Goal: Task Accomplishment & Management: Complete application form

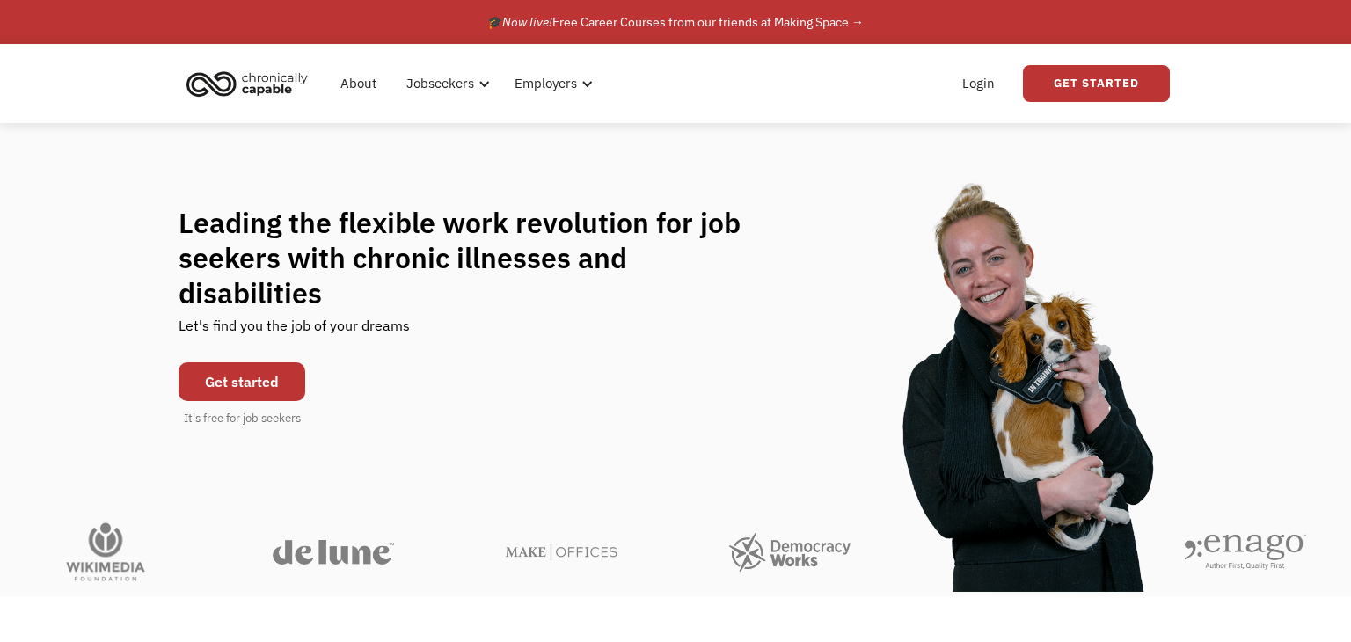
click at [280, 362] on link "Get started" at bounding box center [242, 381] width 127 height 39
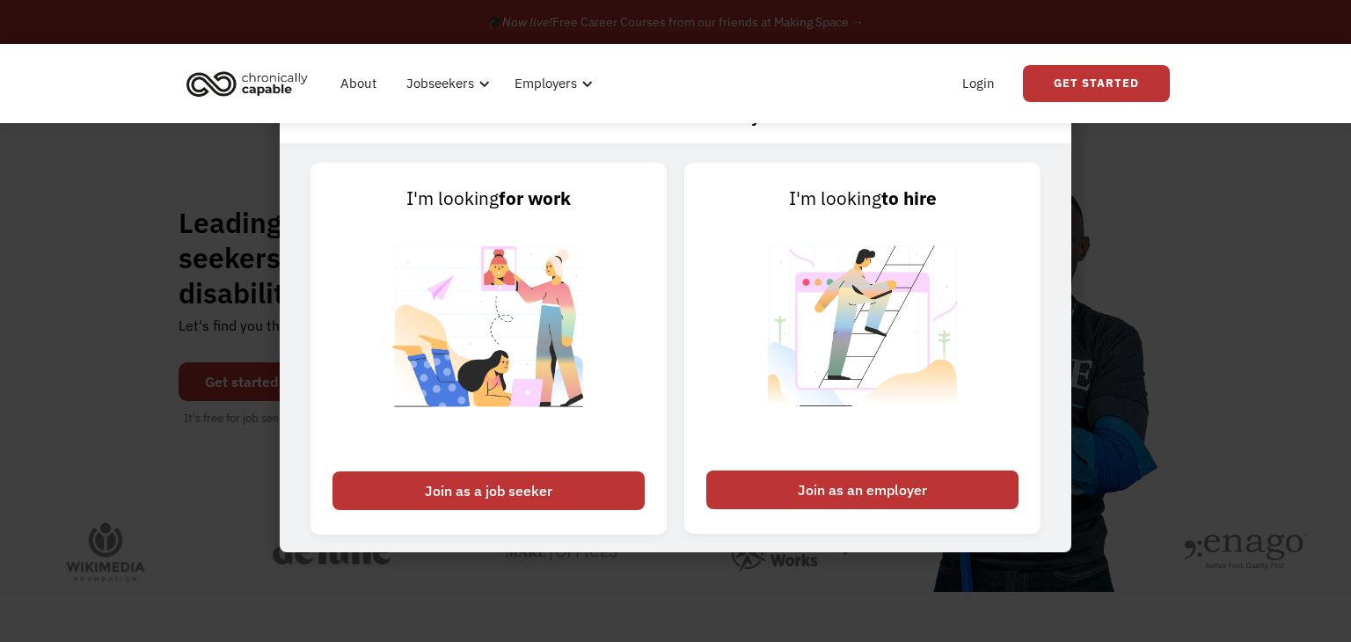
click at [1054, 117] on div "About Jobseekers info About our platform Our services verified_user Our employe…" at bounding box center [675, 83] width 988 height 79
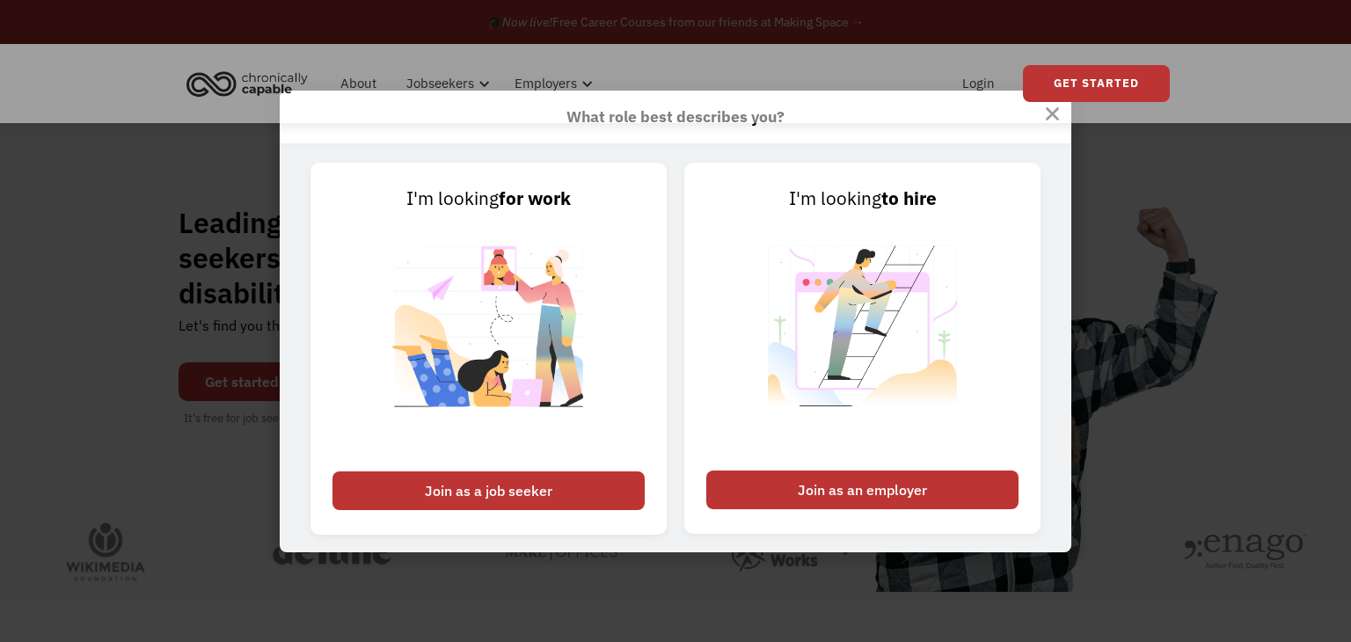
click at [1051, 115] on div "About Jobseekers info About our platform Our services verified_user Our employe…" at bounding box center [675, 83] width 988 height 79
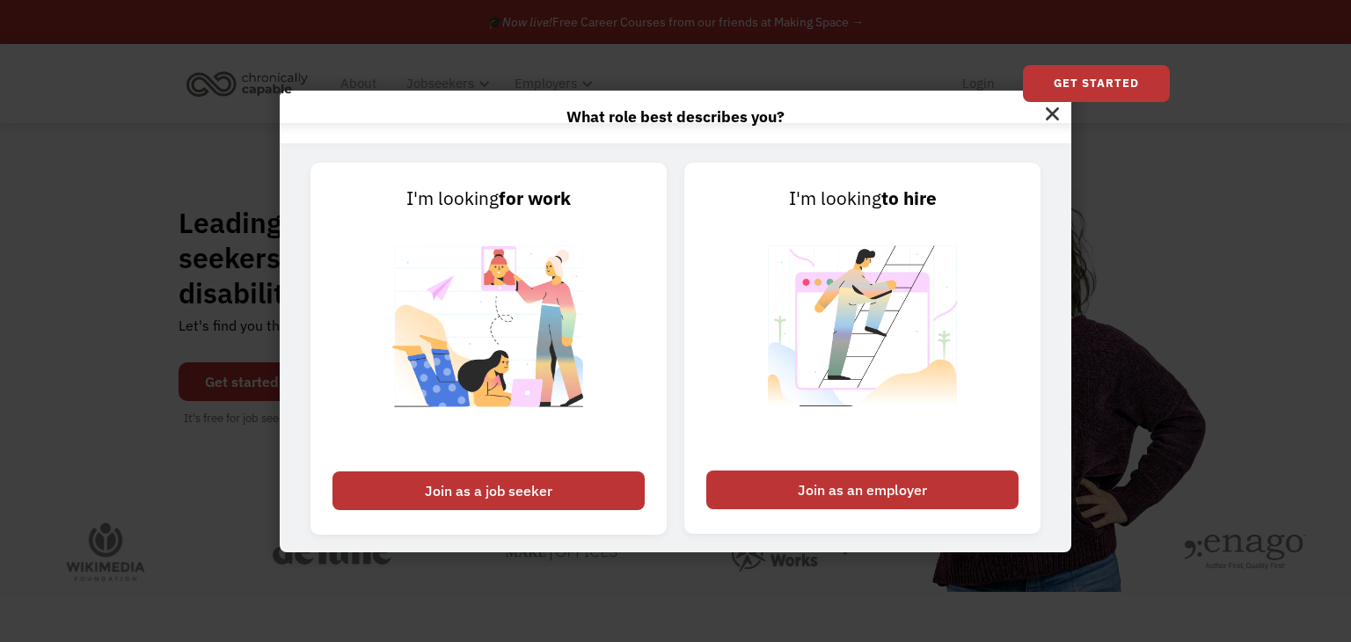
click at [1346, 486] on div "What role best describes you? I'm looking for work Join as a job seeker I'm loo…" at bounding box center [675, 321] width 1351 height 642
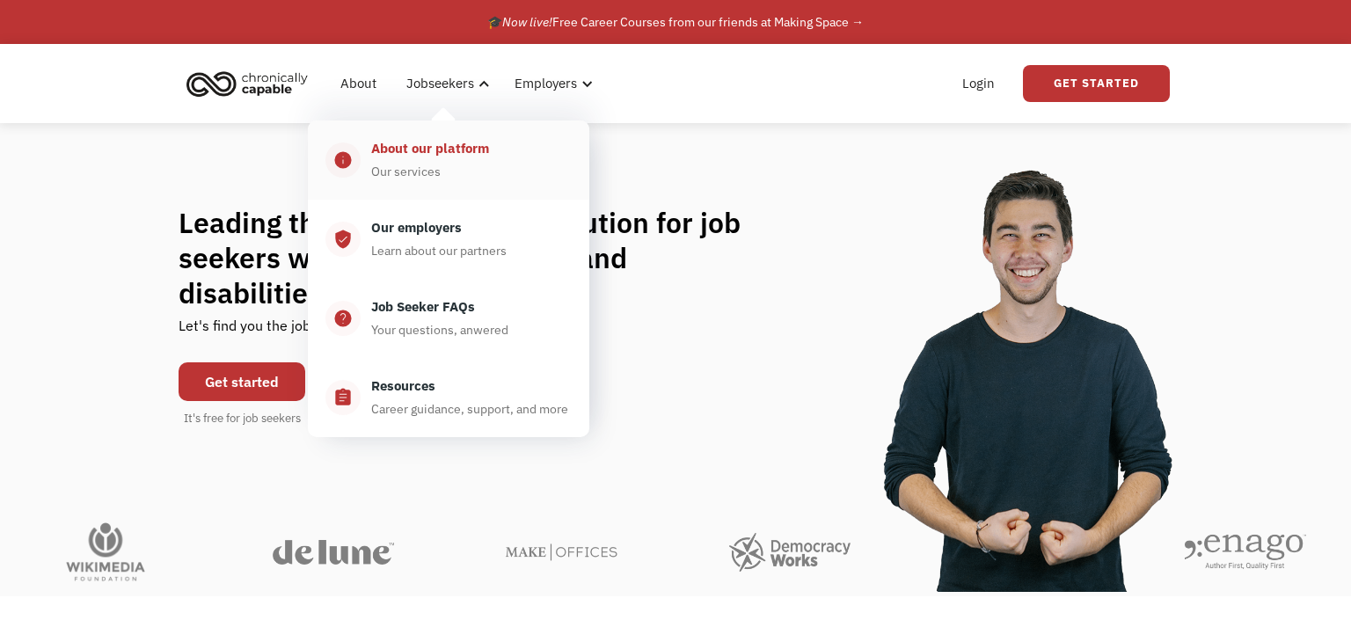
click at [435, 142] on div "About our platform" at bounding box center [430, 148] width 118 height 21
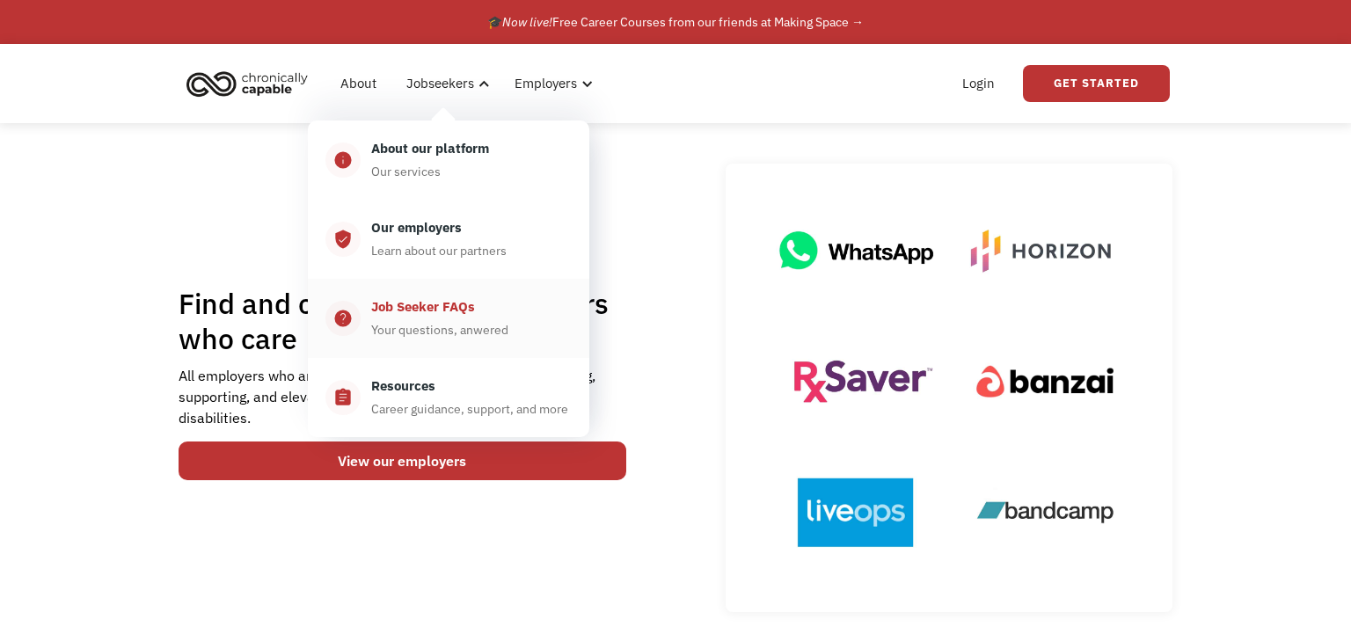
click at [434, 317] on div "Job Seeker FAQs" at bounding box center [423, 306] width 104 height 21
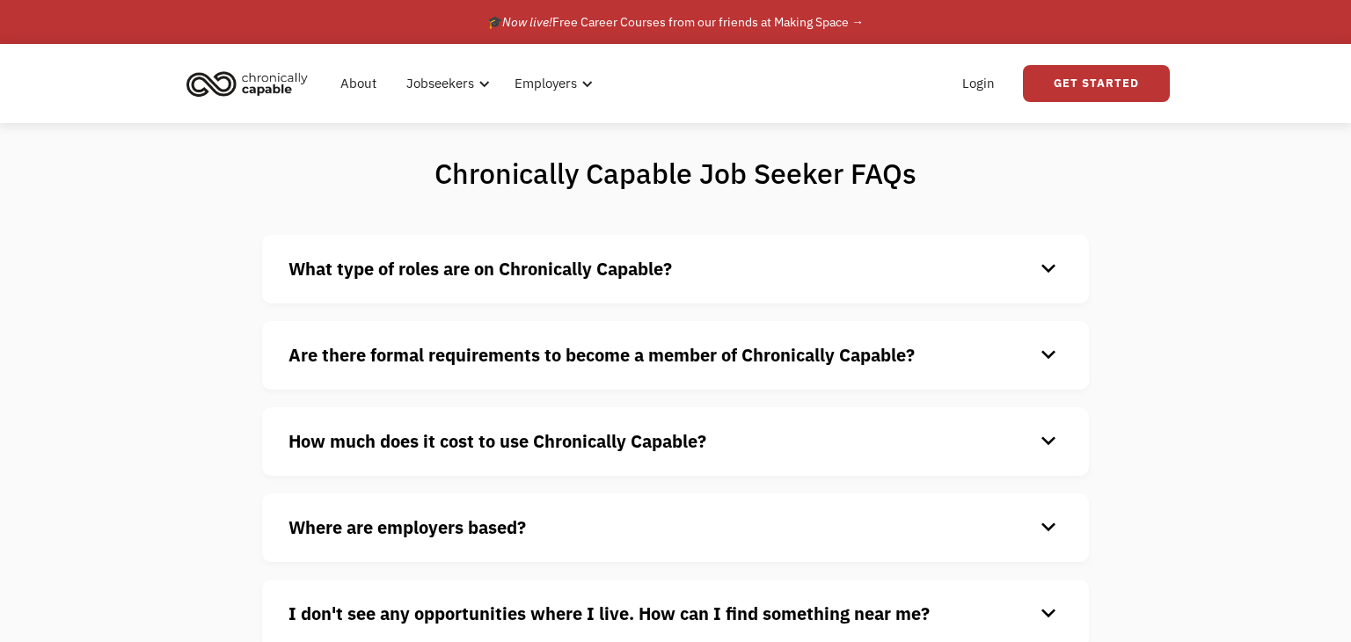
click at [535, 273] on strong "What type of roles are on Chronically Capable?" at bounding box center [479, 269] width 383 height 24
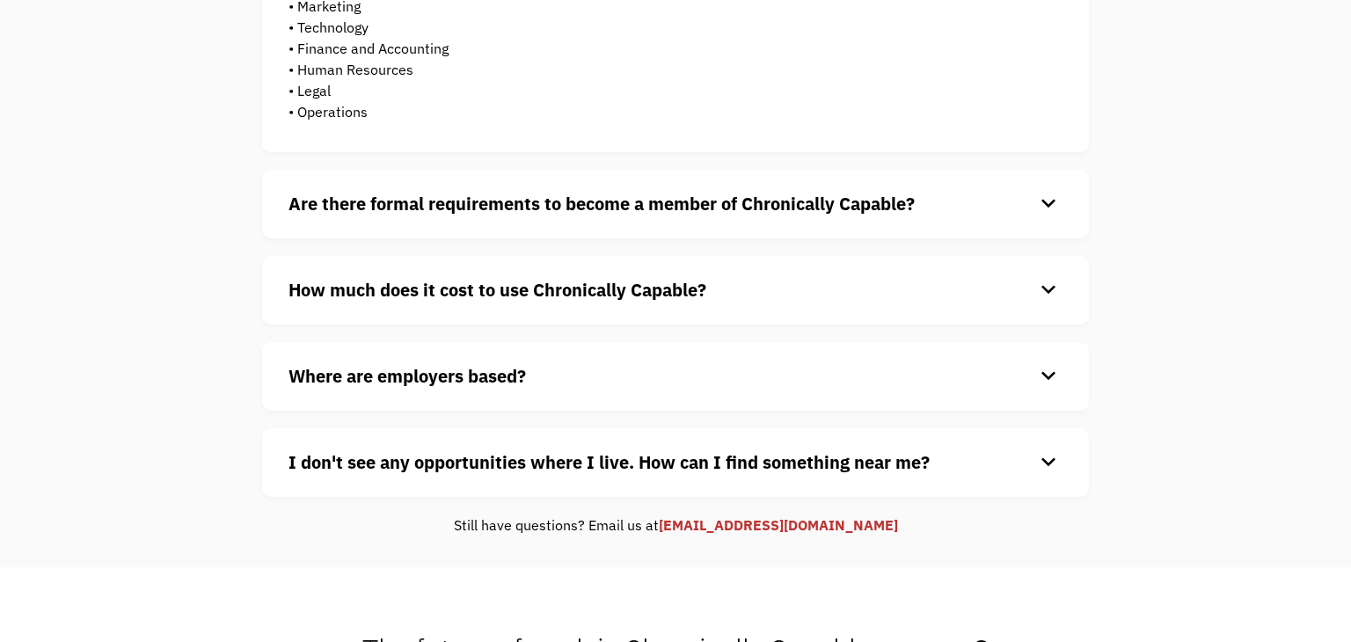
scroll to position [489, 0]
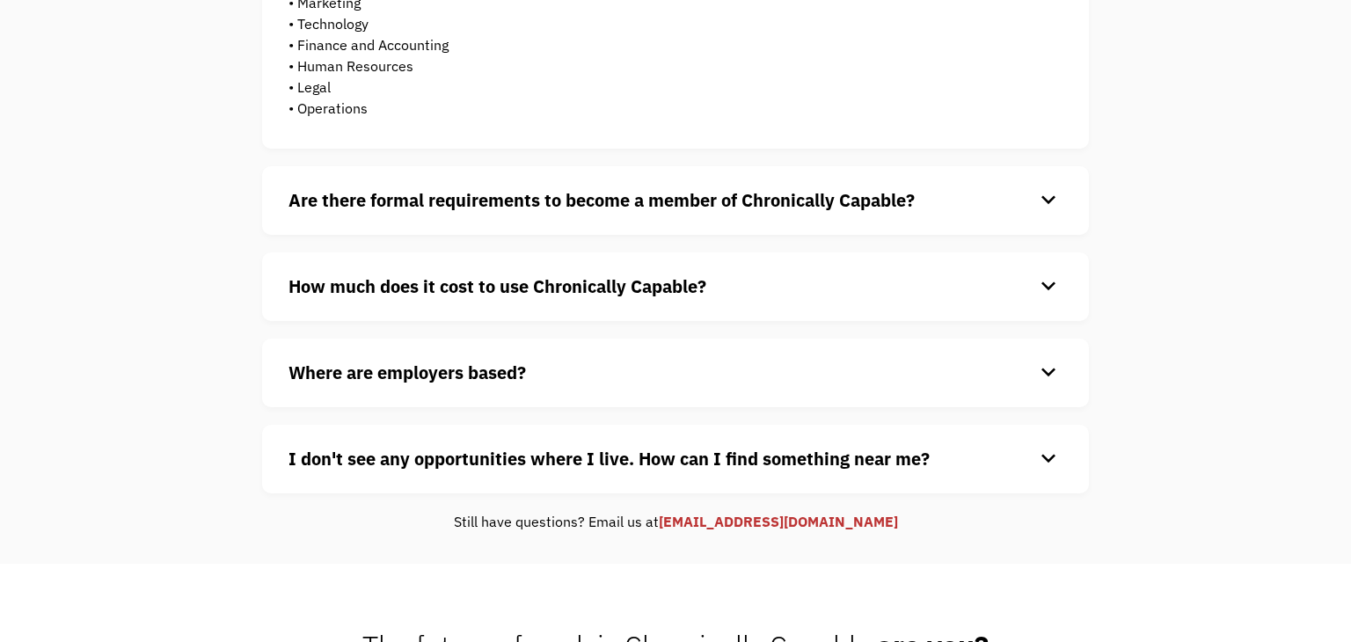
click at [688, 193] on strong "Are there formal requirements to become a member of Chronically Capable?" at bounding box center [601, 200] width 626 height 24
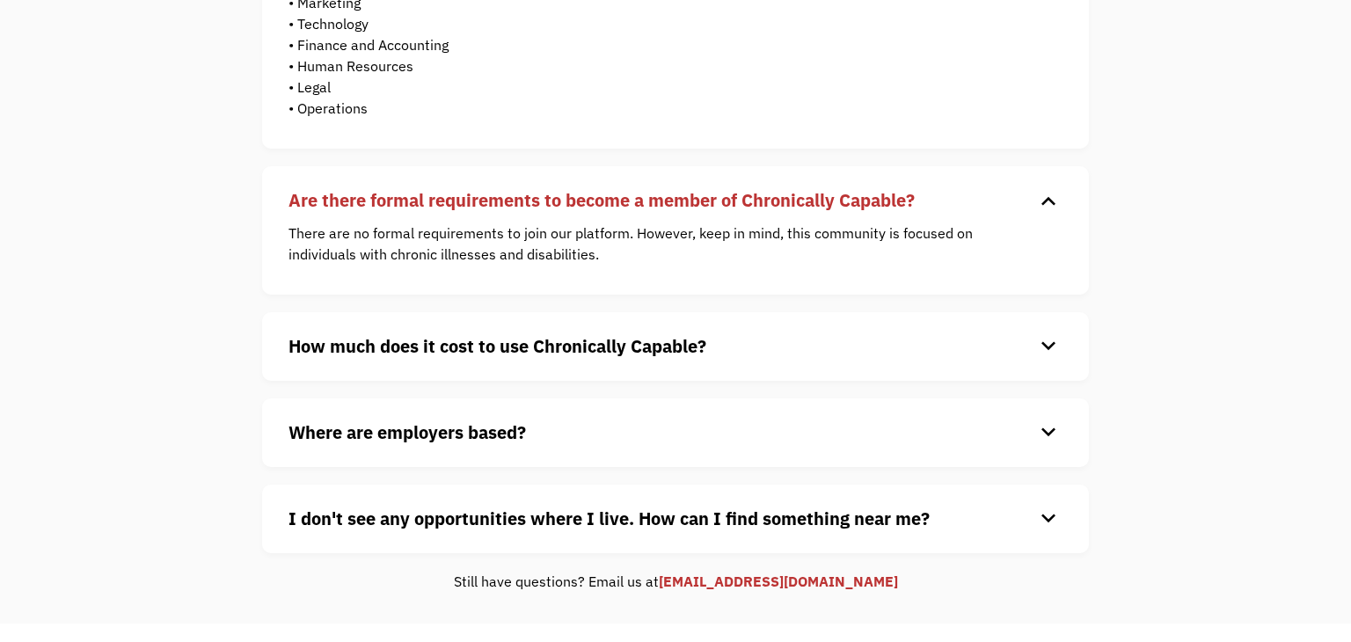
click at [589, 347] on strong "How much does it cost to use Chronically Capable?" at bounding box center [497, 346] width 418 height 24
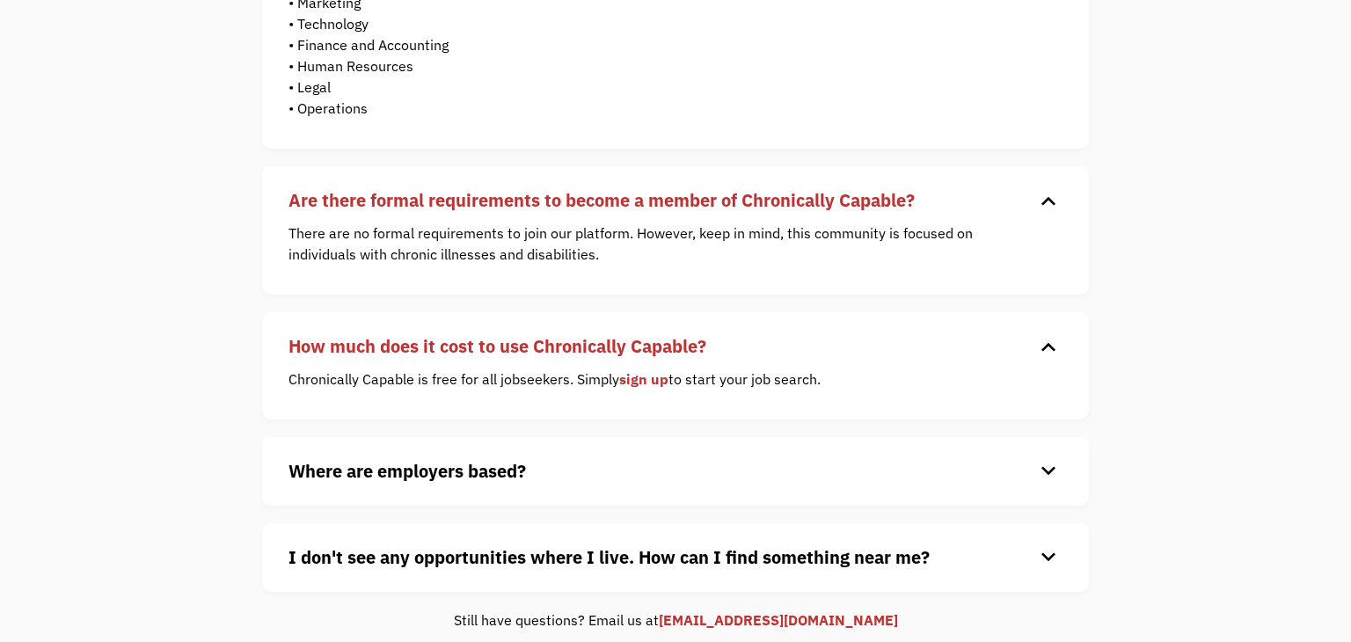
click at [491, 487] on div "Where are employers based? keyboard_arrow_down Our customers are based all over…" at bounding box center [675, 471] width 827 height 69
click at [489, 460] on strong "Where are employers based?" at bounding box center [406, 471] width 237 height 24
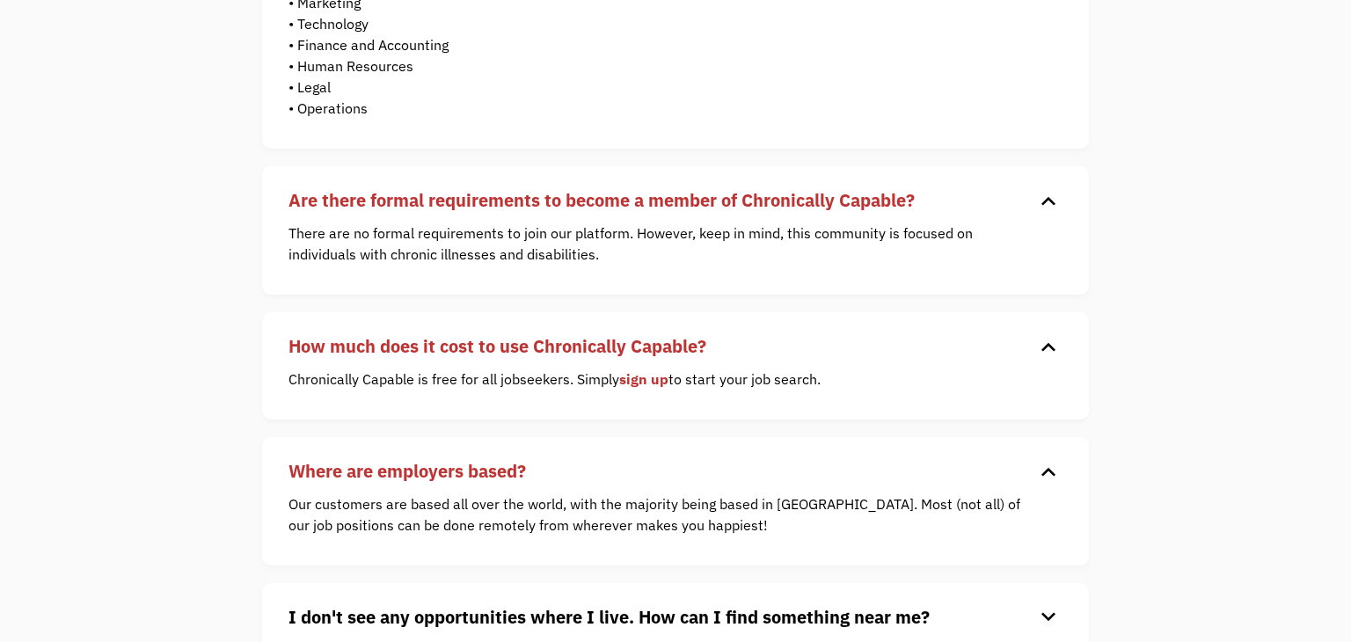
click at [511, 621] on strong "I don't see any opportunities where I live. How can I find something near me?" at bounding box center [608, 617] width 641 height 24
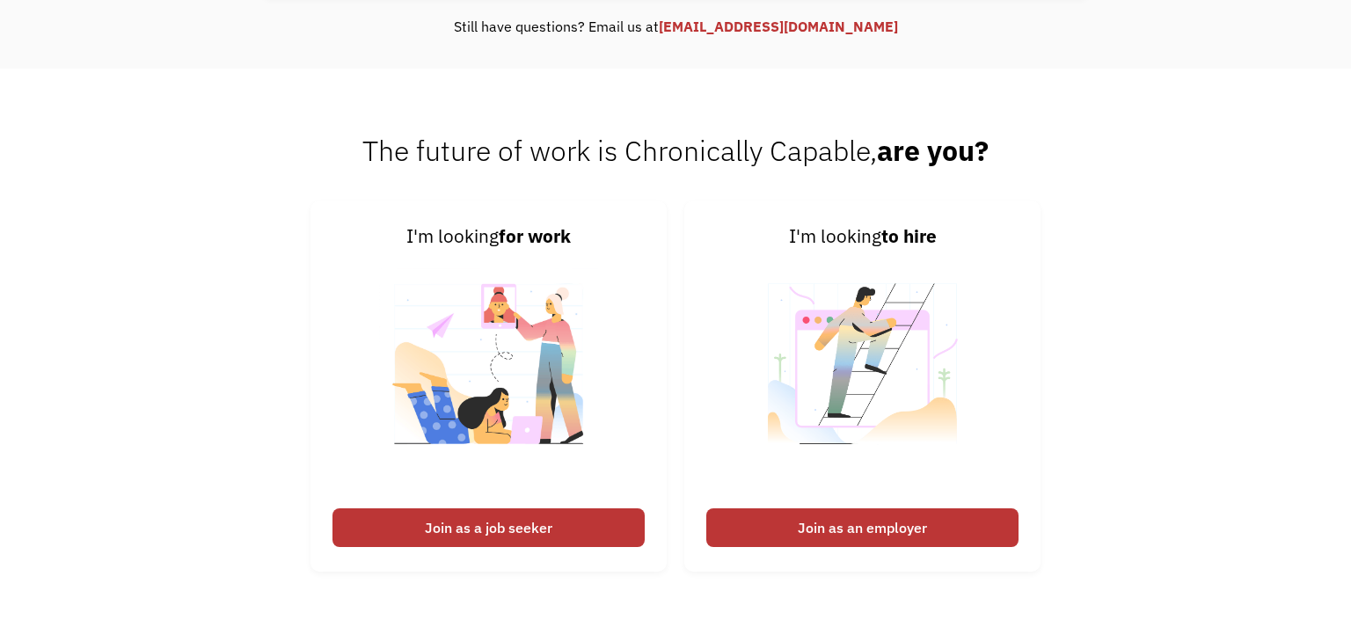
scroll to position [1421, 0]
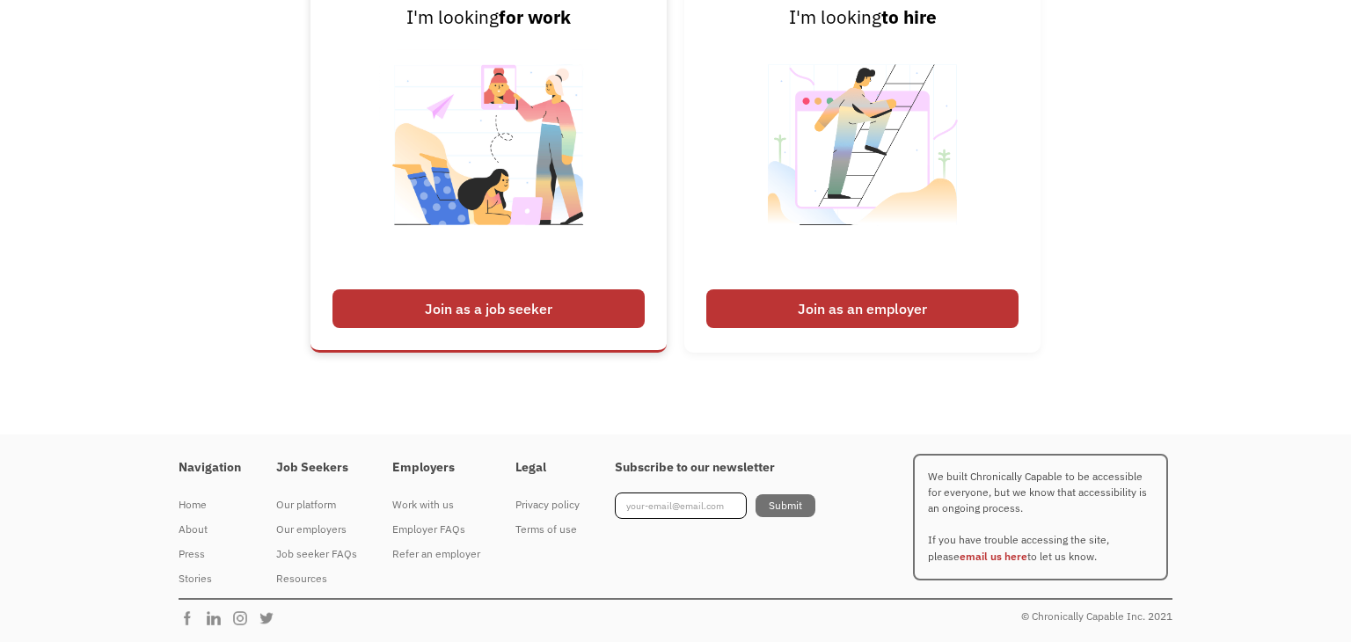
click at [490, 321] on div "Join as a job seeker" at bounding box center [488, 308] width 312 height 39
click at [496, 310] on div "Join as a job seeker" at bounding box center [488, 308] width 312 height 39
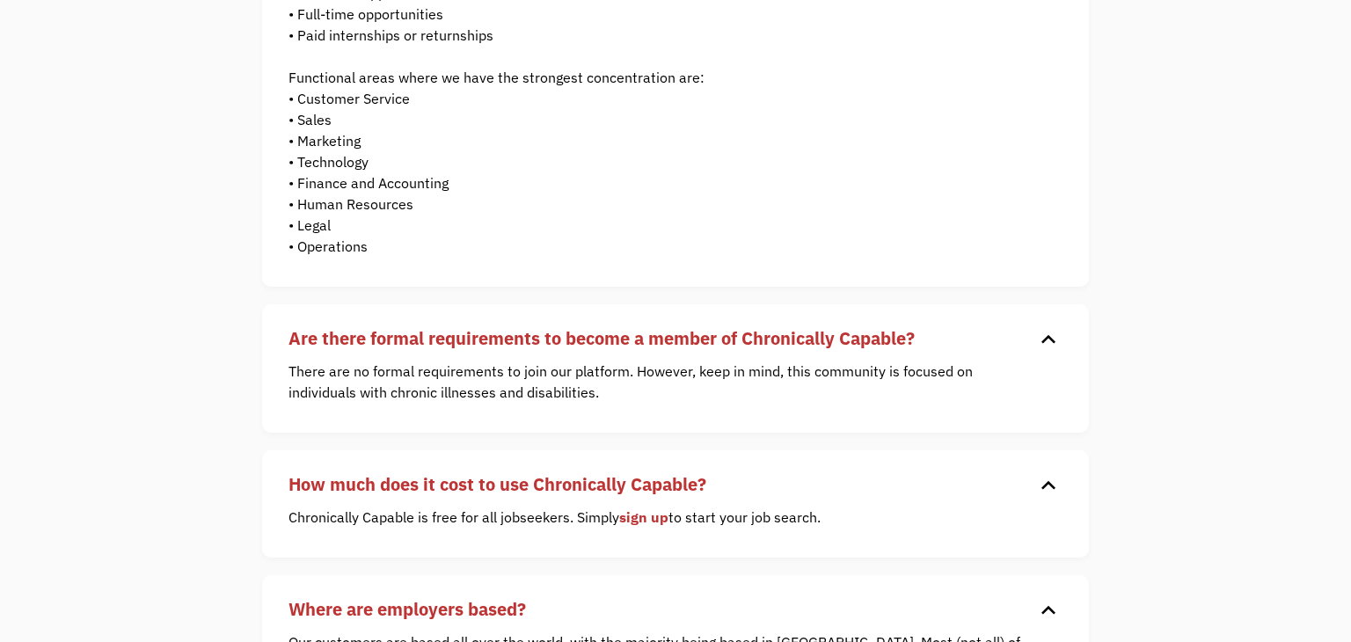
scroll to position [360, 0]
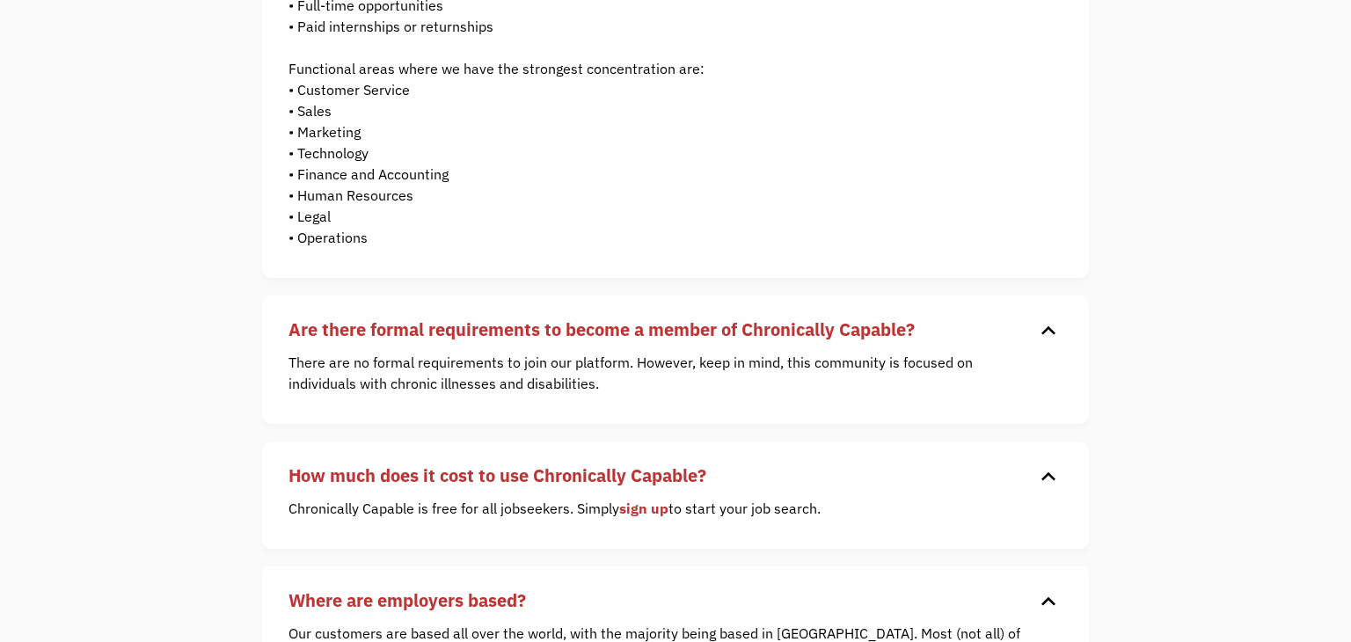
click at [654, 507] on link "sign up" at bounding box center [643, 508] width 49 height 18
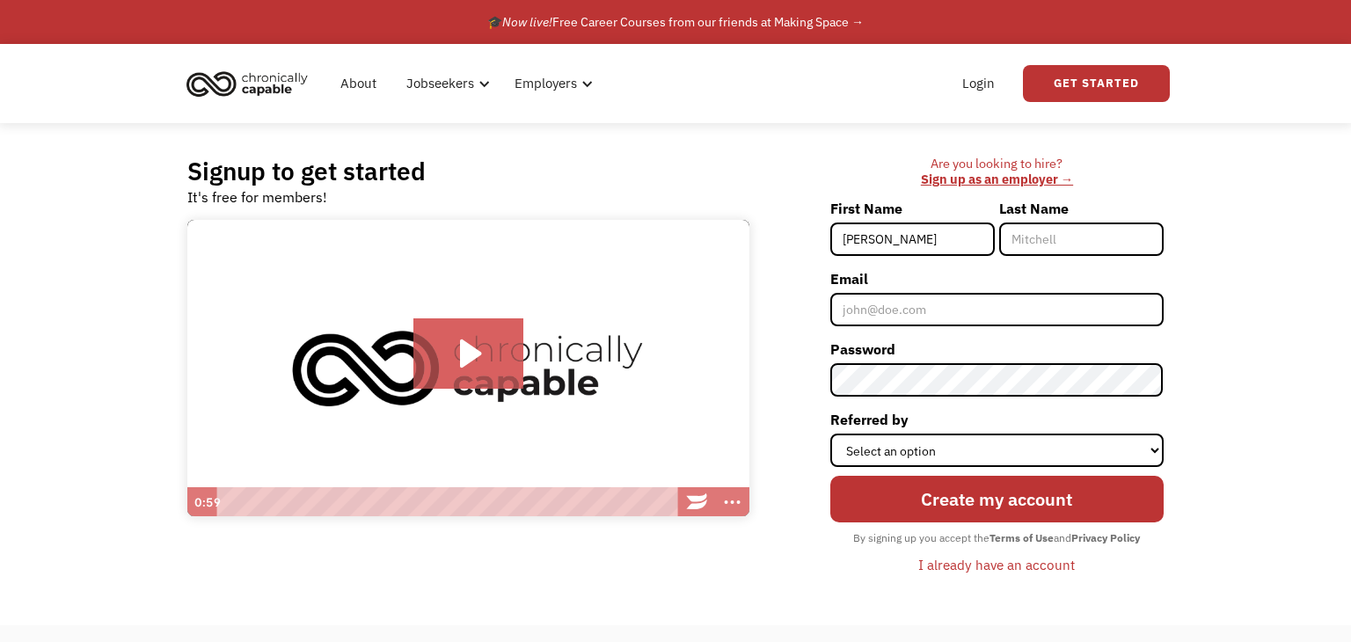
type input "[PERSON_NAME]"
type input "Johnston"
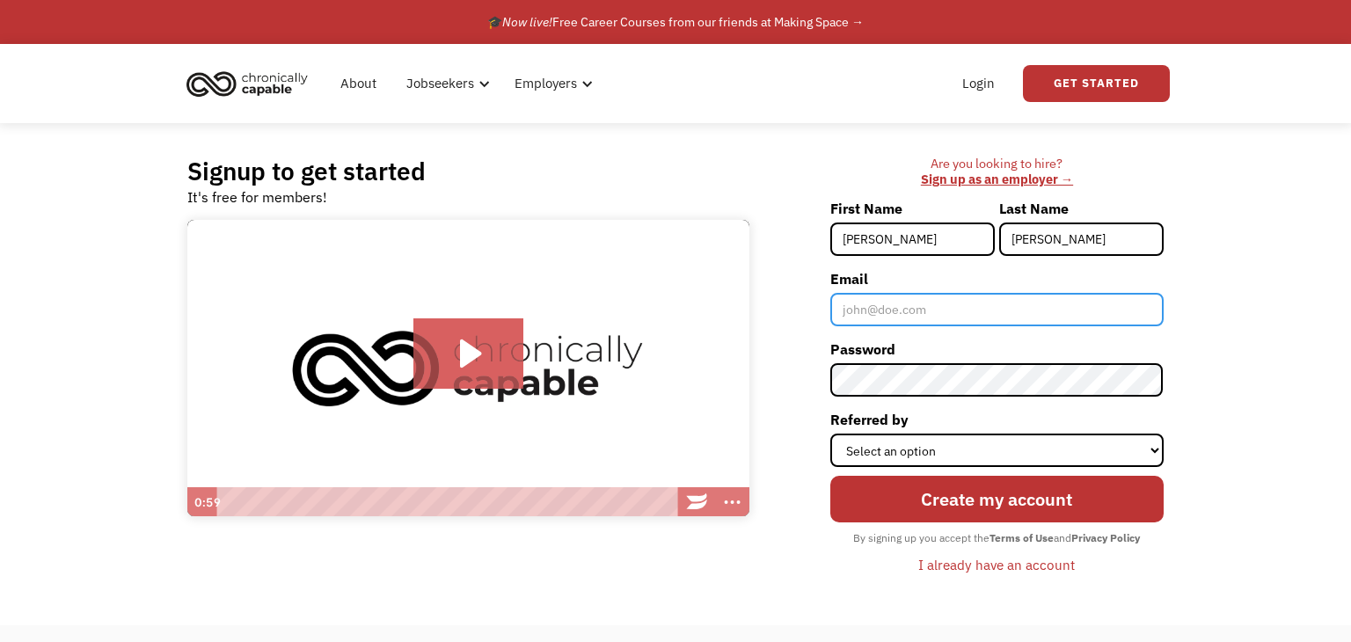
click at [937, 321] on input "Email" at bounding box center [996, 309] width 333 height 33
type input "sbjohnston17@gmail.com"
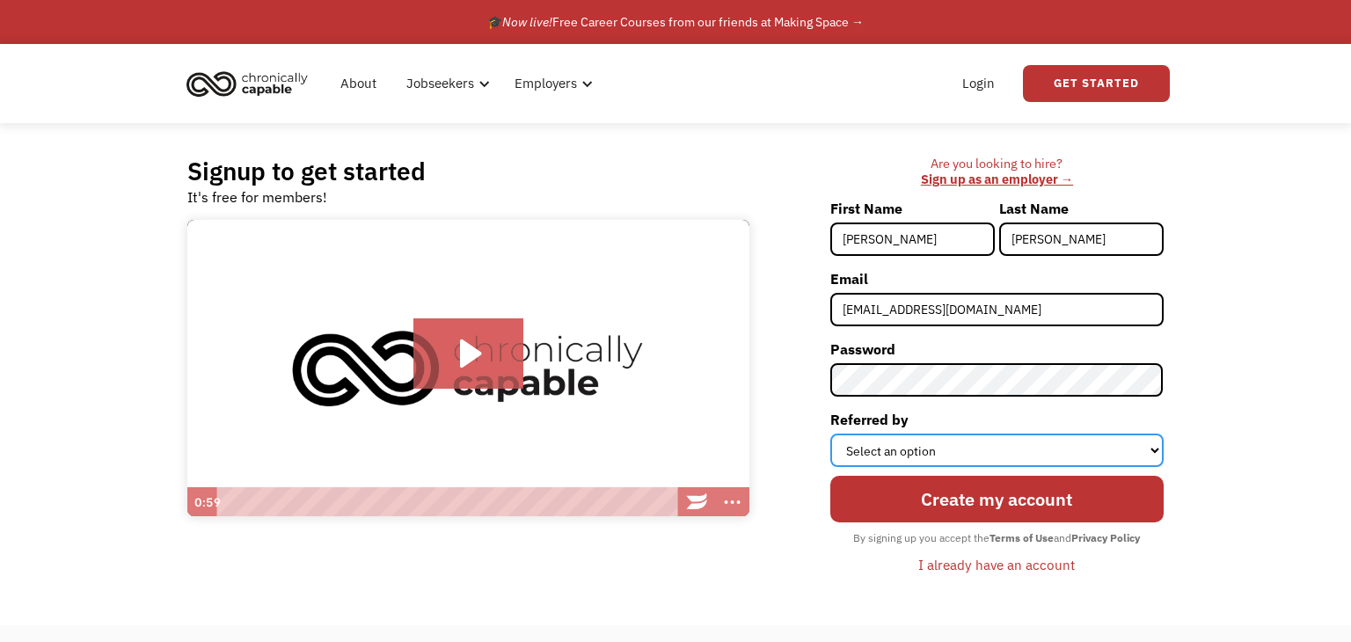
click at [1081, 462] on select "Select an option Instagram Facebook Twitter Search Engine News Article Word of …" at bounding box center [996, 450] width 333 height 33
select select "Search Engine"
click at [831, 434] on select "Select an option Instagram Facebook Twitter Search Engine News Article Word of …" at bounding box center [996, 450] width 333 height 33
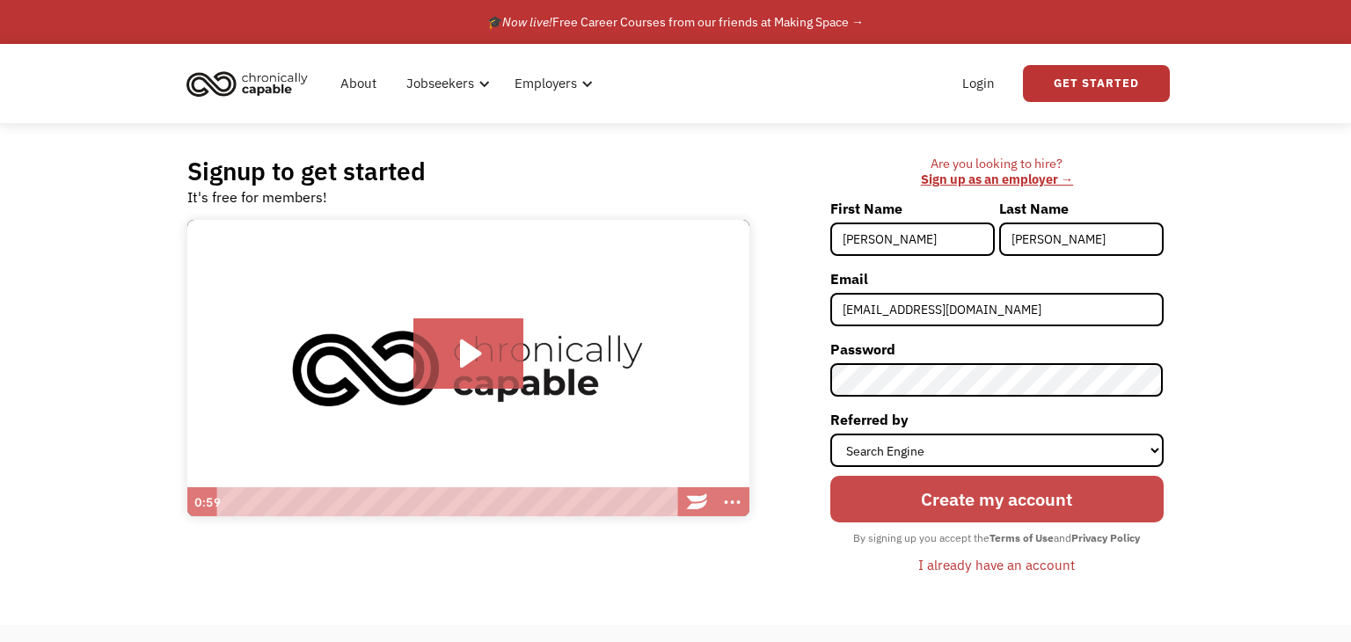
click at [987, 503] on input "Create my account" at bounding box center [996, 499] width 333 height 47
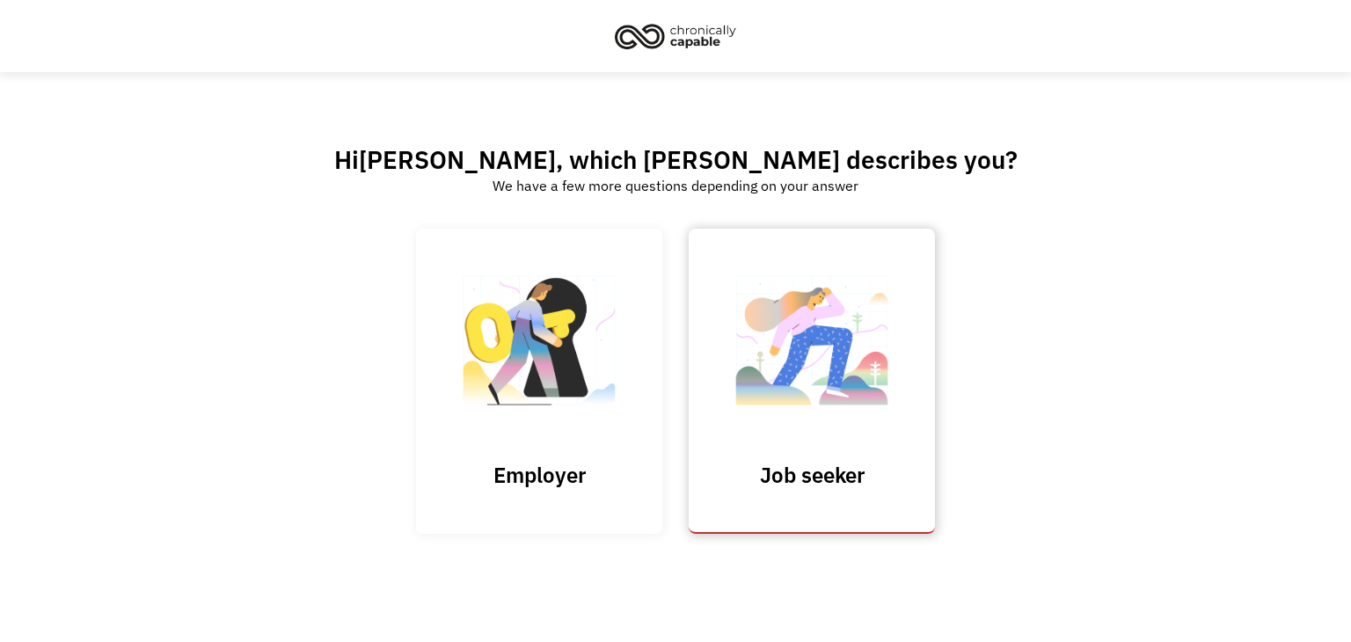
click at [855, 382] on img at bounding box center [812, 349] width 176 height 171
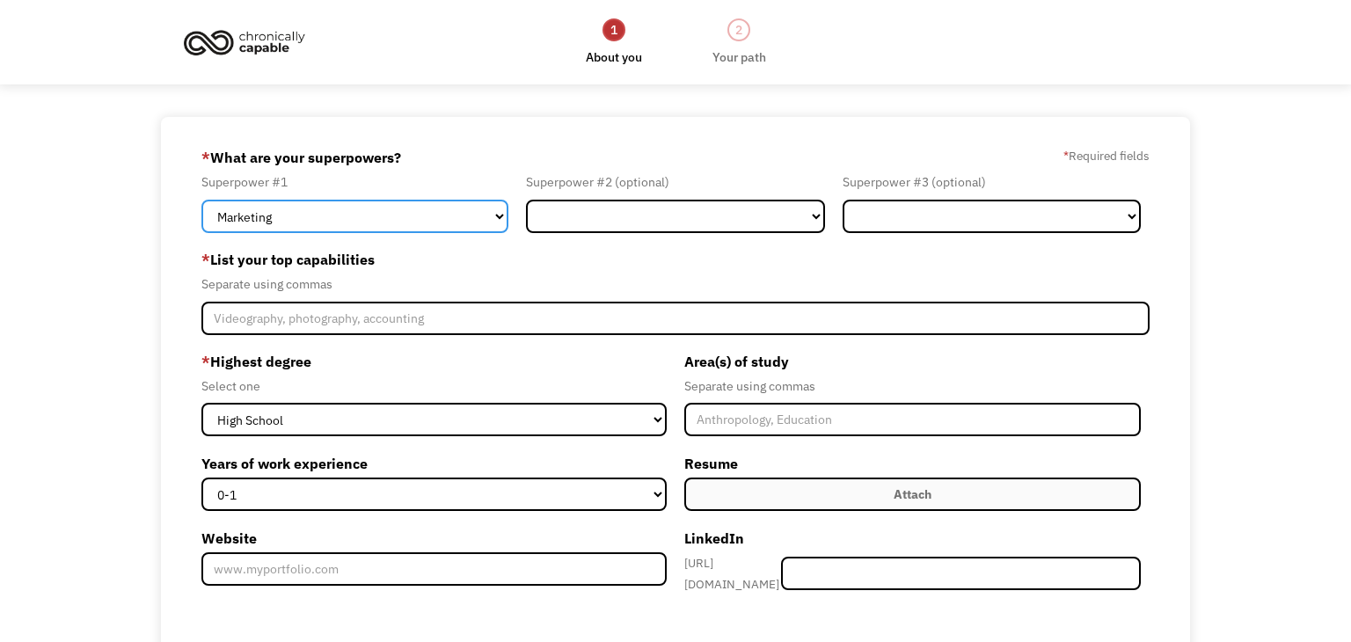
click at [430, 218] on select "Marketing Human Resources Finance Technology Operations Sales Industrial & Manu…" at bounding box center [354, 216] width 307 height 33
click at [818, 297] on div "* List your top capabilities Separate using commas" at bounding box center [675, 289] width 948 height 89
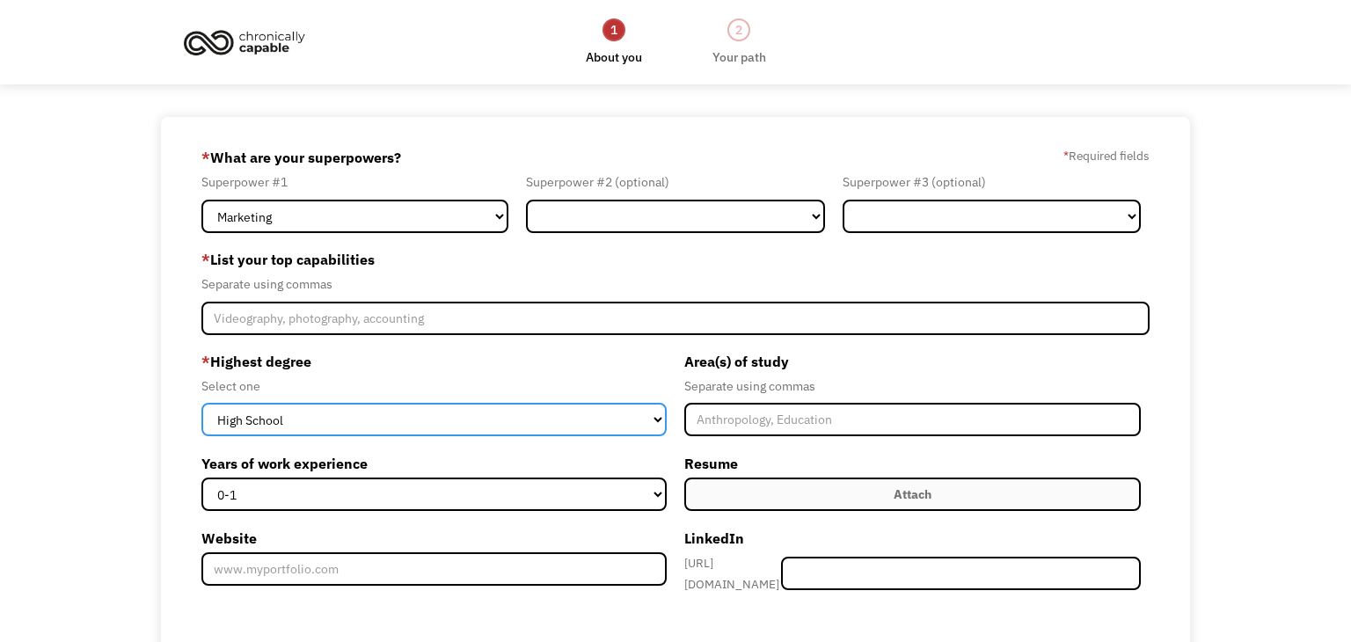
click at [607, 418] on select "High School Associates Bachelors Master's PhD" at bounding box center [433, 419] width 465 height 33
select select "bachelors"
click at [201, 403] on select "High School Associates Bachelors Master's PhD" at bounding box center [433, 419] width 465 height 33
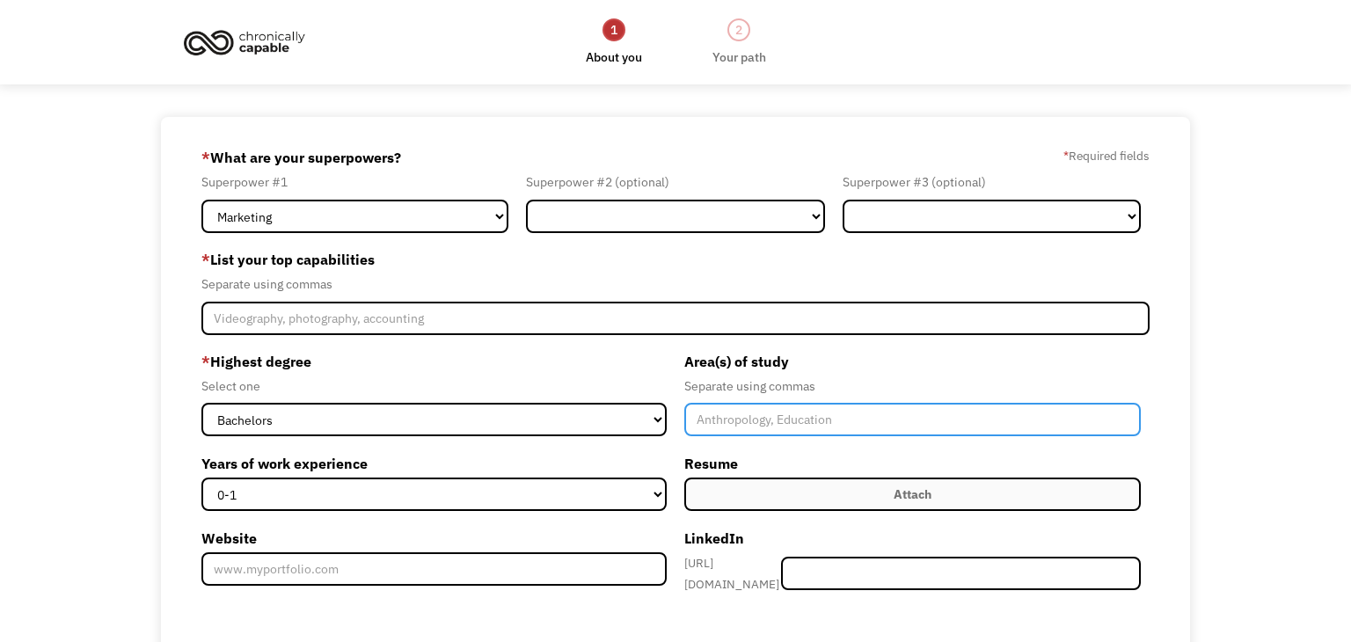
click at [812, 420] on input "Member-Create-Step1" at bounding box center [912, 419] width 456 height 33
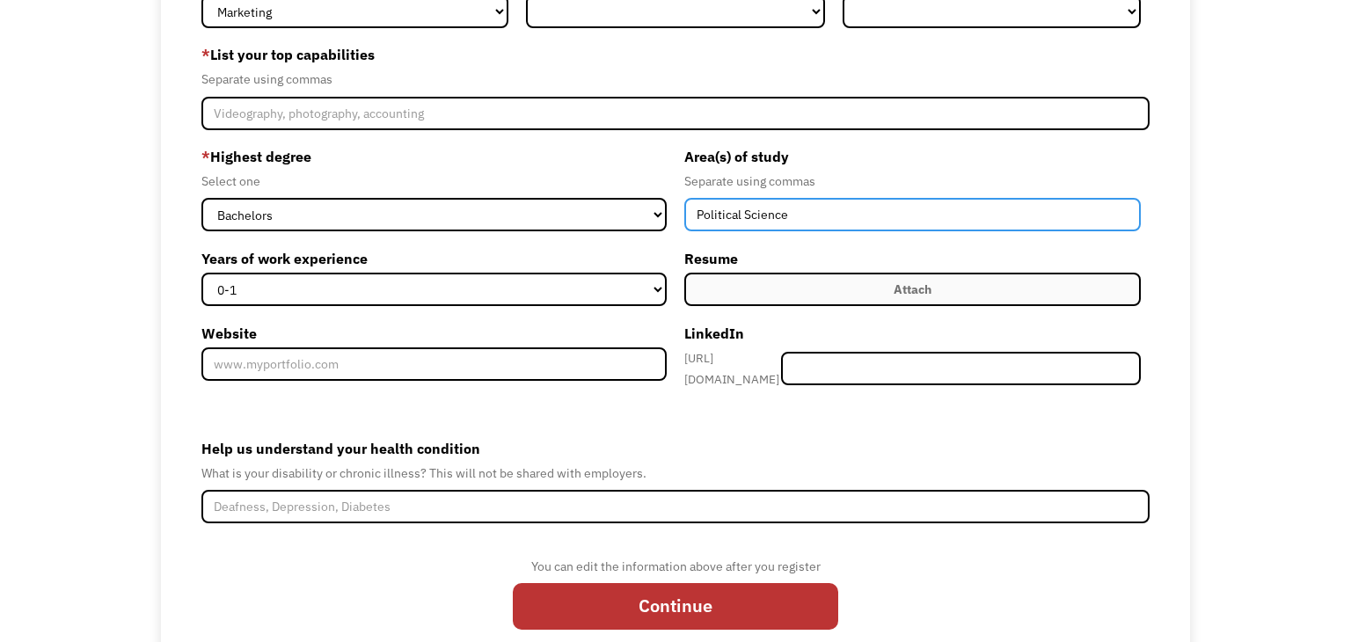
scroll to position [218, 0]
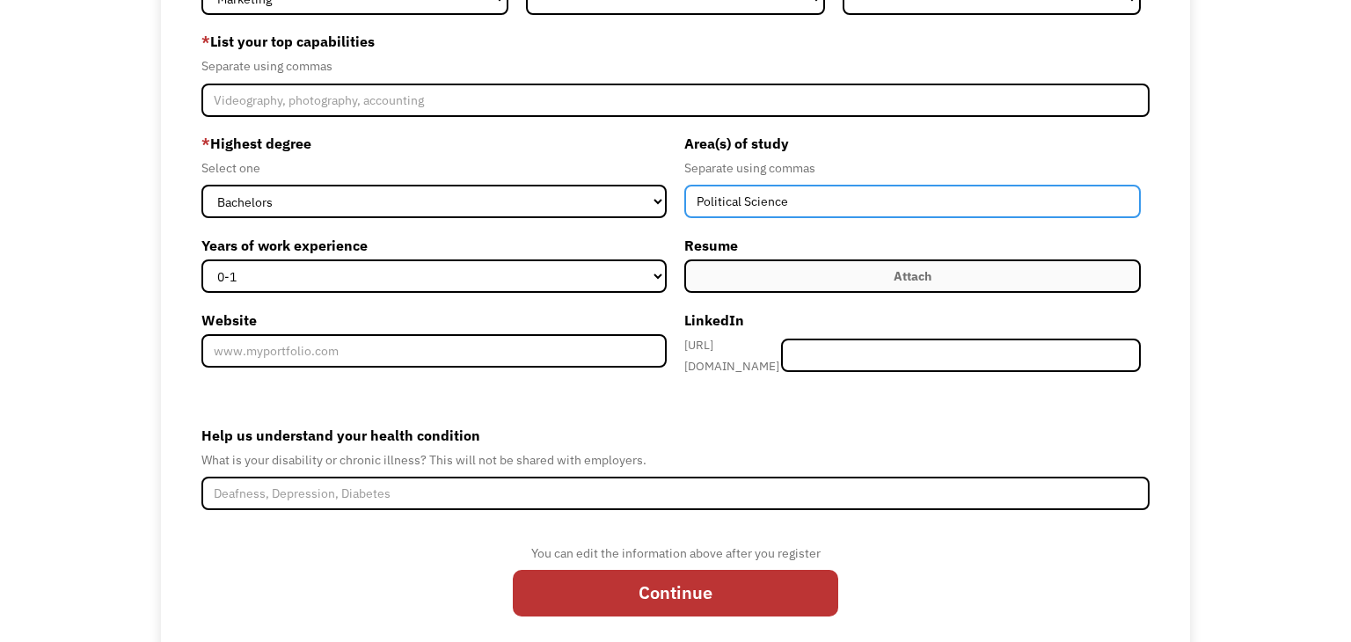
type input "Political Science"
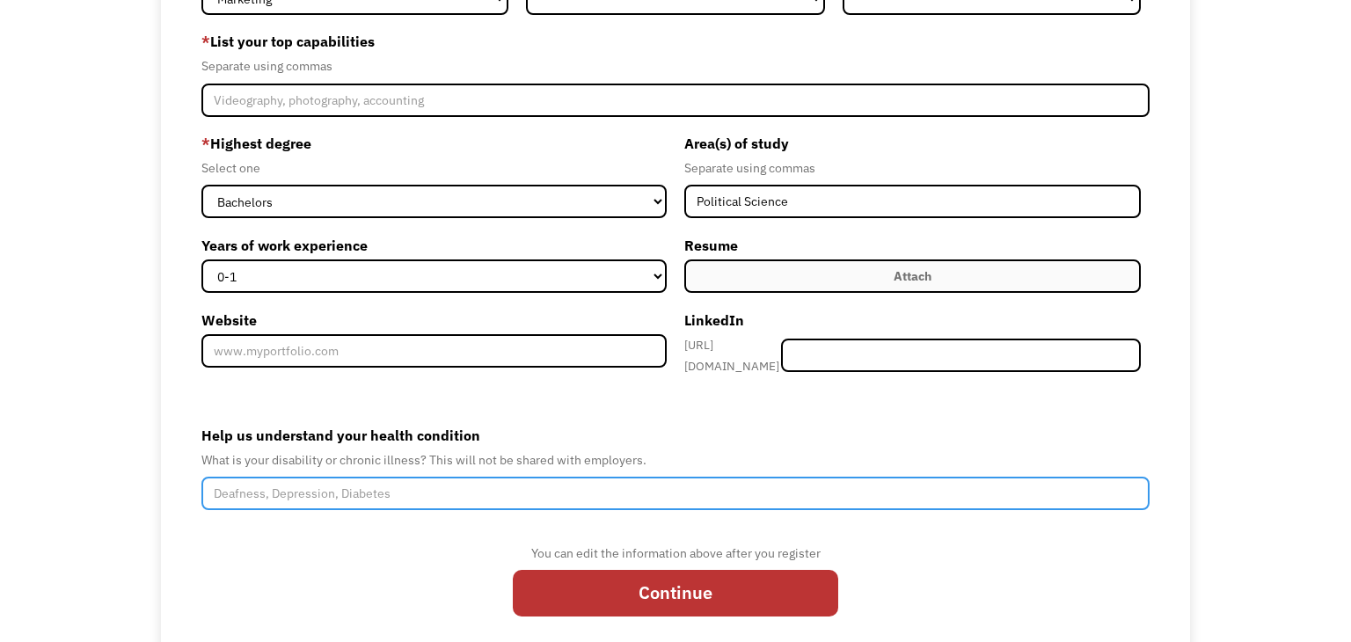
click at [289, 486] on input "Help us understand your health condition" at bounding box center [675, 493] width 948 height 33
type input "PTSD, TBI, Joint Issues, CFS, Mild Autism"
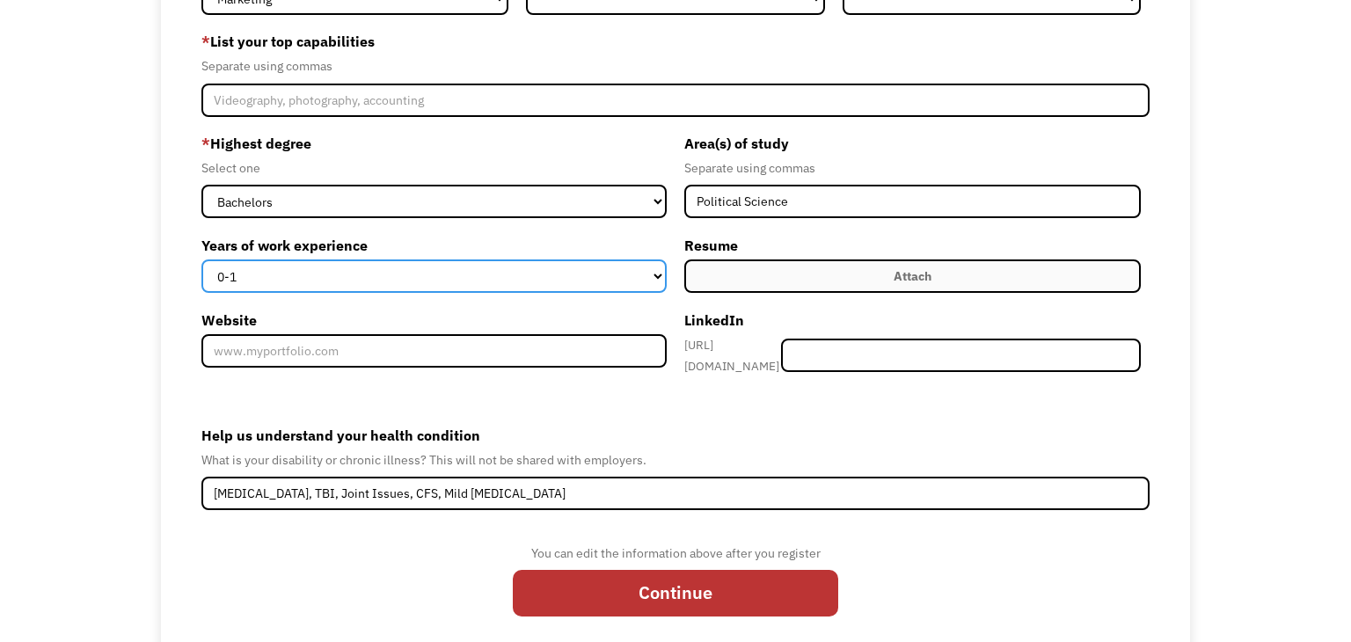
click at [526, 282] on select "0-1 2-4 5-10 11-15 15+" at bounding box center [433, 275] width 465 height 33
select select "5-10"
click at [201, 259] on select "0-1 2-4 5-10 11-15 15+" at bounding box center [433, 275] width 465 height 33
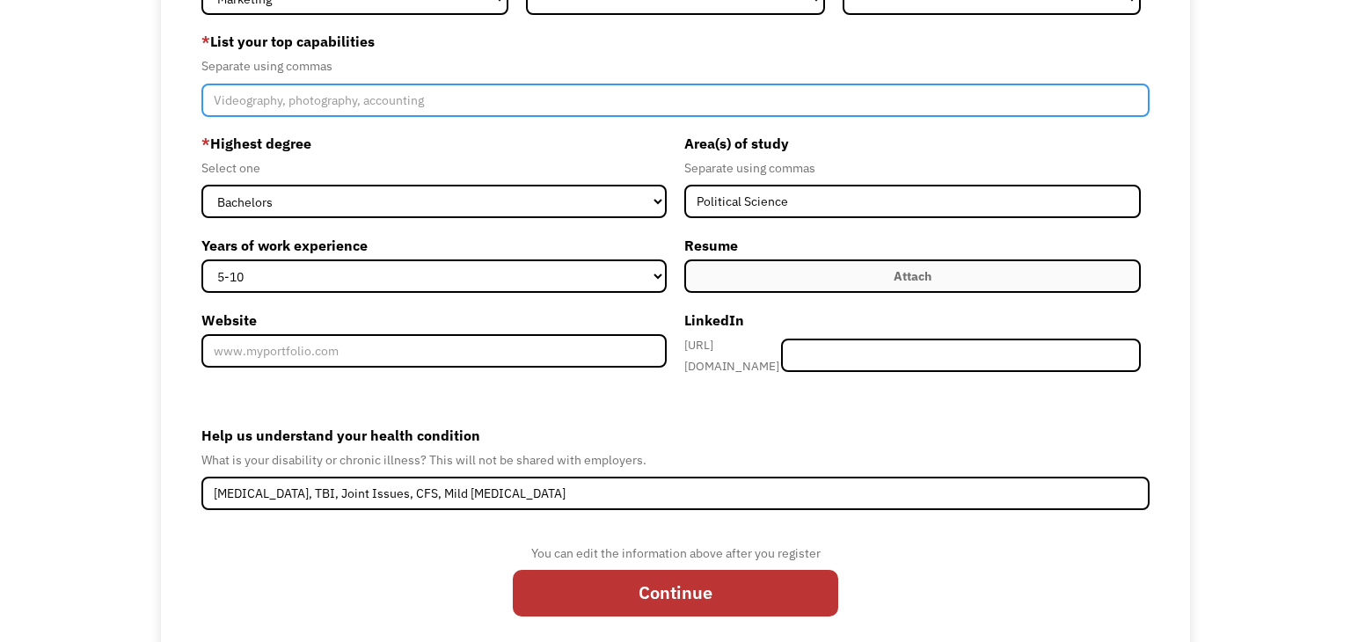
click at [405, 96] on input "Member-Create-Step1" at bounding box center [675, 100] width 948 height 33
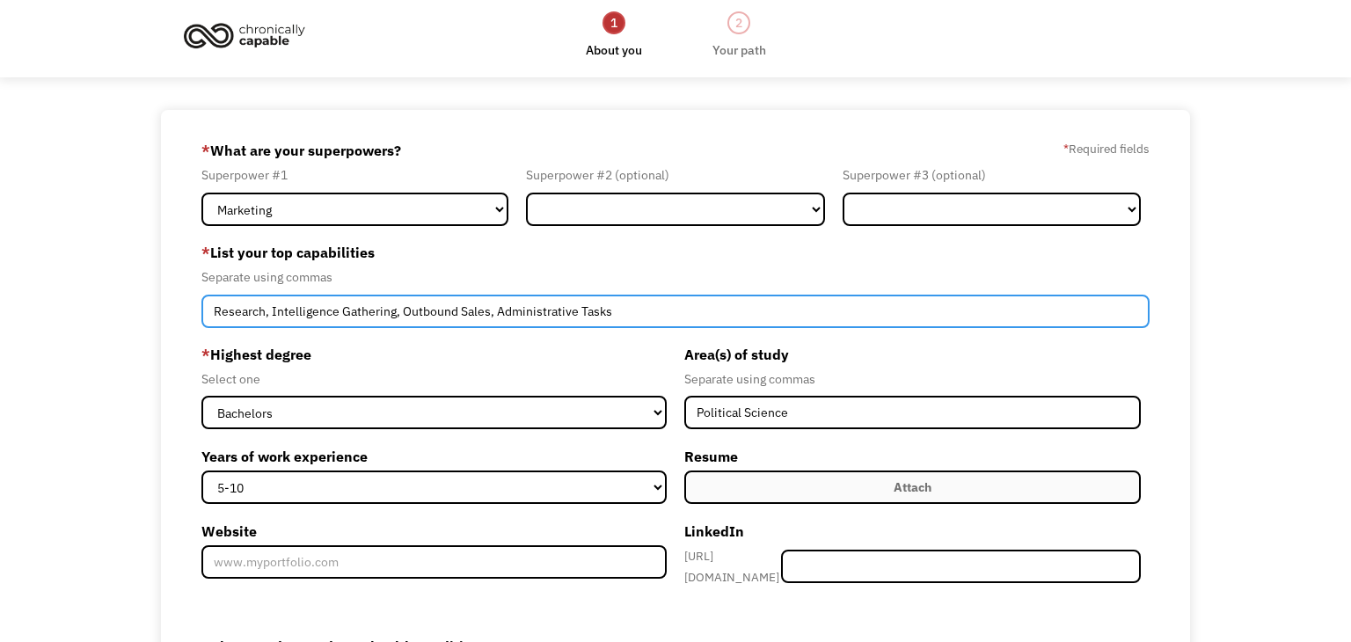
scroll to position [0, 0]
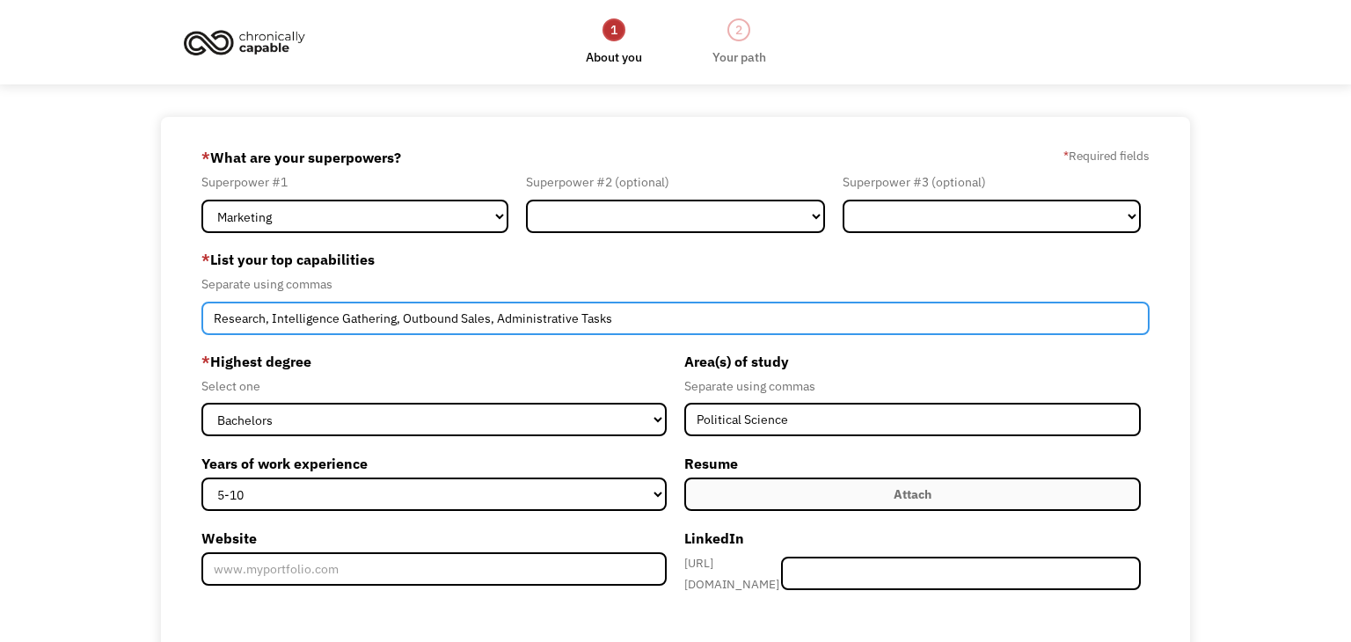
type input "Research, Intelligence Gathering, Outbound Sales, Administrative Tasks"
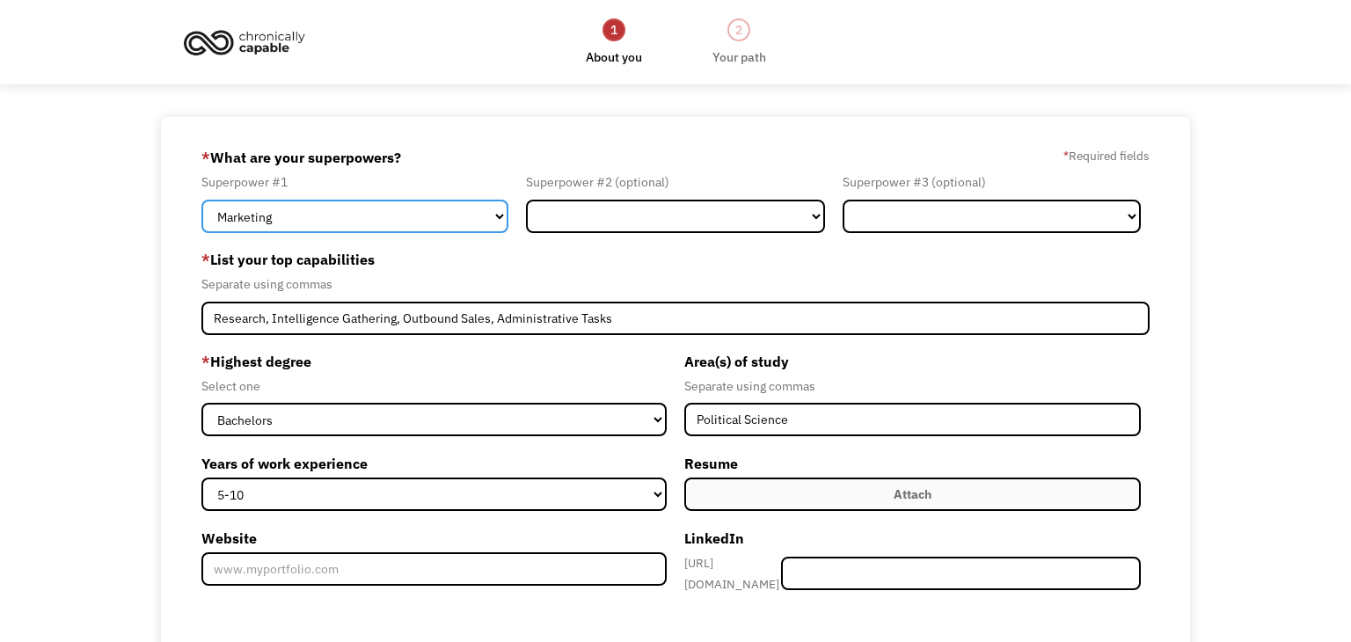
click at [441, 215] on select "Marketing Human Resources Finance Technology Operations Sales Industrial & Manu…" at bounding box center [354, 216] width 307 height 33
select select "Operations"
click at [201, 200] on select "Marketing Human Resources Finance Technology Operations Sales Industrial & Manu…" at bounding box center [354, 216] width 307 height 33
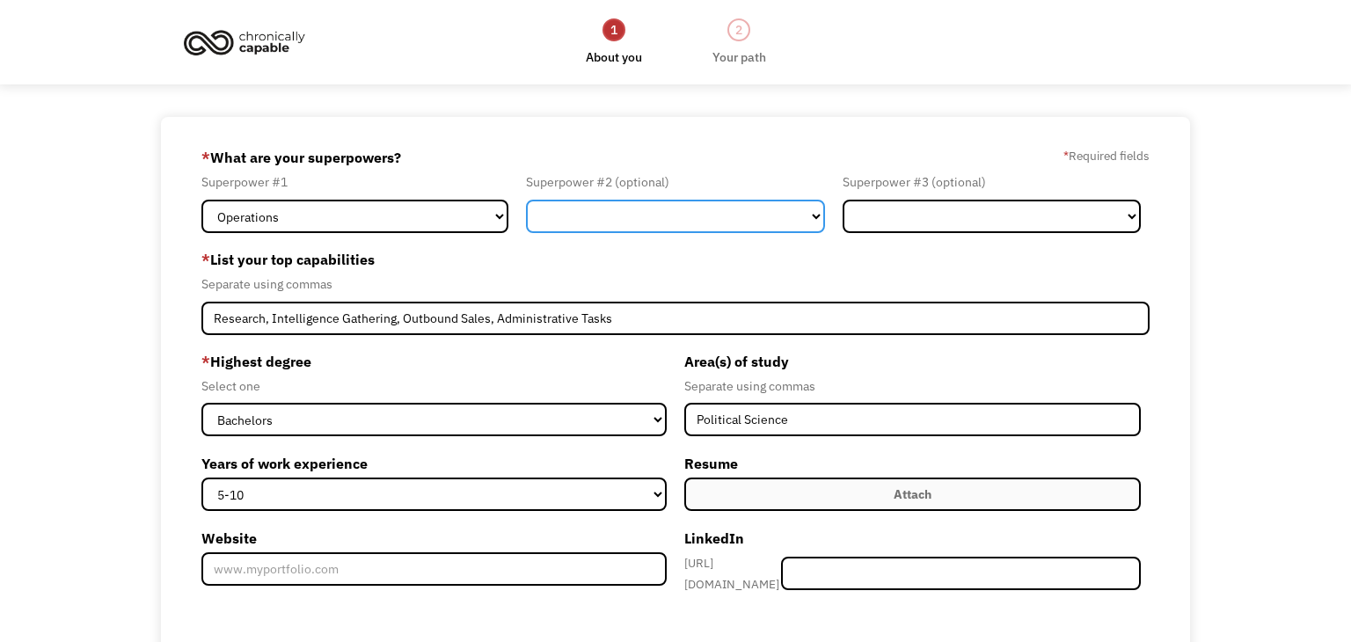
click at [666, 213] on select "Marketing Human Resources Finance Technology Operations Sales Industrial & Manu…" at bounding box center [675, 216] width 298 height 33
select select "Sales"
click at [526, 200] on select "Marketing Human Resources Finance Technology Operations Sales Industrial & Manu…" at bounding box center [675, 216] width 298 height 33
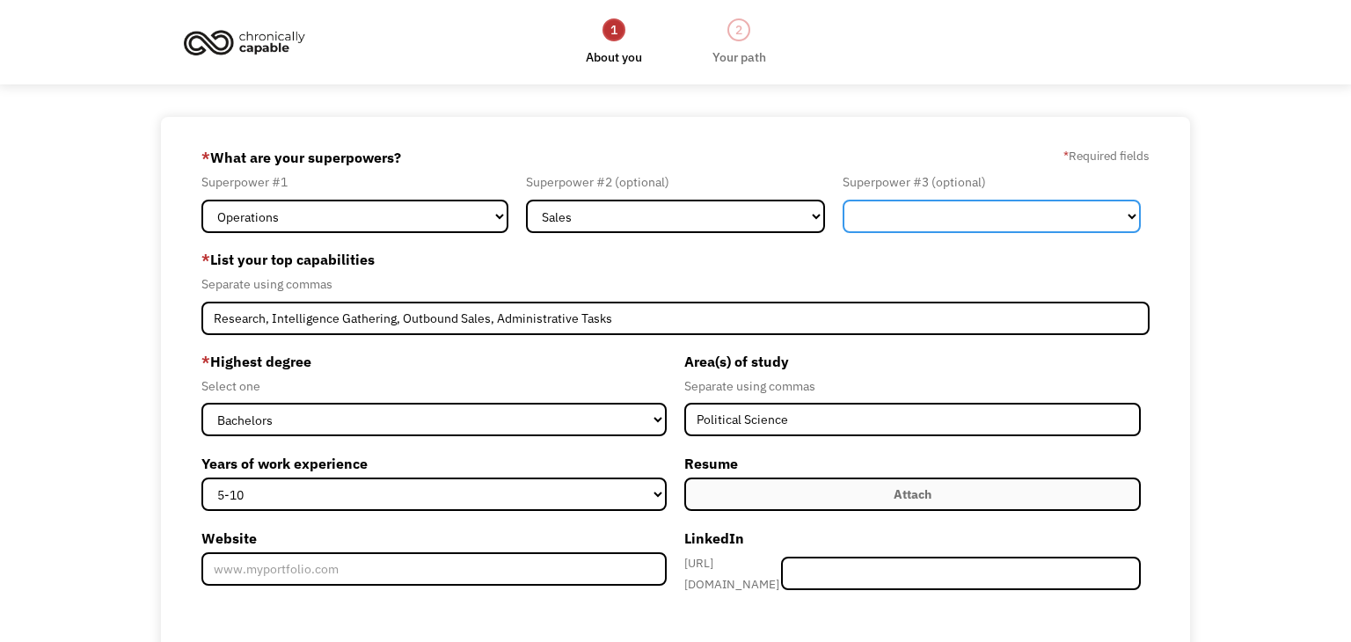
click at [953, 202] on select "Marketing Human Resources Finance Technology Operations Sales Industrial & Manu…" at bounding box center [991, 216] width 298 height 33
select select "Administration"
click at [842, 200] on select "Marketing Human Resources Finance Technology Operations Sales Industrial & Manu…" at bounding box center [991, 216] width 298 height 33
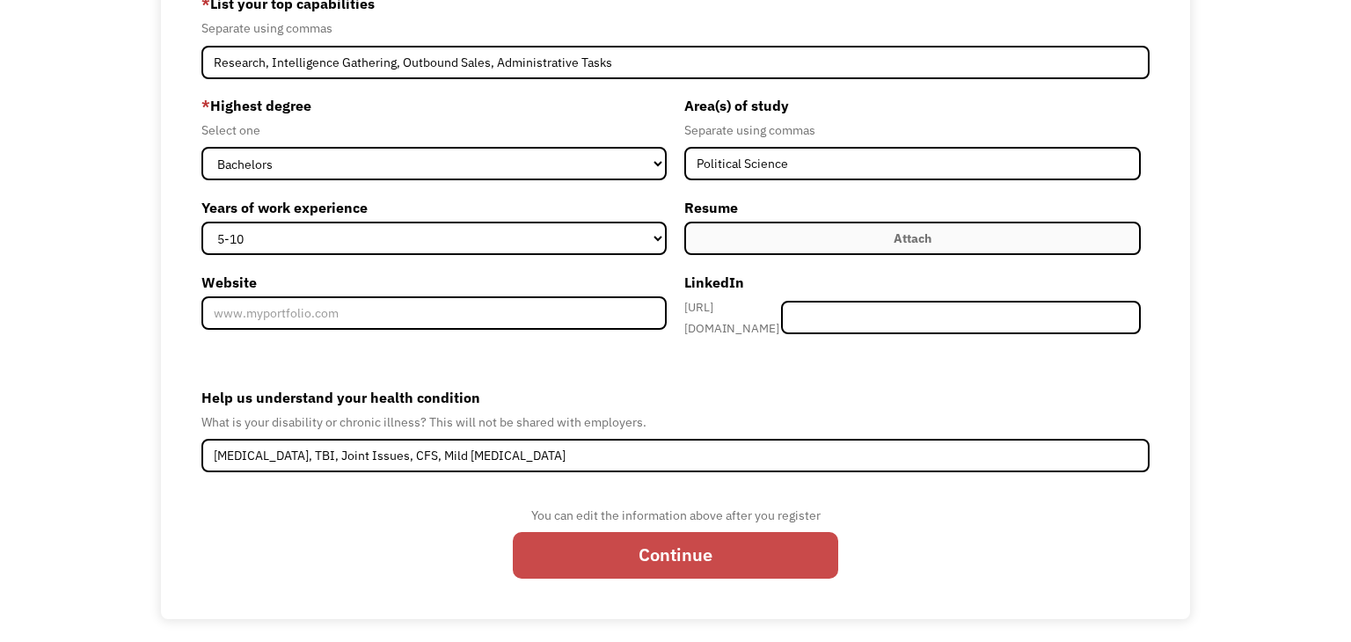
click at [762, 547] on input "Continue" at bounding box center [675, 555] width 325 height 47
type input "Please wait..."
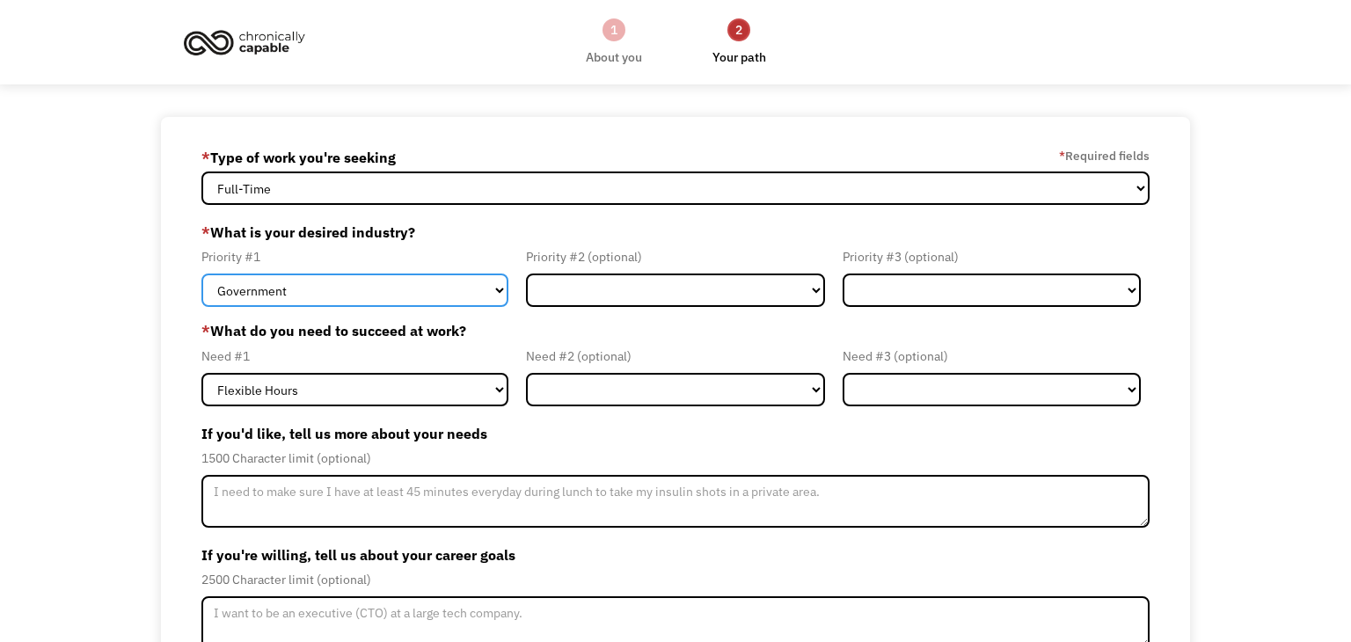
click at [464, 303] on select "Government Finance & Insurance Health & Social Care Tech & Engineering Creative…" at bounding box center [354, 289] width 307 height 33
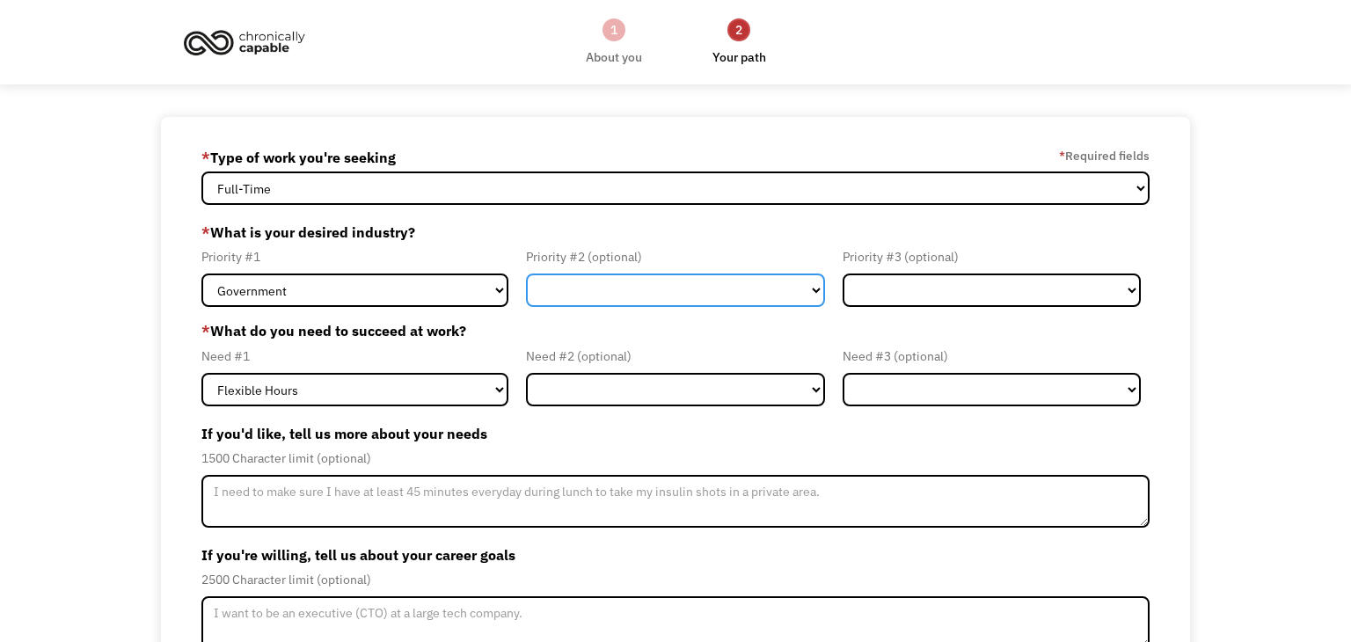
click at [660, 296] on select "Government Finance & Insurance Health & Social Care Tech & Engineering Creative…" at bounding box center [675, 289] width 298 height 33
click at [523, 353] on div "Need #2 (optional) Flexible Hours Remote Work Service Animal On-site Accommodat…" at bounding box center [675, 376] width 316 height 61
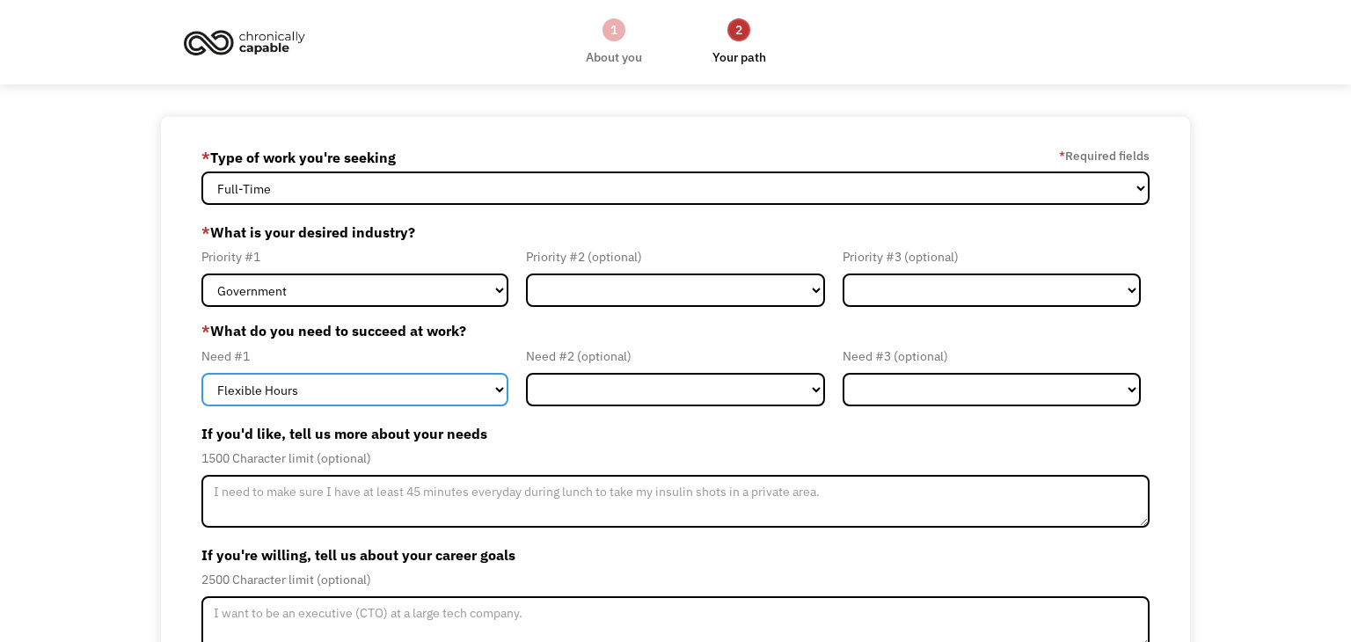
click at [463, 381] on select "Flexible Hours Remote Work Service Animal On-site Accommodations Visual Support…" at bounding box center [354, 389] width 307 height 33
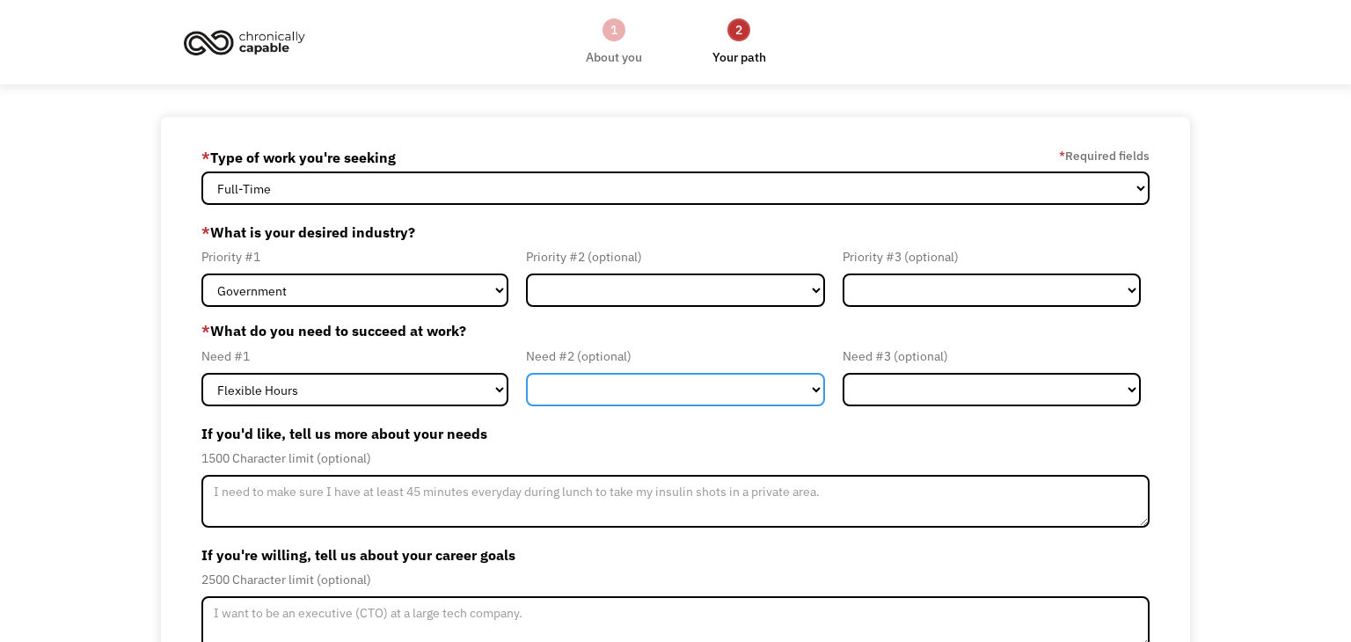
click at [651, 390] on select "Flexible Hours Remote Work Service Animal On-site Accommodations Visual Support…" at bounding box center [675, 389] width 298 height 33
click at [690, 310] on form "68c858d18e24c461377d84f2 [EMAIL_ADDRESS][DOMAIN_NAME] [PERSON_NAME] * Type of w…" at bounding box center [675, 455] width 948 height 624
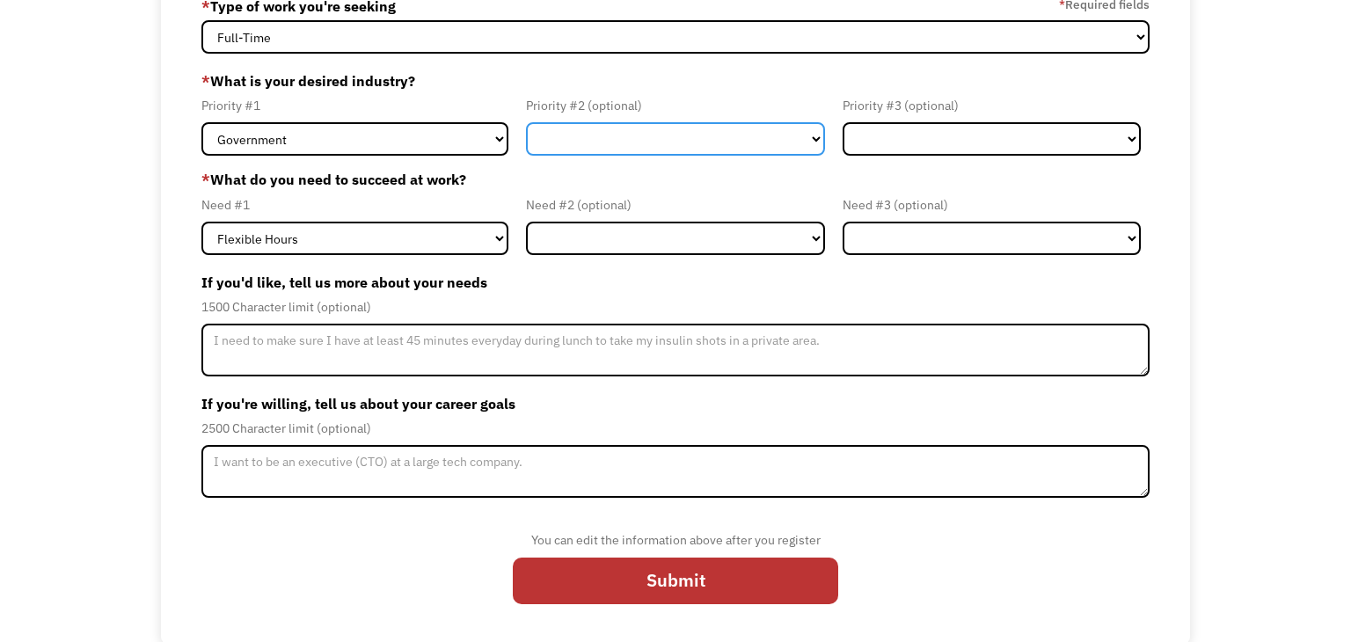
click at [675, 145] on select "Government Finance & Insurance Health & Social Care Tech & Engineering Creative…" at bounding box center [675, 138] width 298 height 33
select select "Tech & Engineering"
click at [526, 122] on select "Government Finance & Insurance Health & Social Care Tech & Engineering Creative…" at bounding box center [675, 138] width 298 height 33
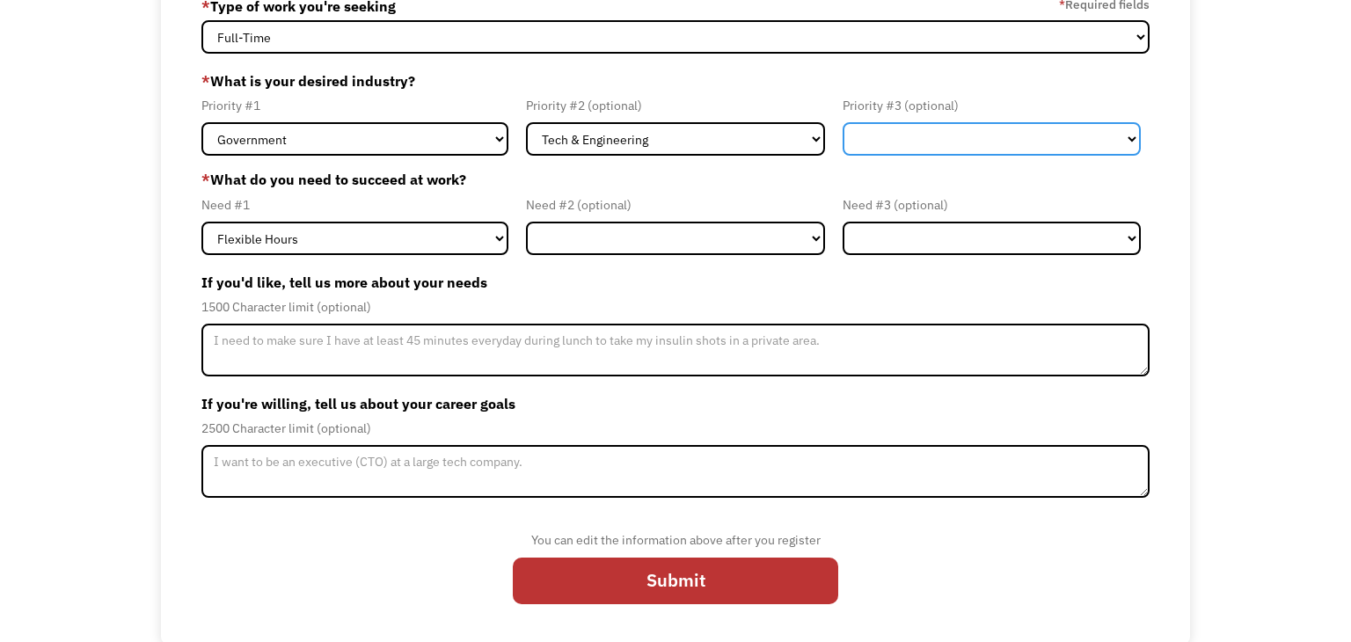
click at [912, 136] on select "Government Finance & Insurance Health & Social Care Tech & Engineering Creative…" at bounding box center [991, 138] width 298 height 33
select select "Finance & Insurance"
click at [842, 122] on select "Government Finance & Insurance Health & Social Care Tech & Engineering Creative…" at bounding box center [991, 138] width 298 height 33
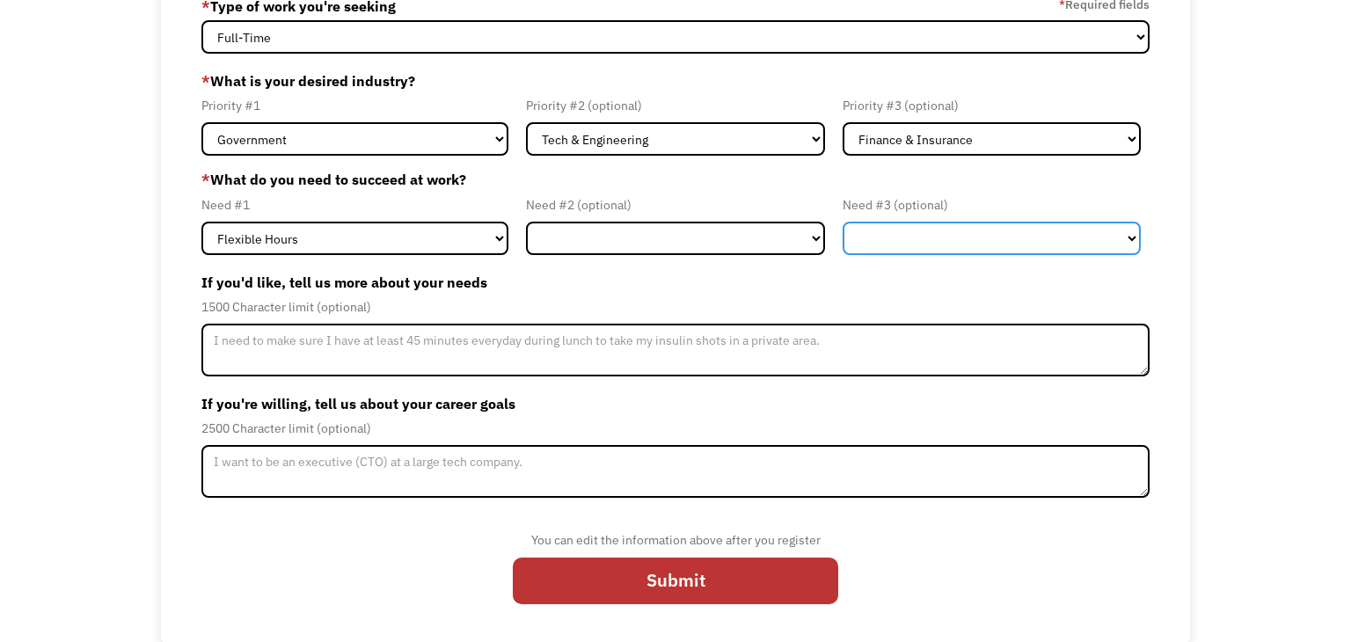
click at [891, 253] on select "Flexible Hours Remote Work Service Animal On-site Accommodations Visual Support…" at bounding box center [991, 238] width 298 height 33
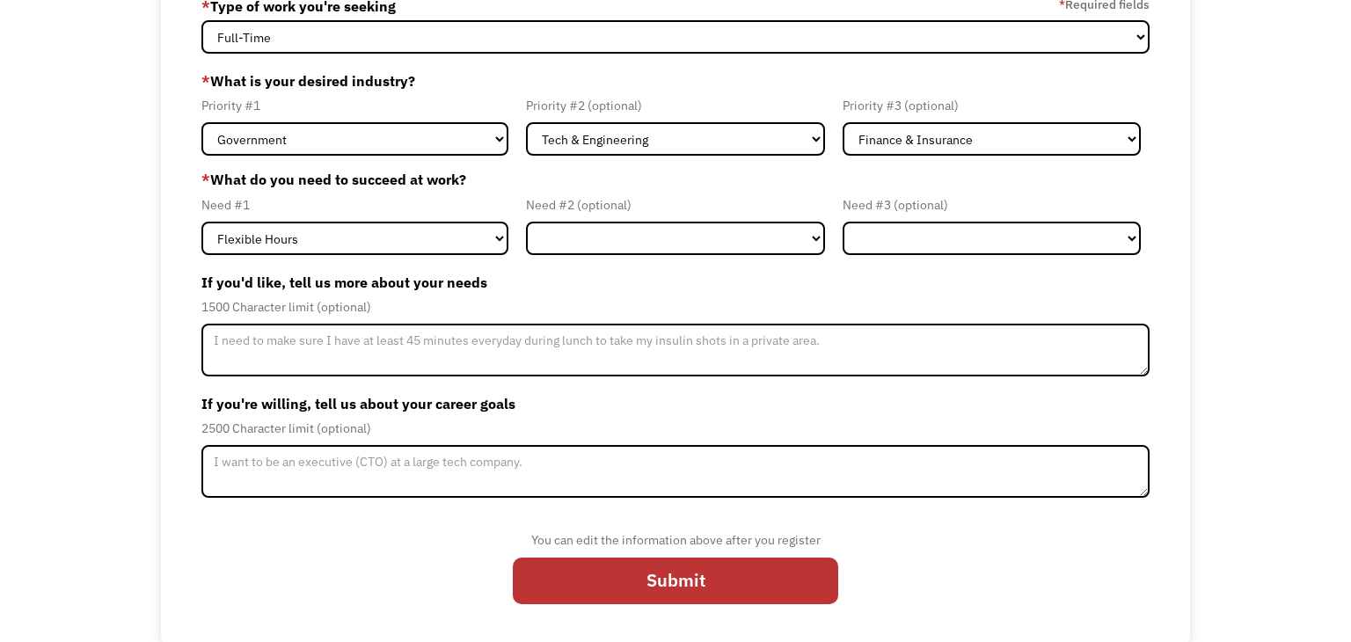
click at [694, 305] on div "1500 Character limit (optional)" at bounding box center [675, 306] width 948 height 21
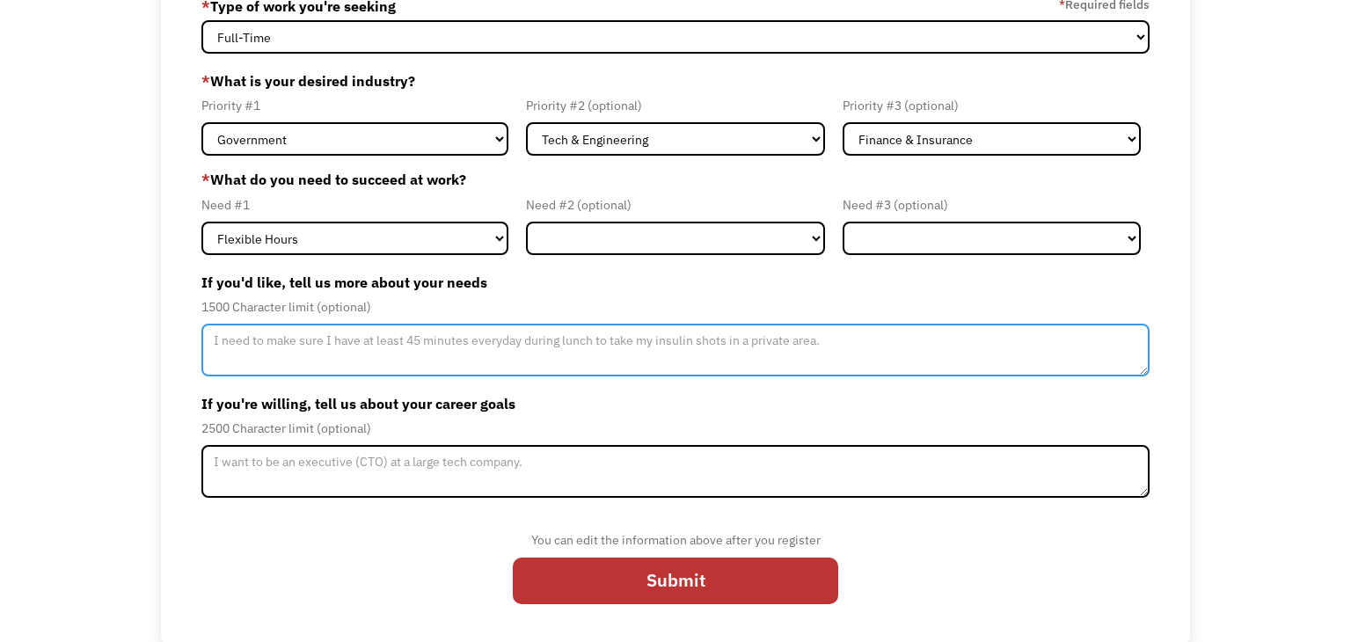
click at [634, 339] on textarea "Member-Update-Form-Step2" at bounding box center [675, 350] width 948 height 53
type textarea "M"
type textarea "Disabled Veteran-[DEMOGRAPHIC_DATA] Marine Corps, struggling with burnout in st…"
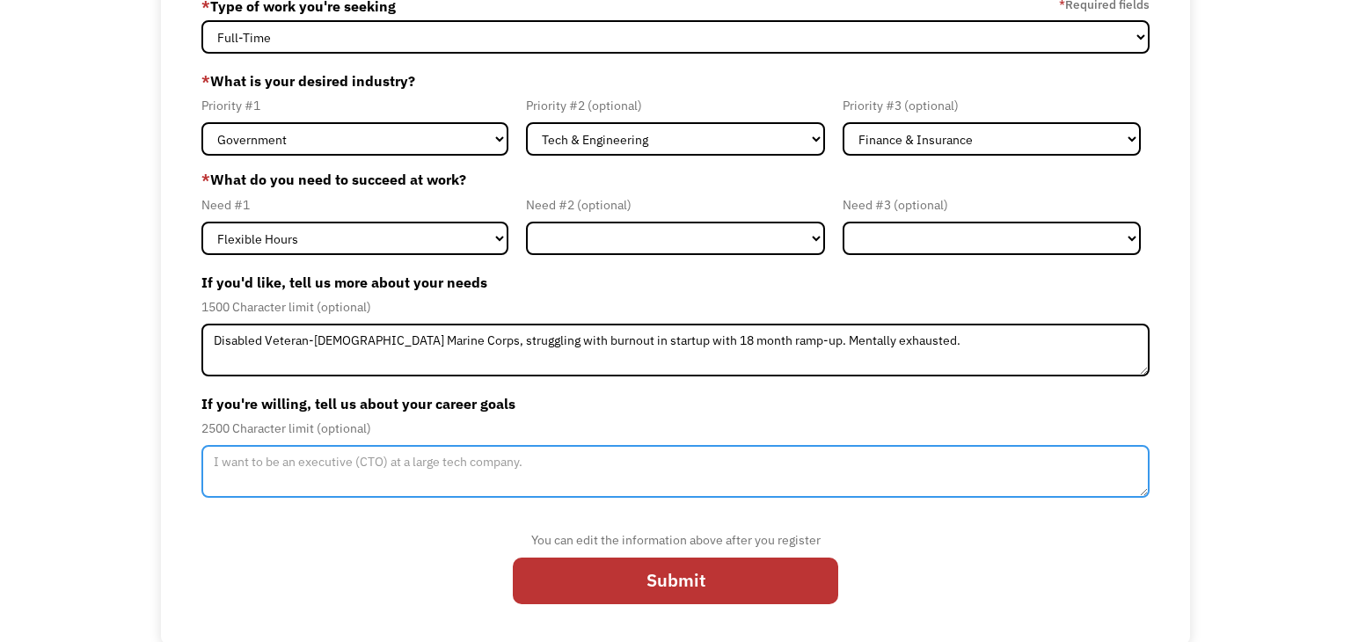
click at [499, 463] on textarea "Member-Update-Form-Step2" at bounding box center [675, 471] width 948 height 53
type textarea "Would like to do something with potential for future career growth that isn't t…"
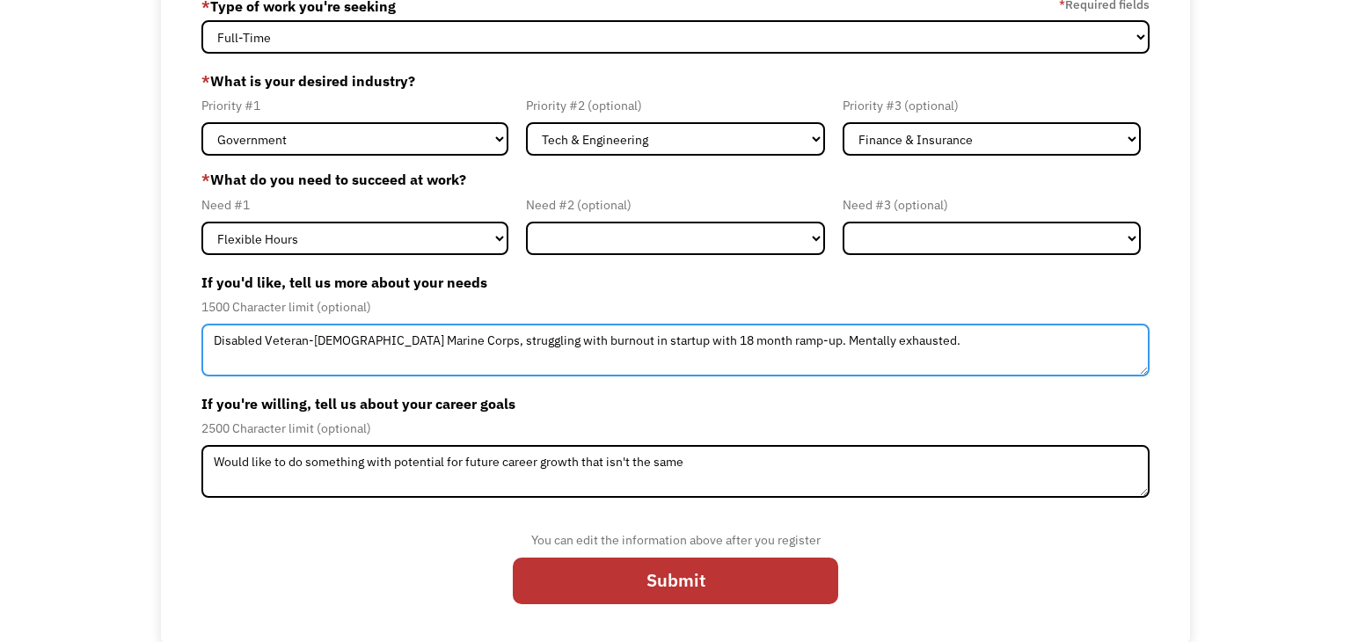
click at [874, 334] on textarea "Disabled Veteran-[DEMOGRAPHIC_DATA] Marine Corps, struggling with burnout in st…" at bounding box center [675, 350] width 948 height 53
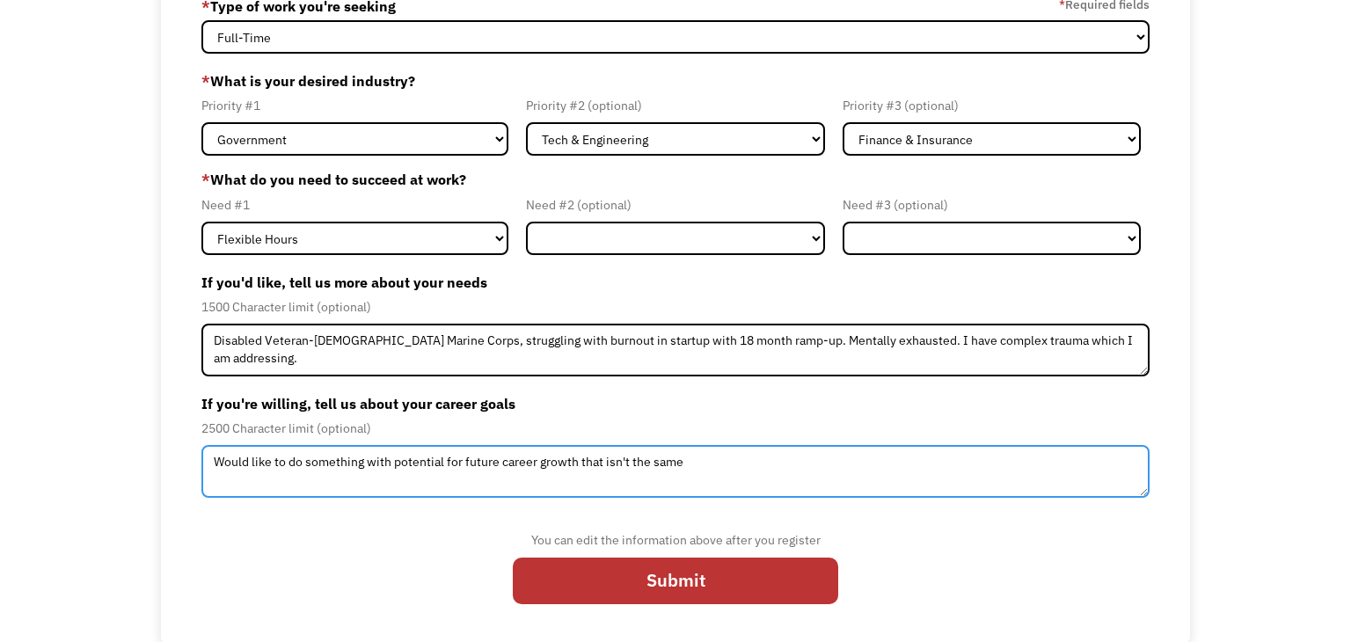
click at [810, 459] on textarea "Would like to do something with potential for future career growth that isn't t…" at bounding box center [675, 471] width 948 height 53
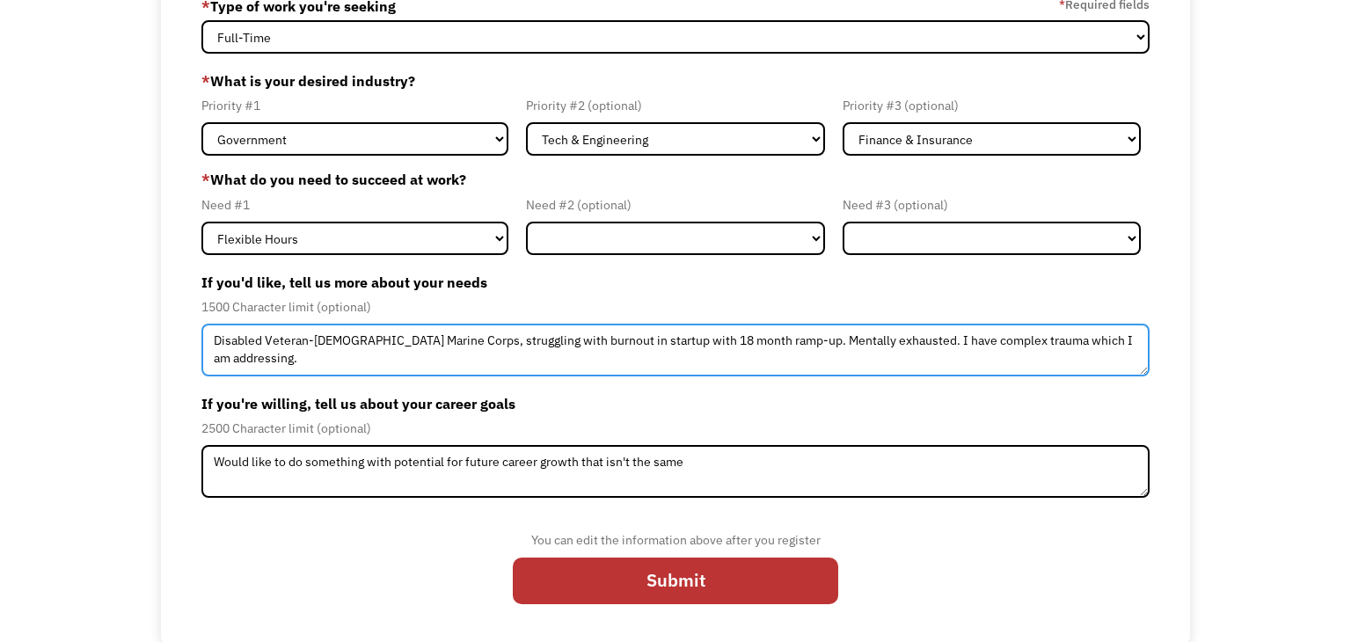
click at [1128, 344] on textarea "Disabled Veteran-[DEMOGRAPHIC_DATA] Marine Corps, struggling with burnout in st…" at bounding box center [675, 350] width 948 height 53
type textarea "Disabled Veteran-[DEMOGRAPHIC_DATA] Marine Corps, struggling with burnout in st…"
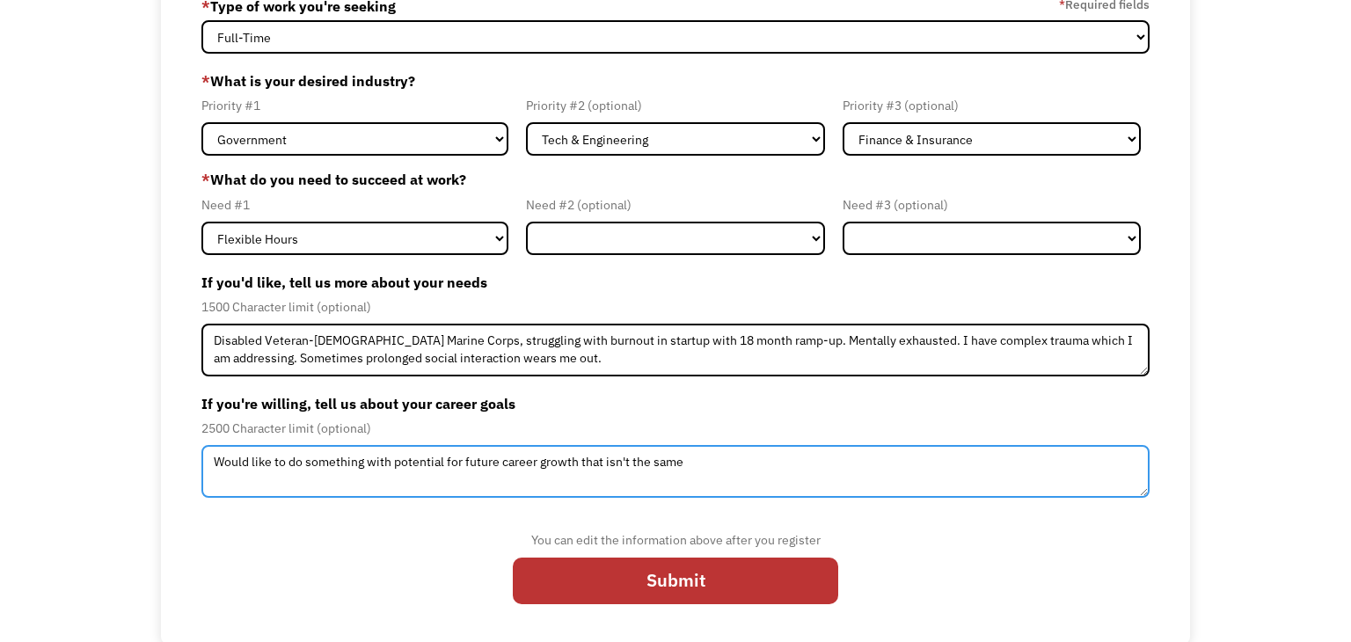
click at [809, 468] on textarea "Would like to do something with potential for future career growth that isn't t…" at bounding box center [675, 471] width 948 height 53
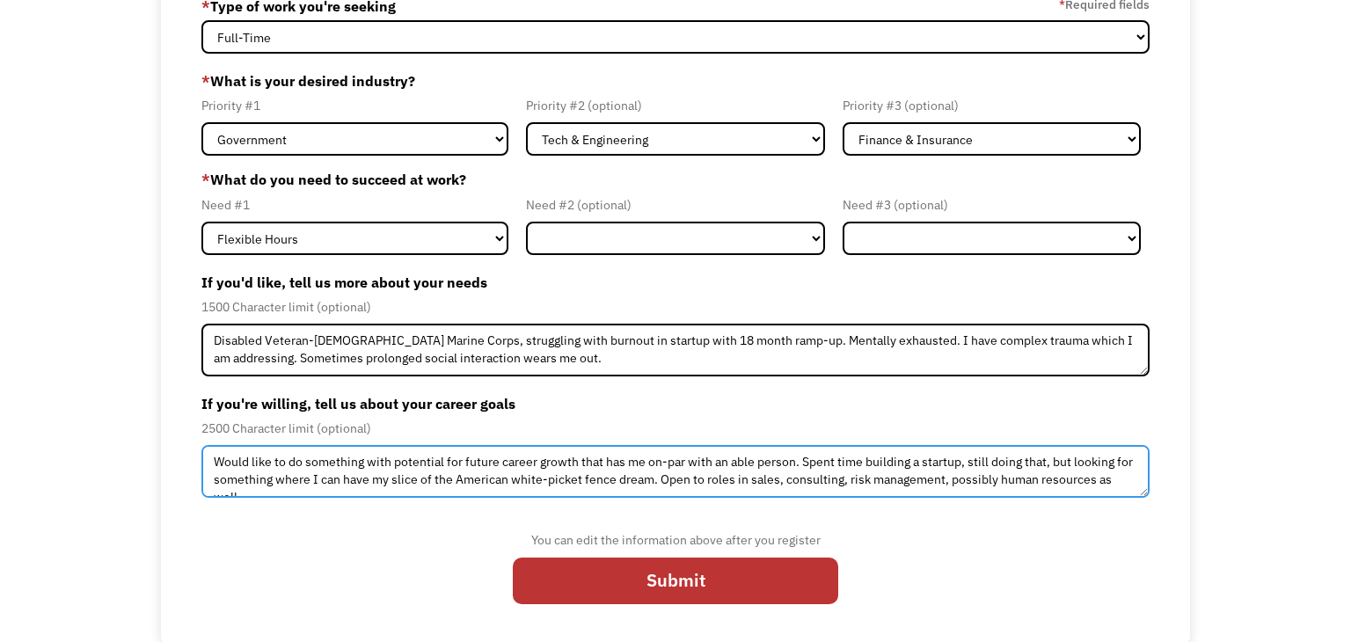
type textarea "Would like to do something with potential for future career growth that has me …"
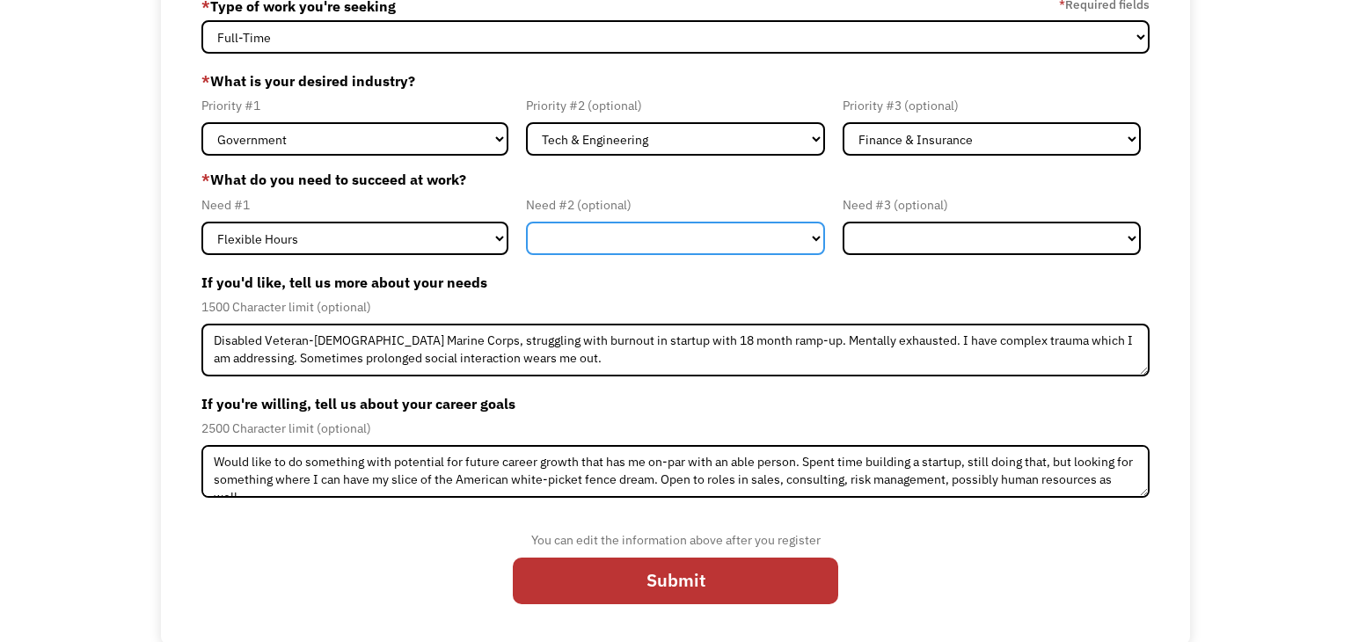
click at [755, 249] on select "Flexible Hours Remote Work Service Animal On-site Accommodations Visual Support…" at bounding box center [675, 238] width 298 height 33
select select "Remote Work"
click at [526, 222] on select "Flexible Hours Remote Work Service Animal On-site Accommodations Visual Support…" at bounding box center [675, 238] width 298 height 33
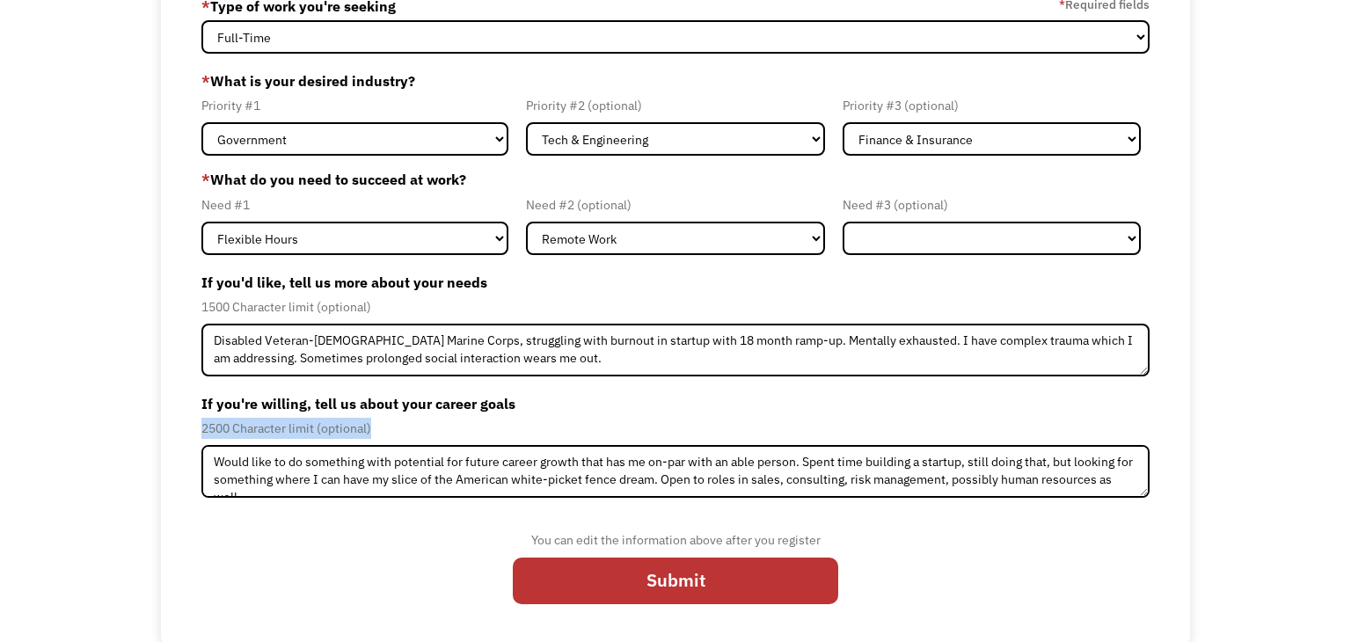
drag, startPoint x: 1350, startPoint y: 464, endPoint x: 1347, endPoint y: 390, distance: 73.9
click at [1347, 390] on html "1 About you 2 Your path Dashboard 68c858d18e24c461377d84f2 [EMAIL_ADDRESS][DOMA…" at bounding box center [675, 170] width 1351 height 642
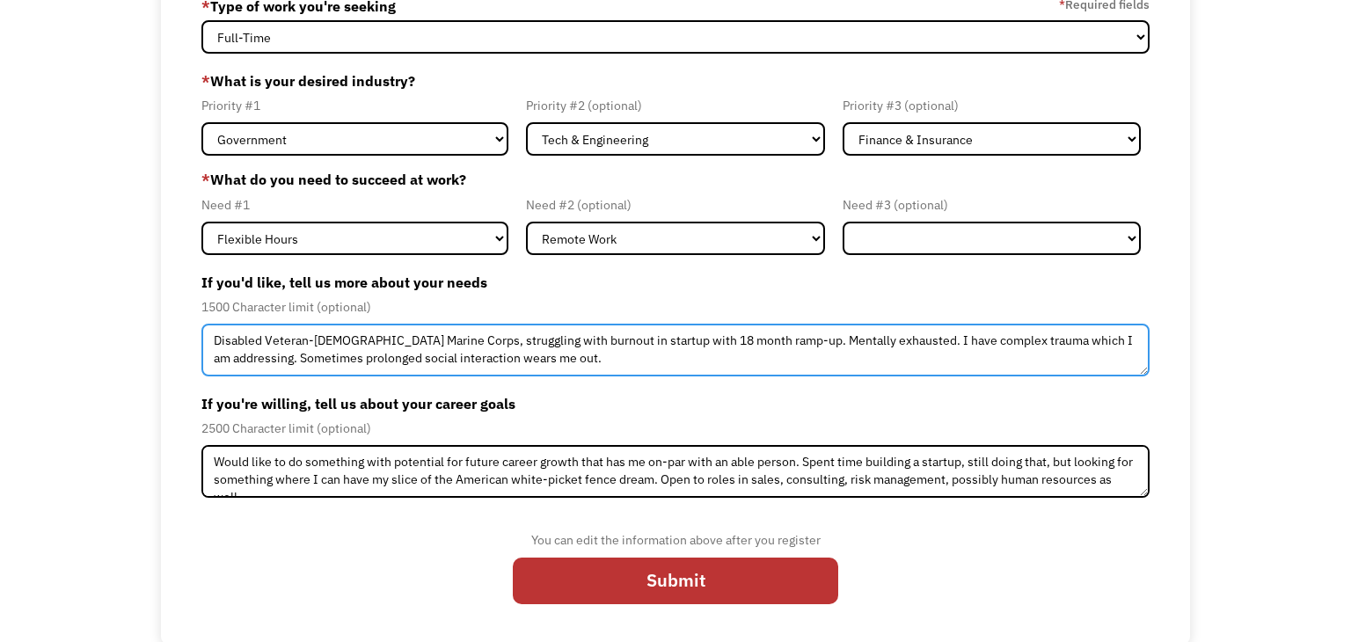
click at [717, 346] on textarea "Disabled Veteran-US Marine Corps, struggling with burnout in startup with 18 mo…" at bounding box center [675, 350] width 948 height 53
click at [679, 351] on textarea "Disabled Veteran-US Marine Corps, struggling with burnout in startup with 18 mo…" at bounding box center [675, 350] width 948 height 53
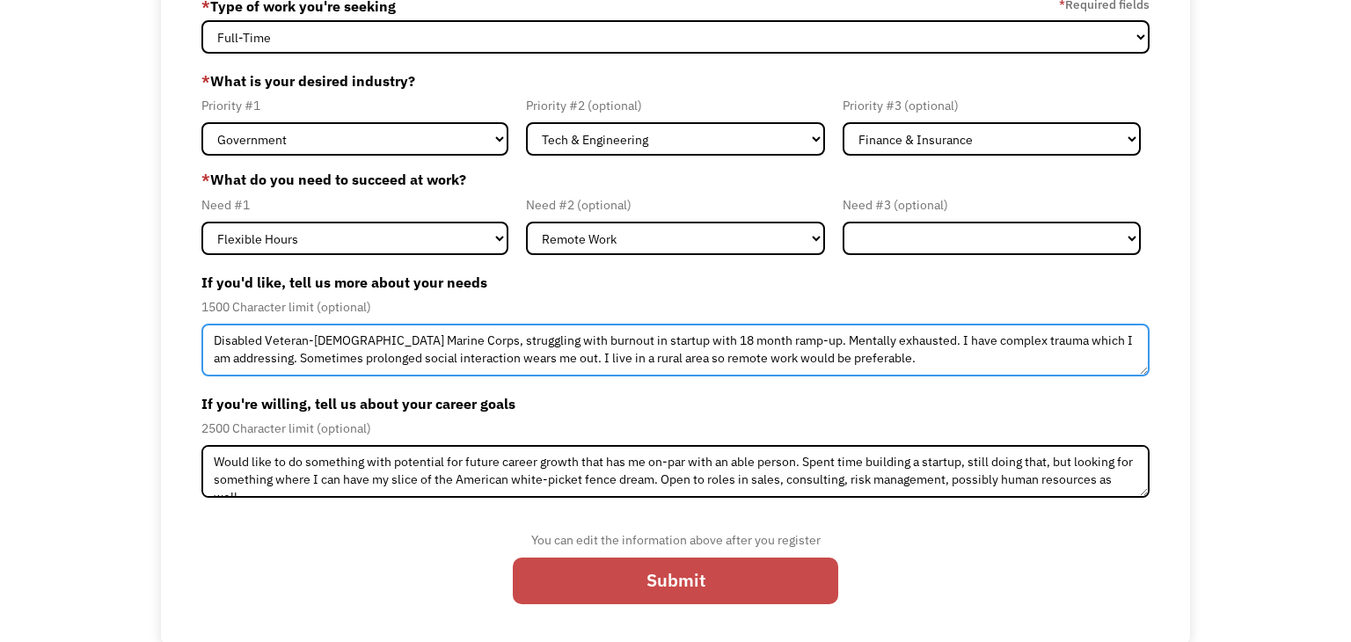
type textarea "Disabled Veteran-US Marine Corps, struggling with burnout in startup with 18 mo…"
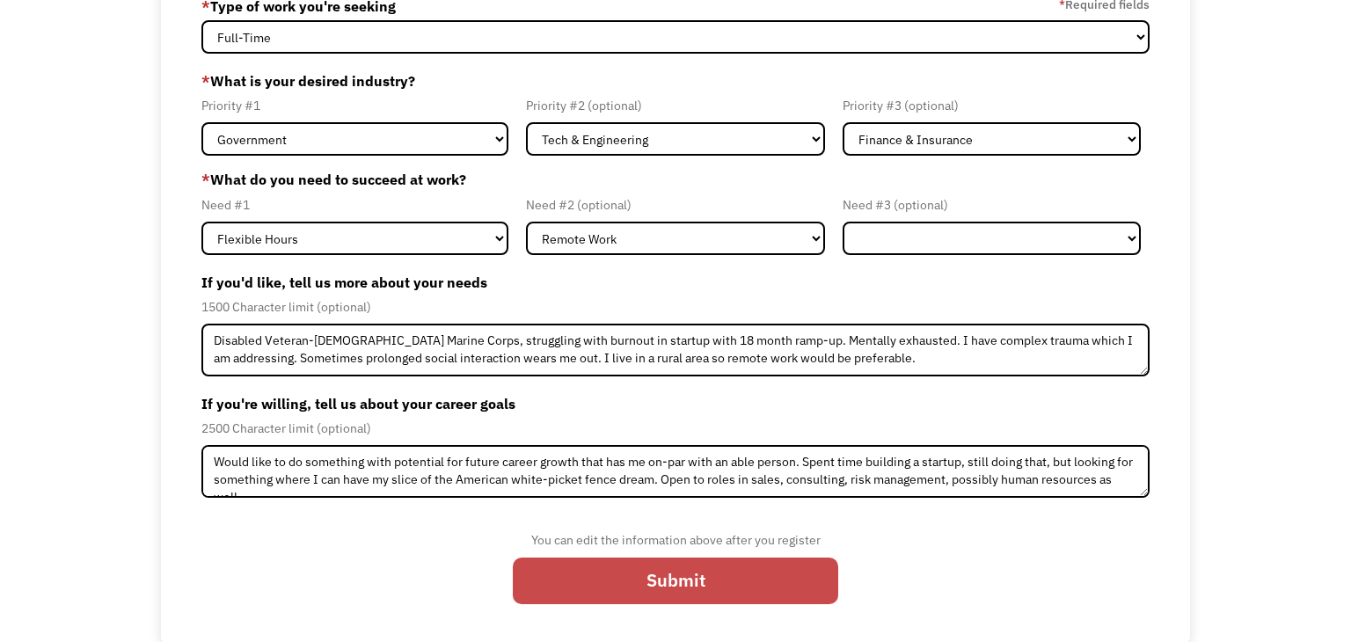
click at [665, 579] on input "Submit" at bounding box center [675, 581] width 325 height 47
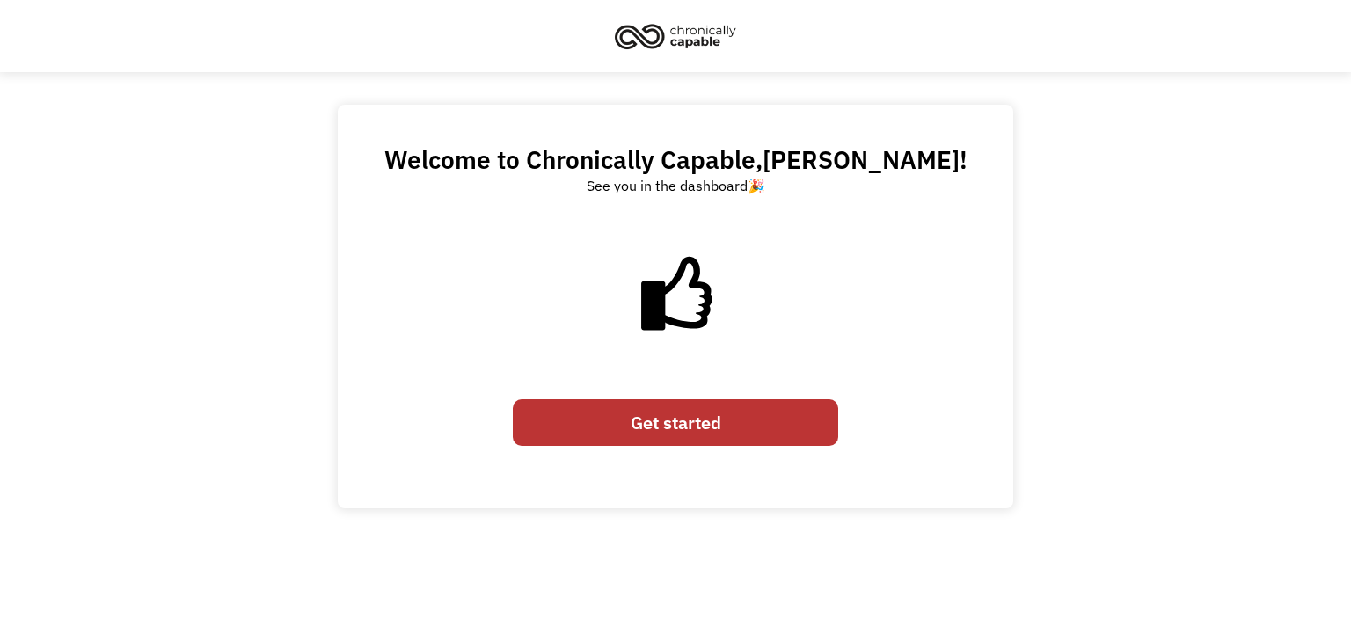
click at [678, 427] on link "Get started" at bounding box center [675, 422] width 325 height 47
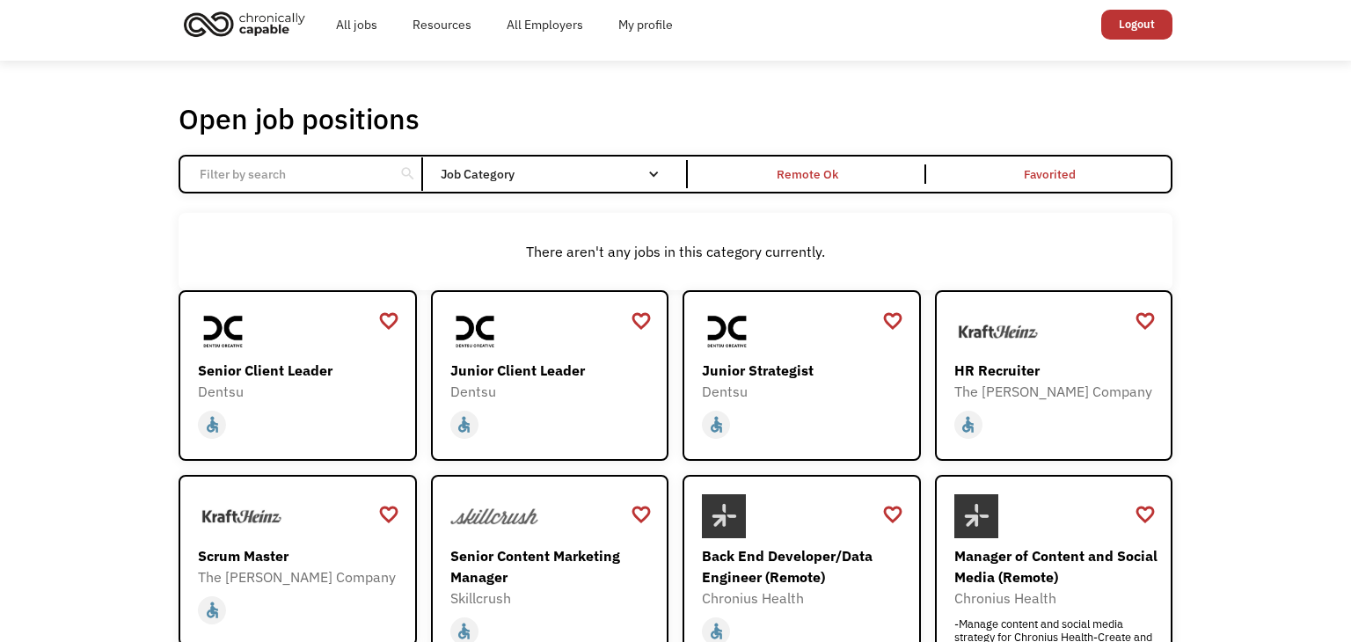
scroll to position [14, 0]
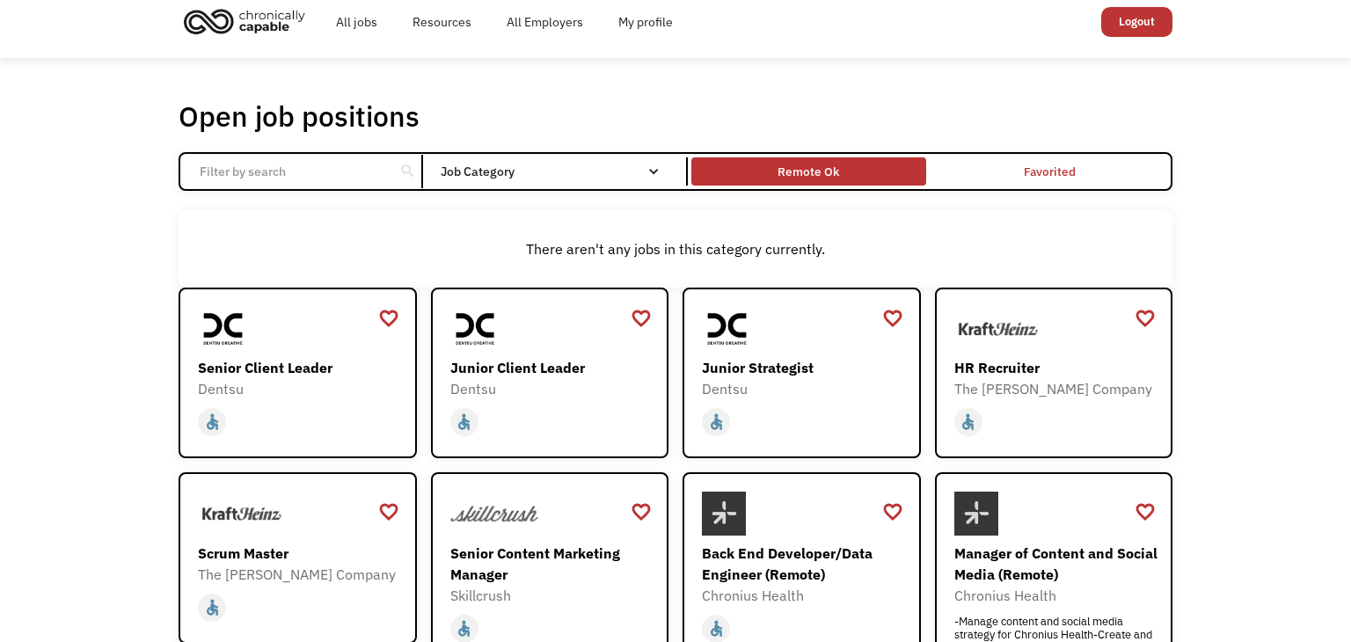
click at [827, 177] on div "Remote Ok" at bounding box center [808, 171] width 62 height 21
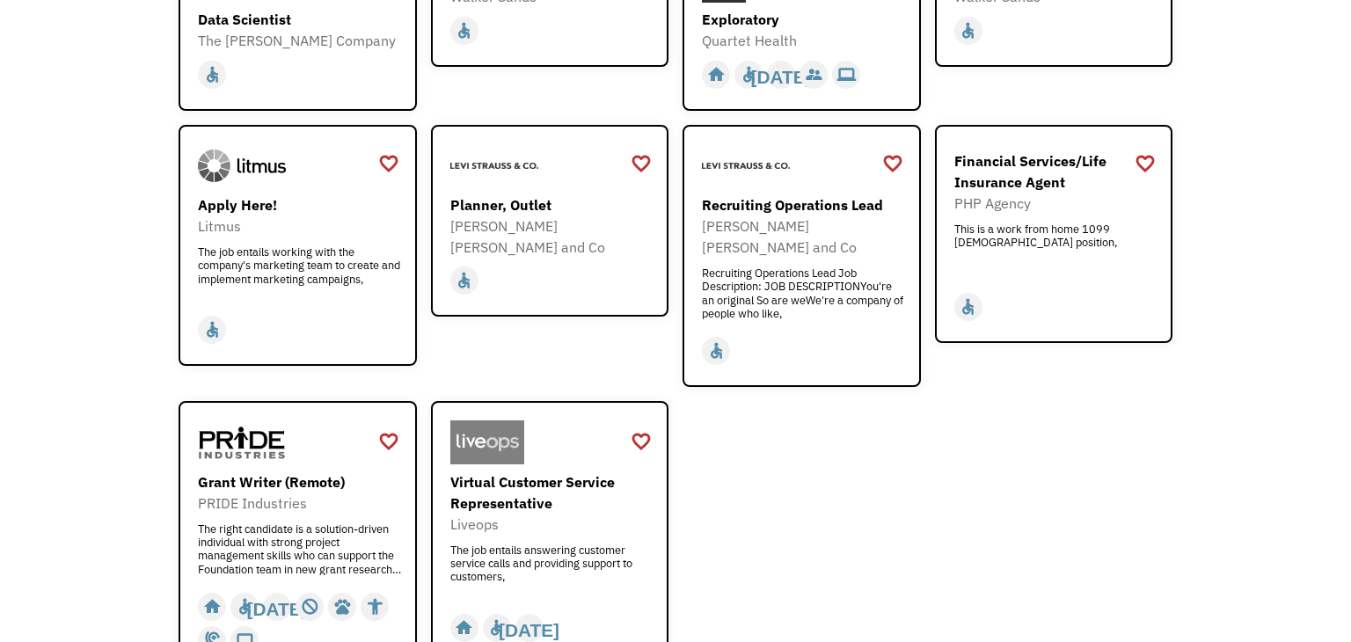
scroll to position [2034, 0]
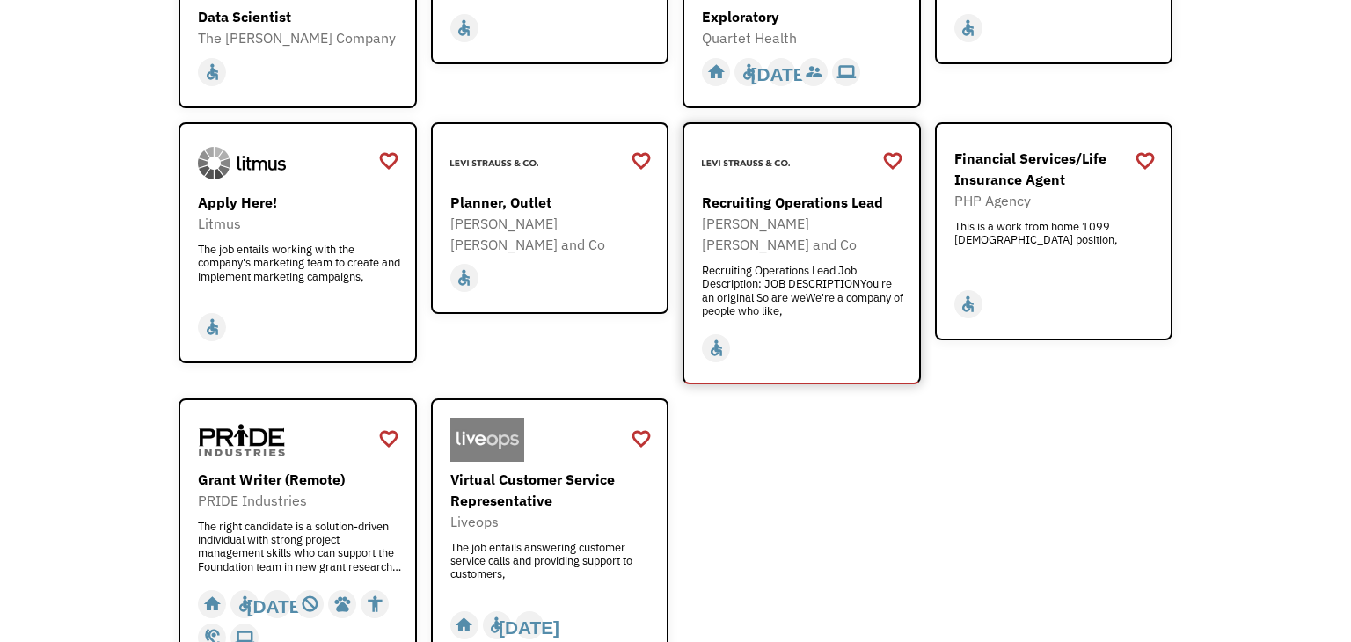
click at [742, 192] on div "Recruiting Operations Lead" at bounding box center [804, 202] width 204 height 21
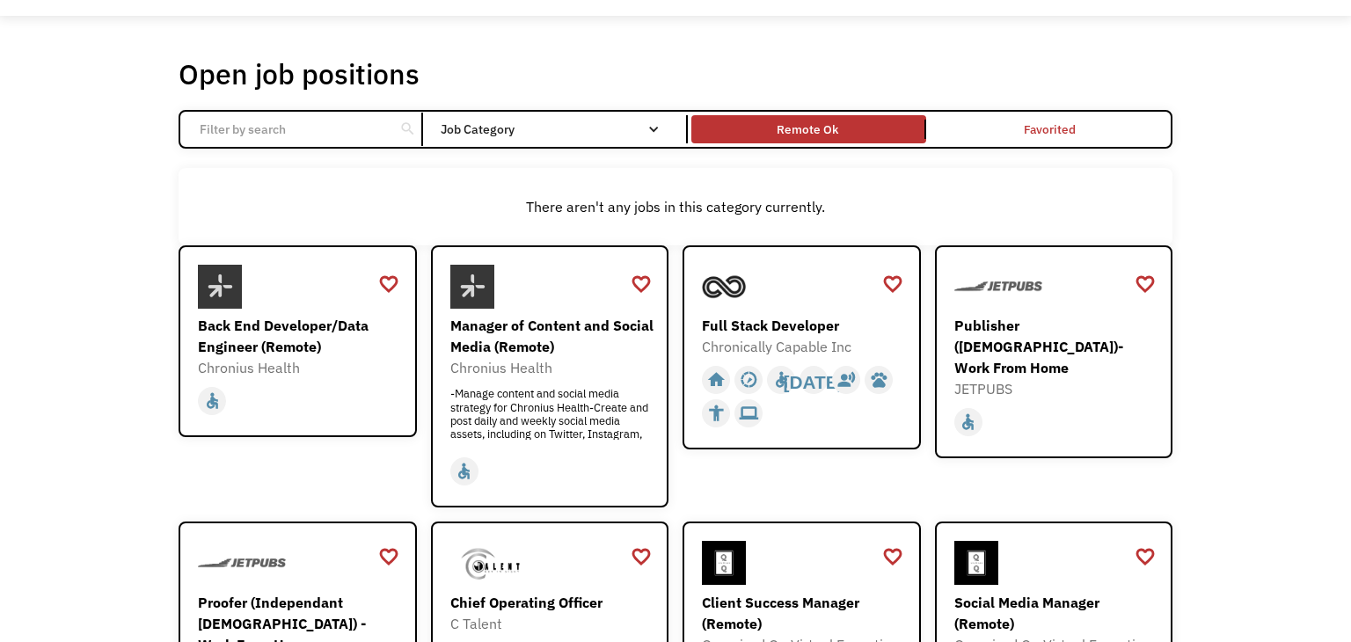
scroll to position [0, 0]
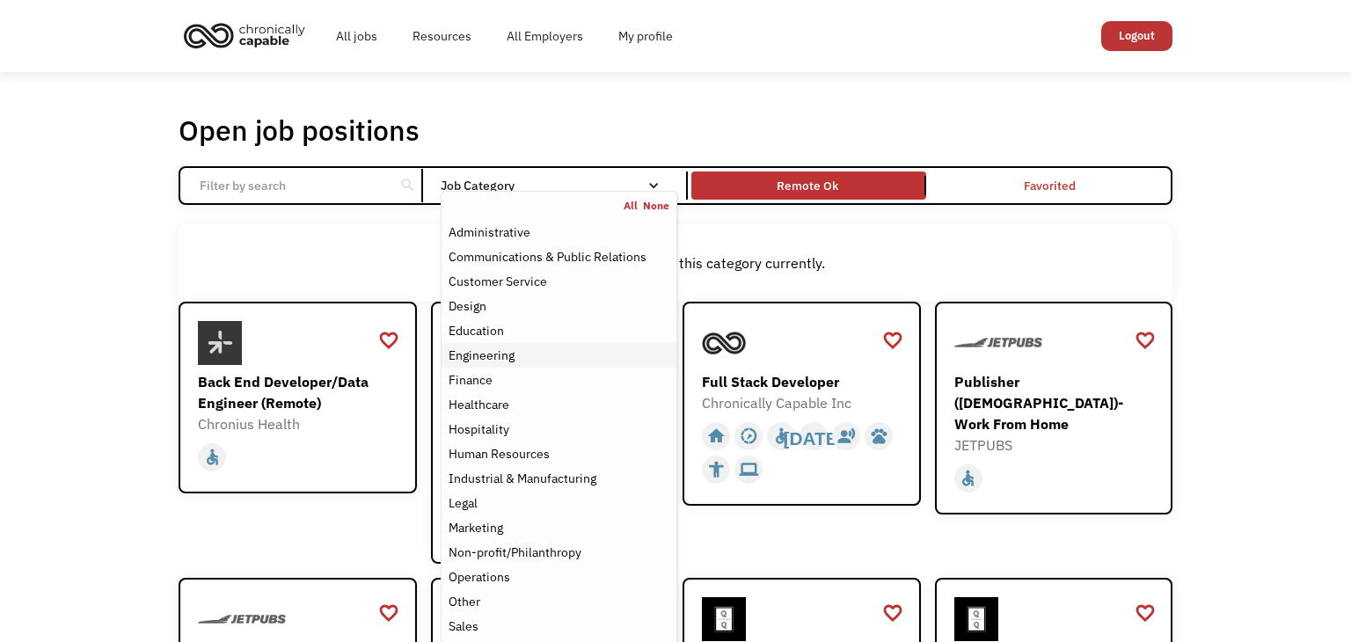
click at [568, 345] on div "Engineering" at bounding box center [558, 355] width 221 height 21
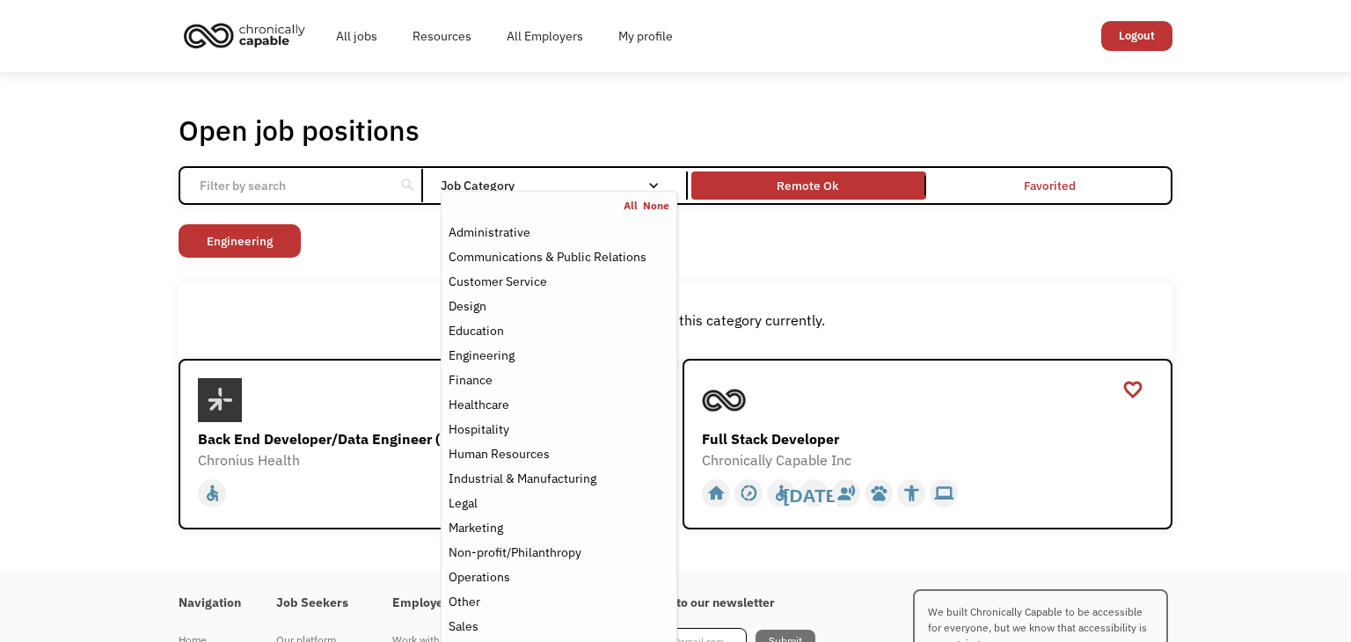
scroll to position [29, 0]
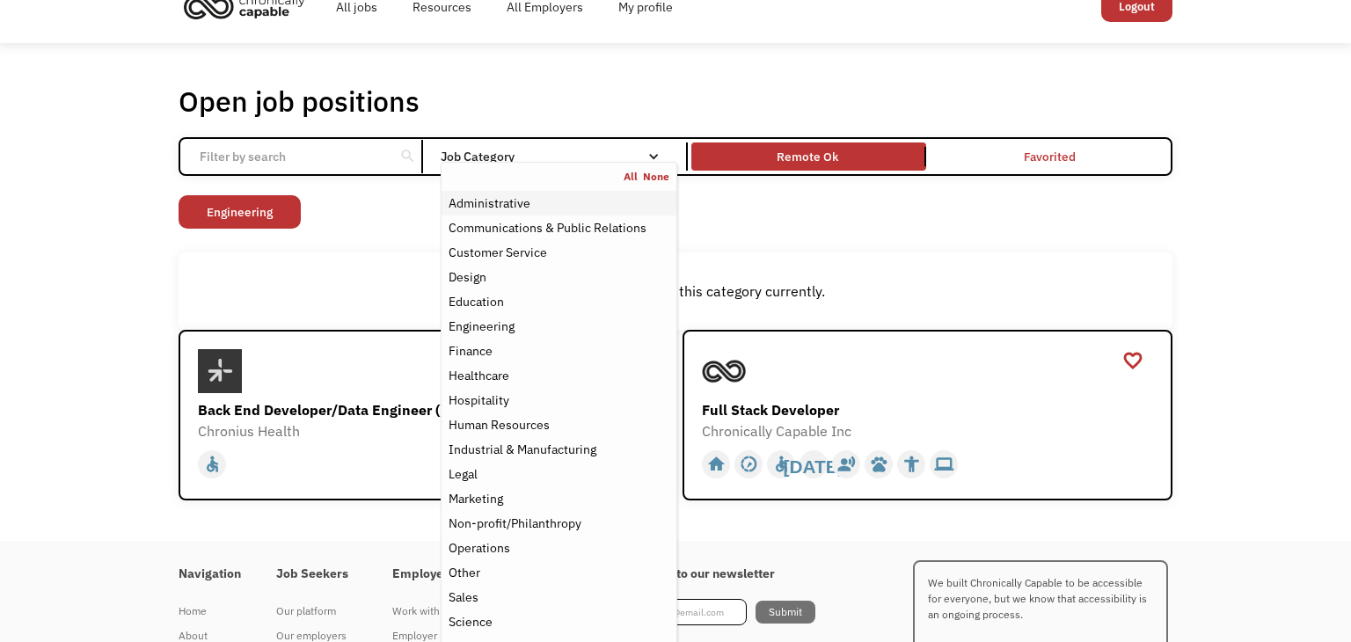
click at [518, 209] on div "Administrative" at bounding box center [489, 203] width 82 height 21
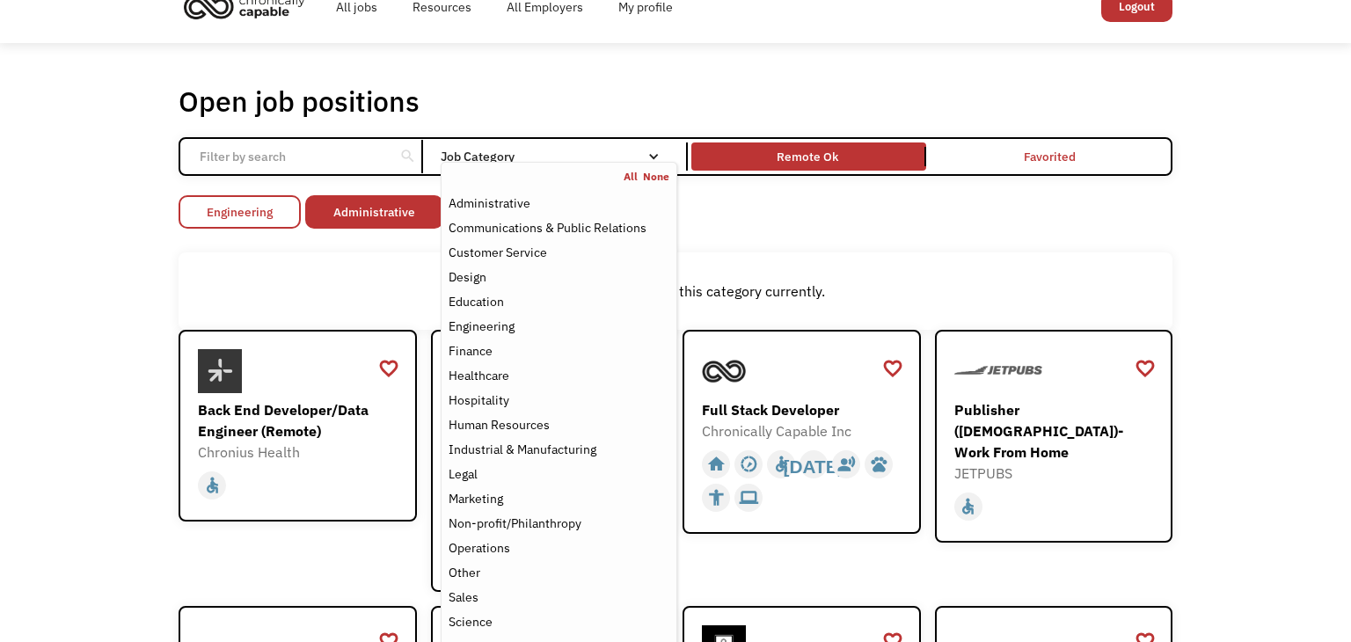
click at [222, 220] on link "Engineering" at bounding box center [240, 211] width 122 height 33
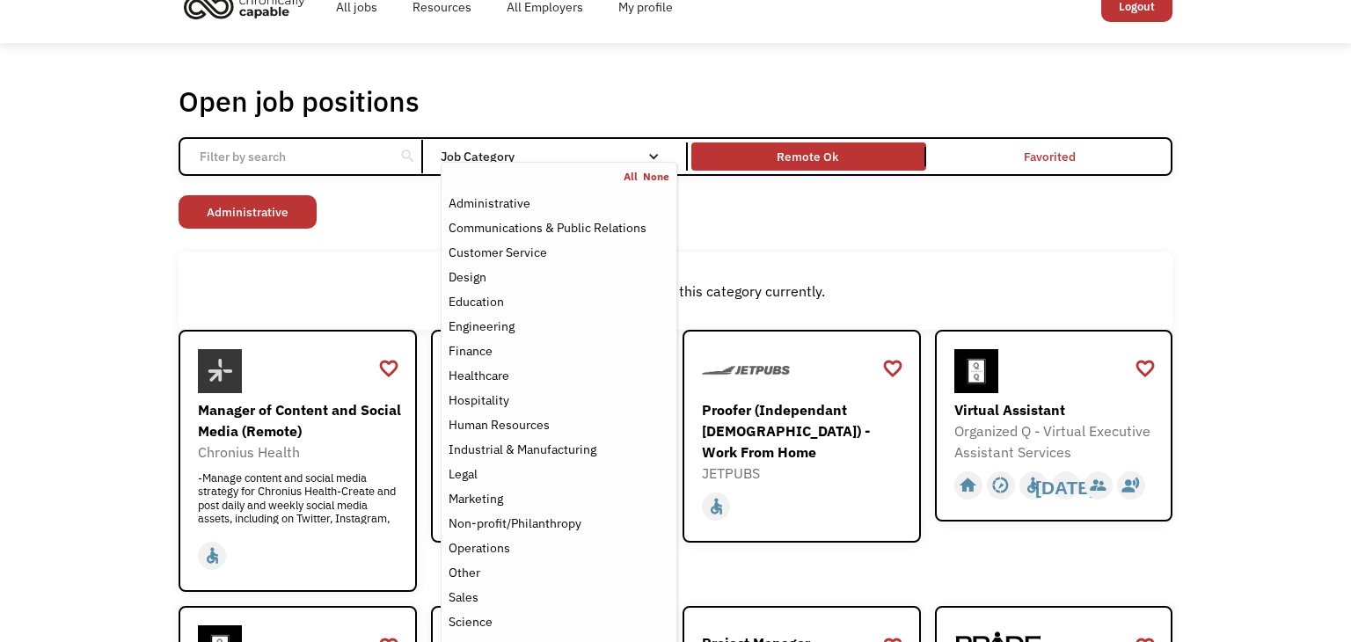
click at [590, 159] on div "Job Category" at bounding box center [559, 156] width 237 height 12
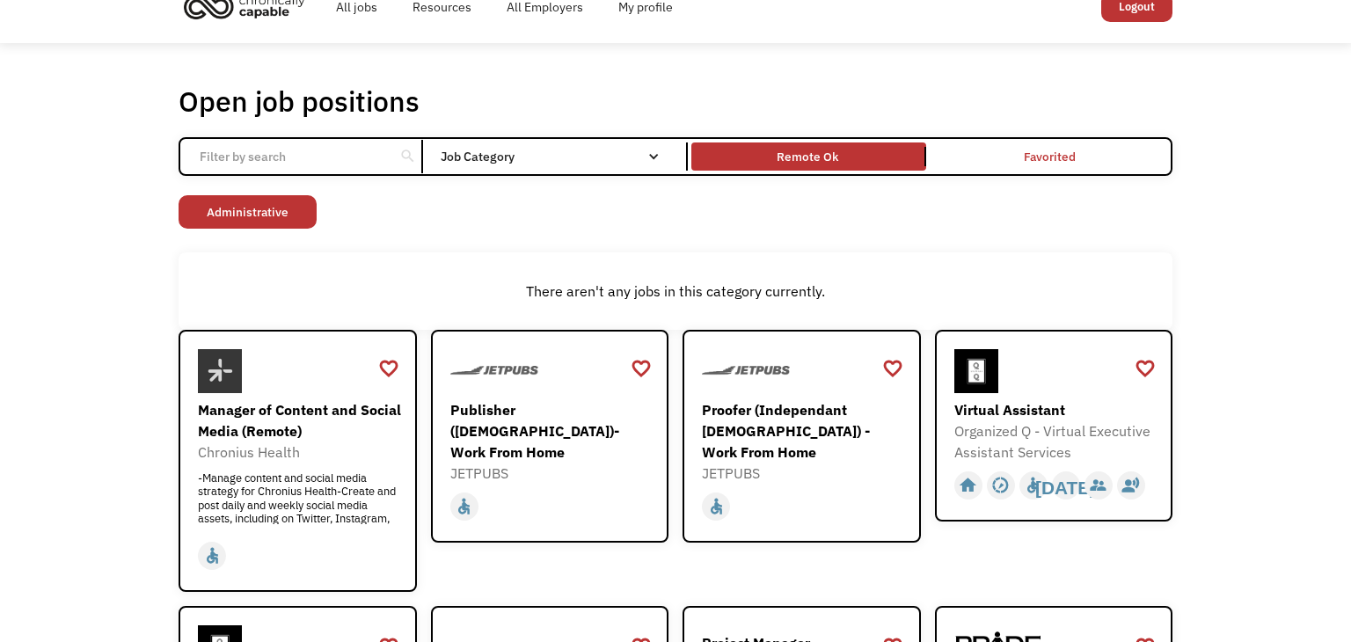
click at [590, 159] on div "Job Category" at bounding box center [559, 156] width 237 height 12
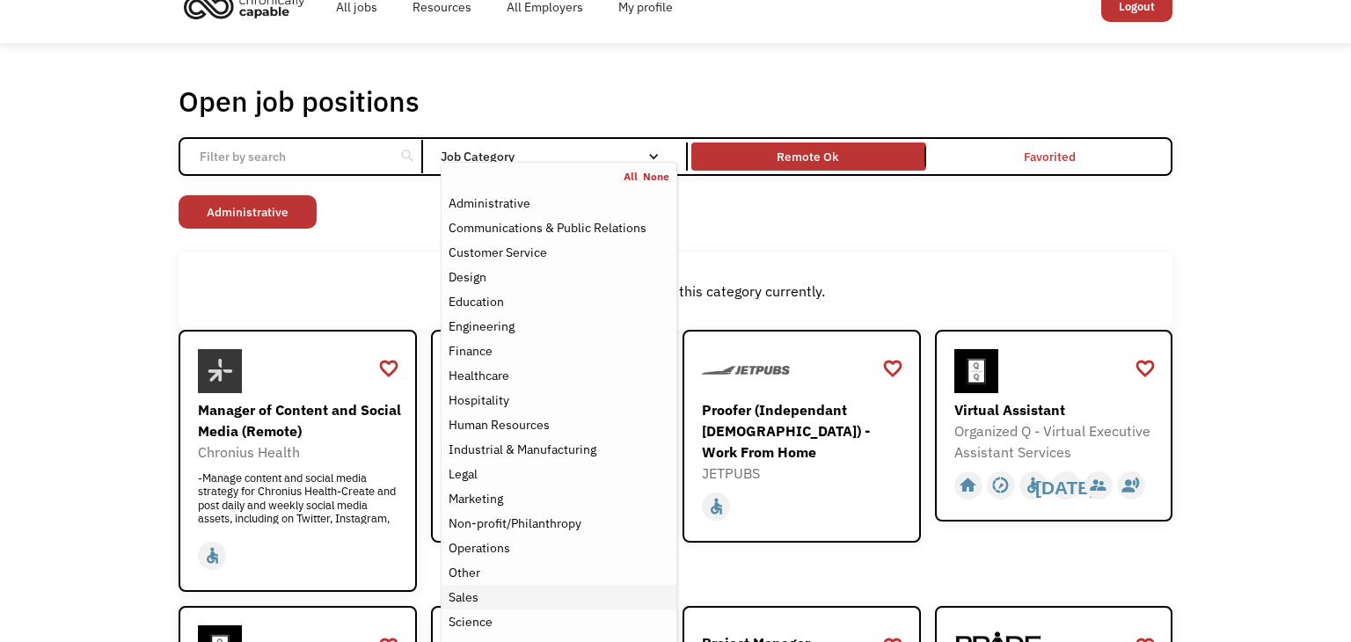
click at [511, 594] on div "Sales" at bounding box center [558, 597] width 221 height 21
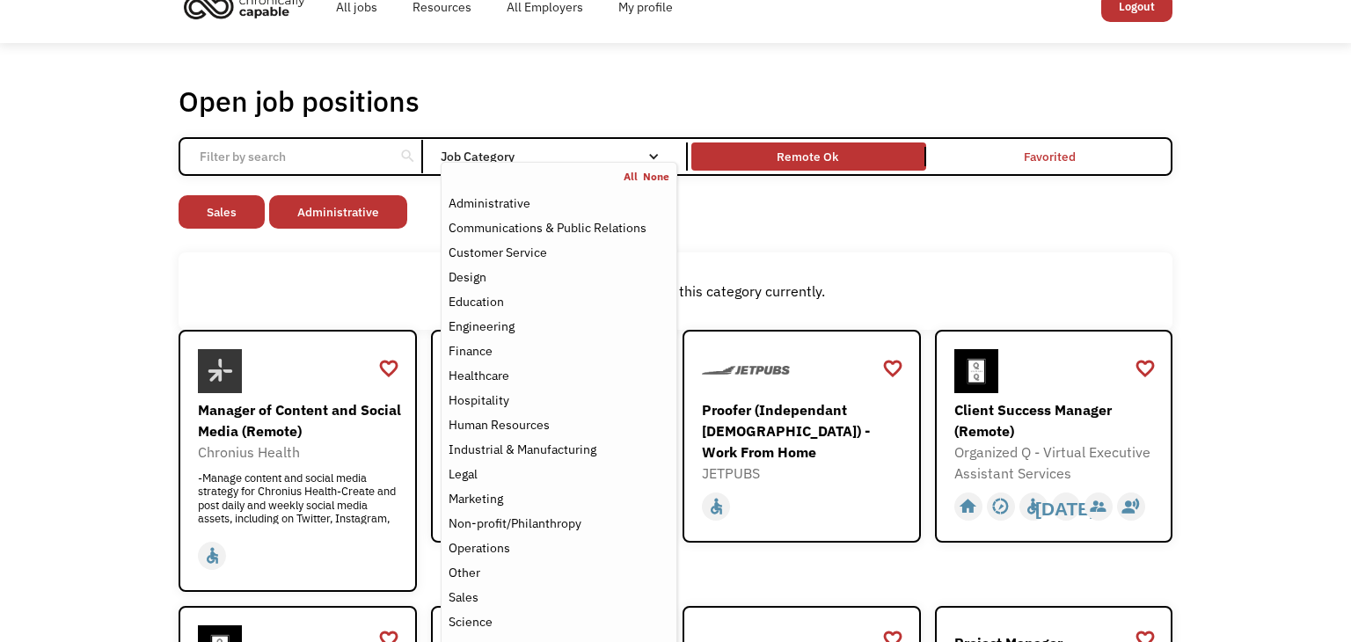
click at [1270, 437] on div "Open job positions You have X liked items Search search Filter by category Admi…" at bounding box center [675, 585] width 1351 height 1084
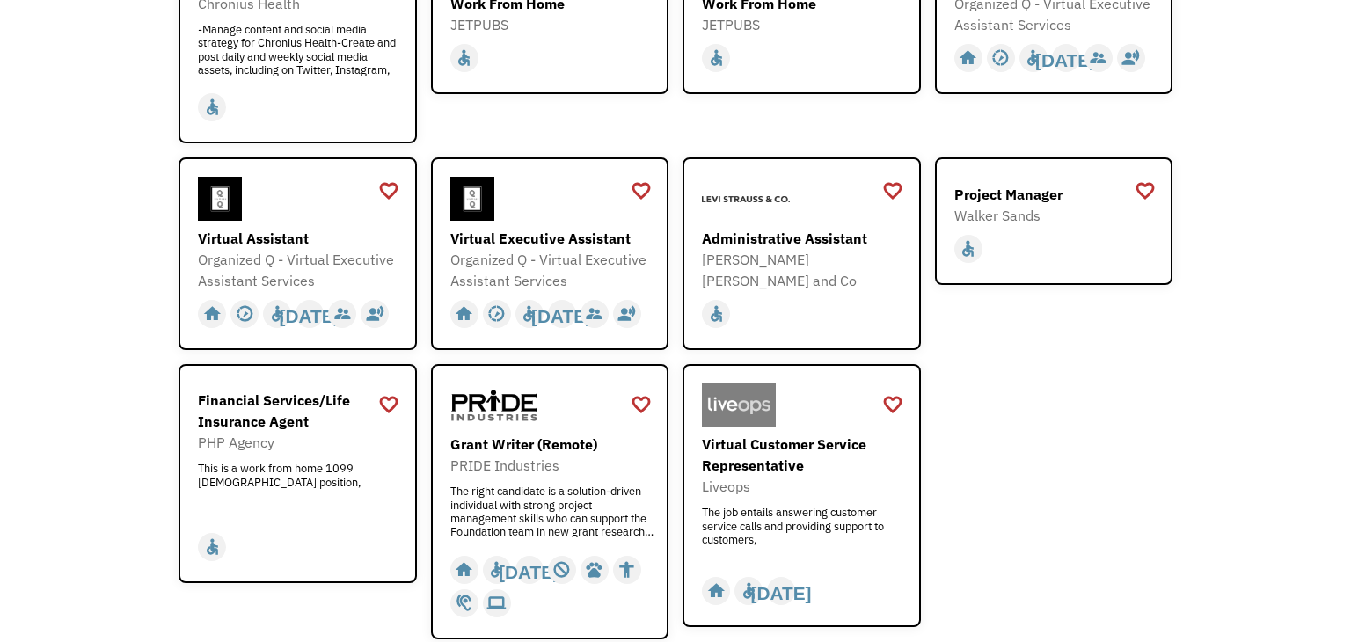
scroll to position [488, 0]
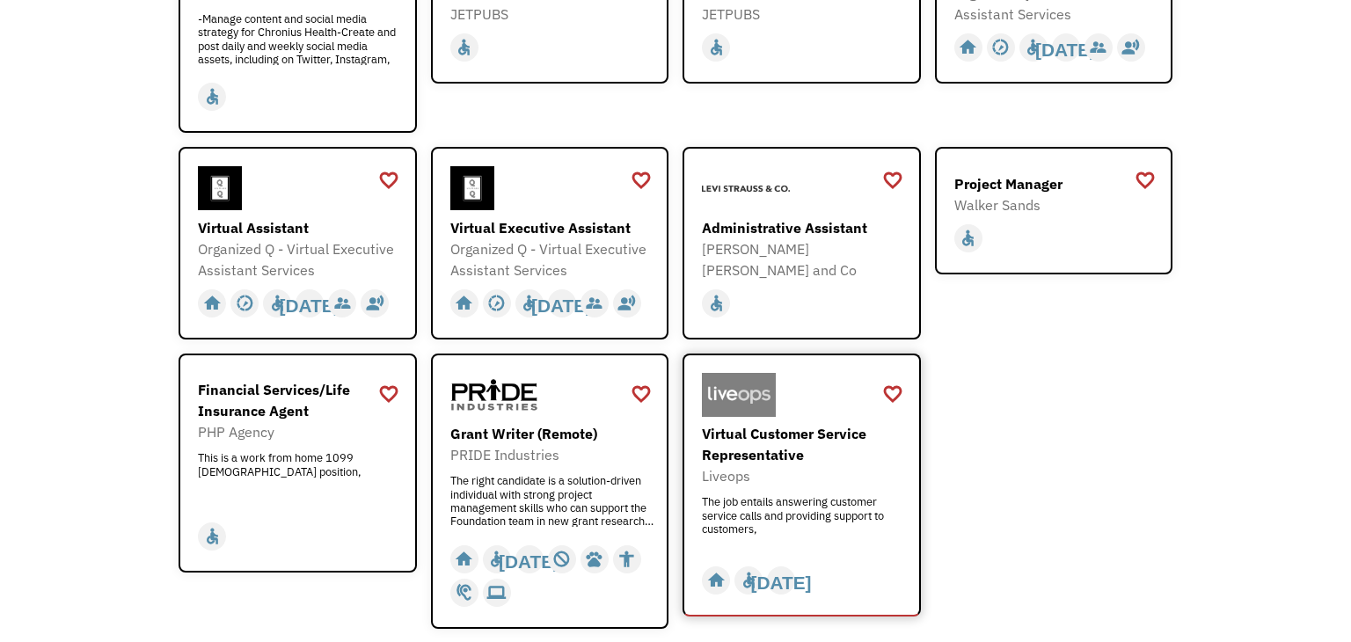
click at [756, 456] on div "Virtual Customer Service Representative" at bounding box center [804, 444] width 204 height 42
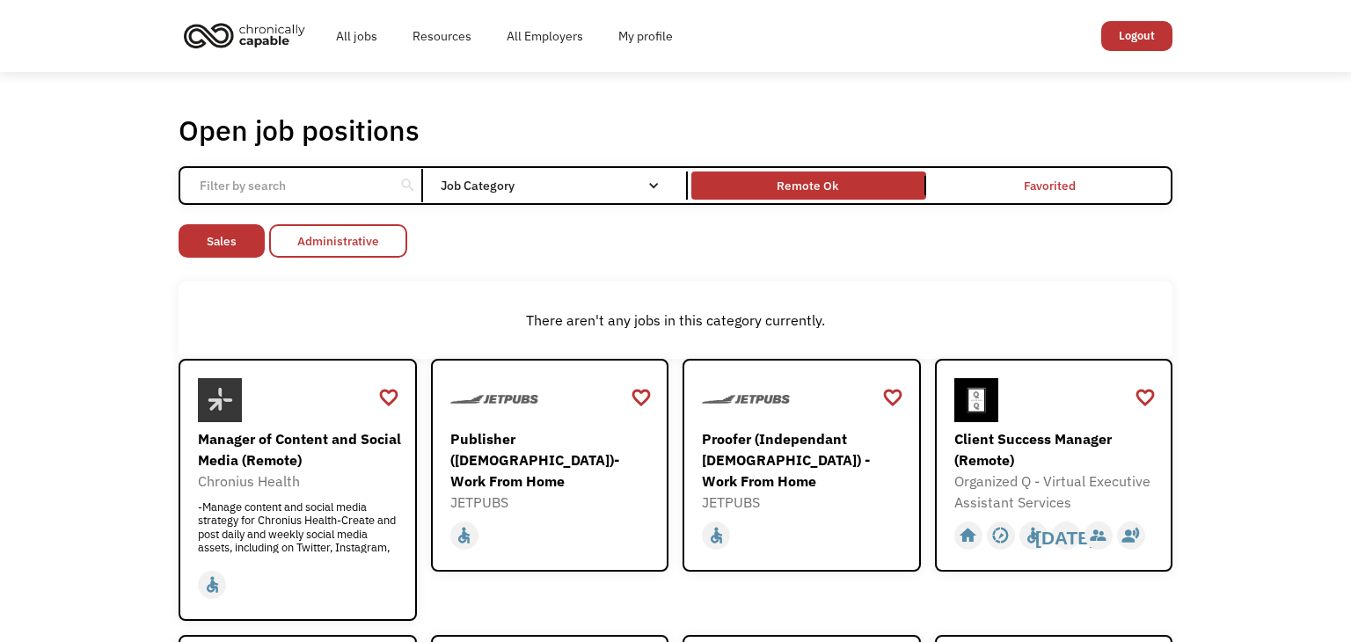
click at [330, 243] on link "Administrative" at bounding box center [338, 240] width 138 height 33
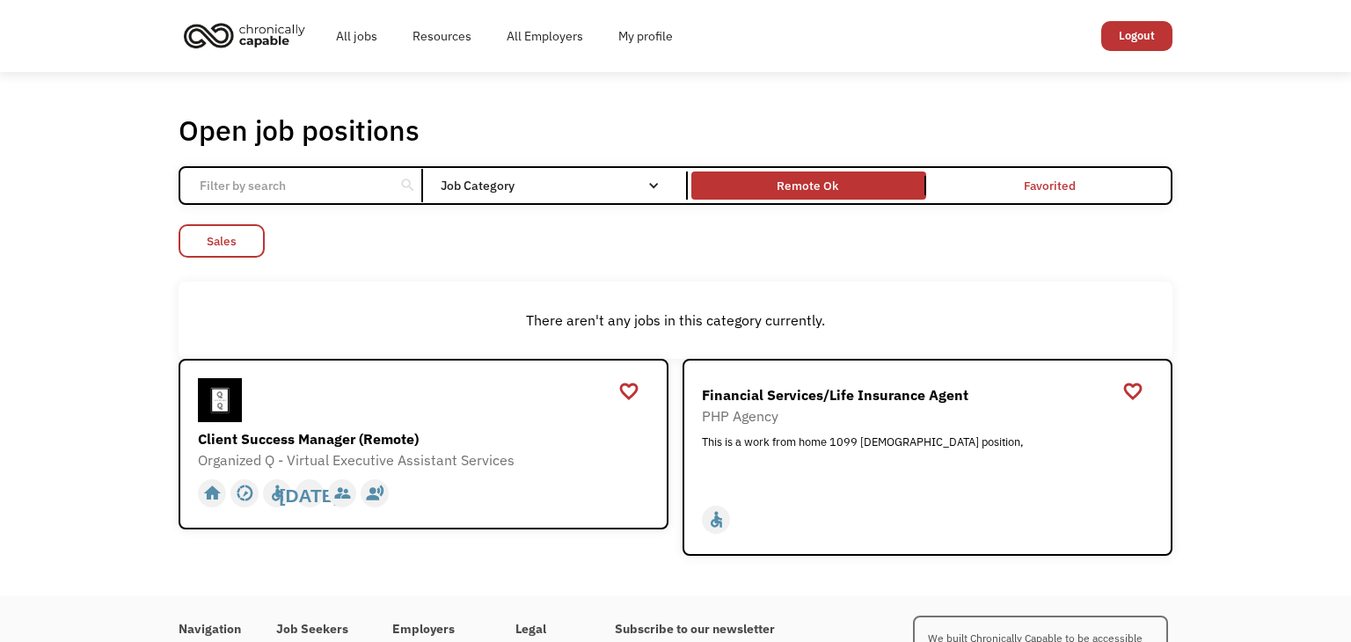
click at [256, 243] on link "Sales" at bounding box center [222, 240] width 86 height 33
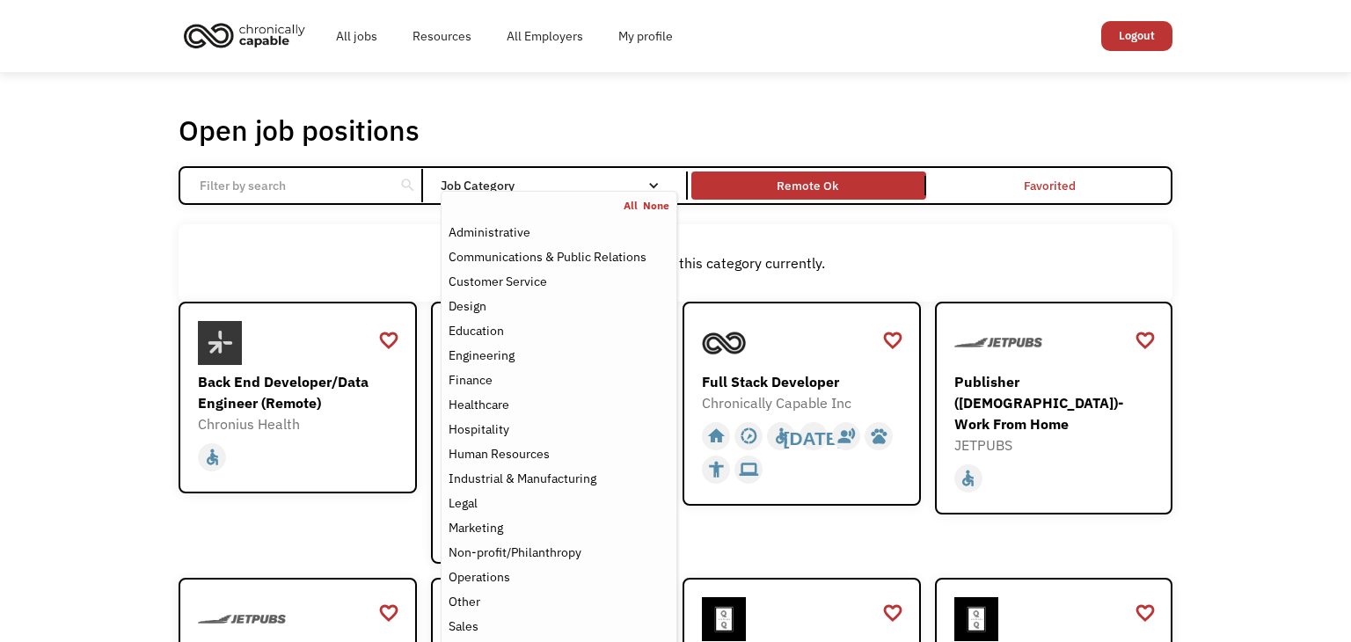
click at [576, 199] on div "All None" at bounding box center [558, 206] width 235 height 14
click at [546, 409] on div "Healthcare" at bounding box center [558, 404] width 221 height 21
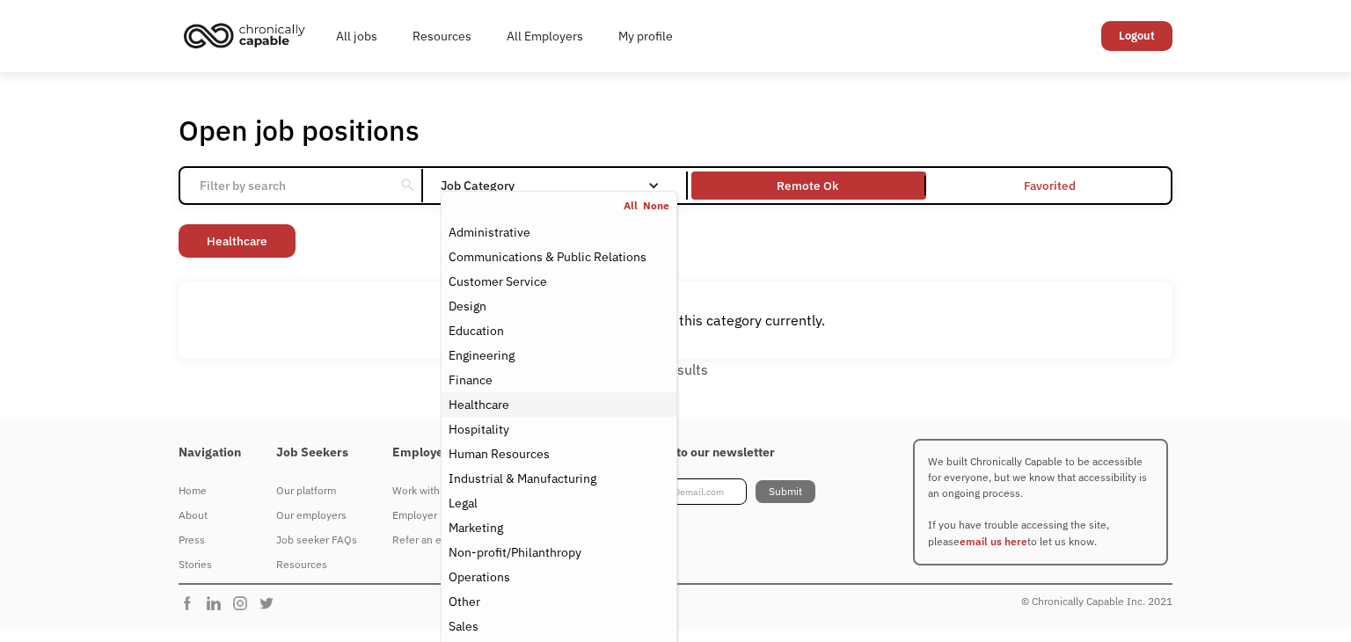
click at [546, 409] on div "Healthcare" at bounding box center [558, 404] width 221 height 21
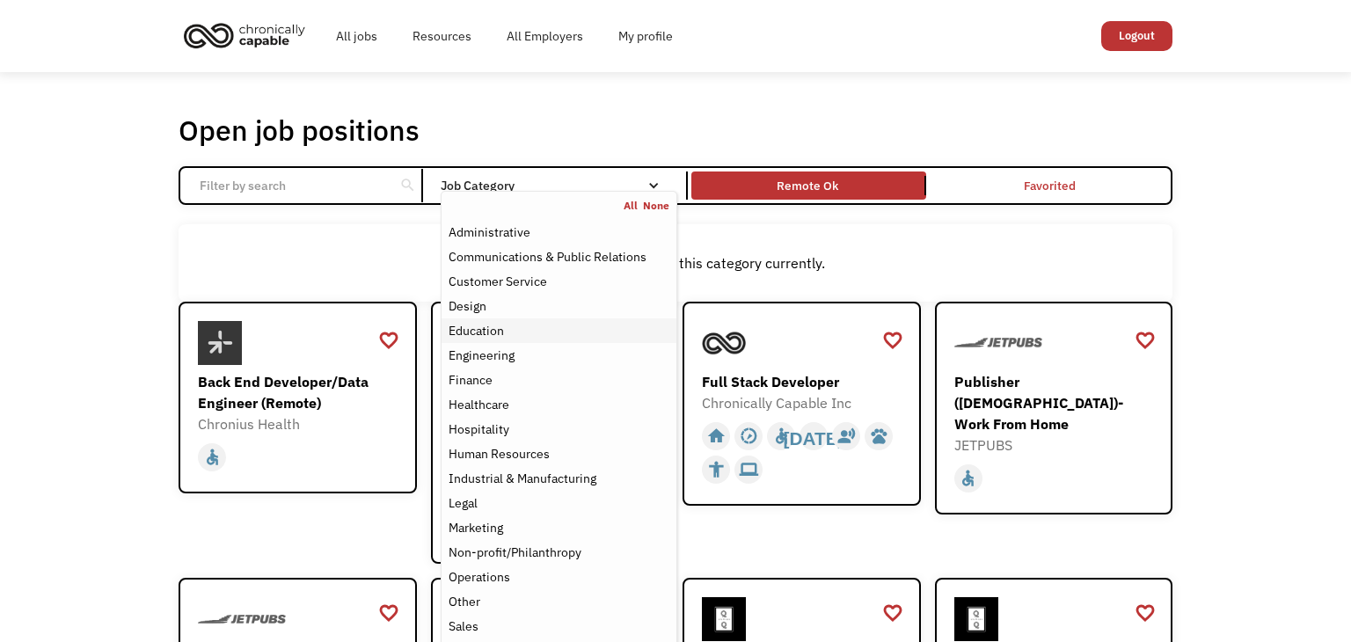
click at [550, 327] on div "Education" at bounding box center [558, 330] width 221 height 21
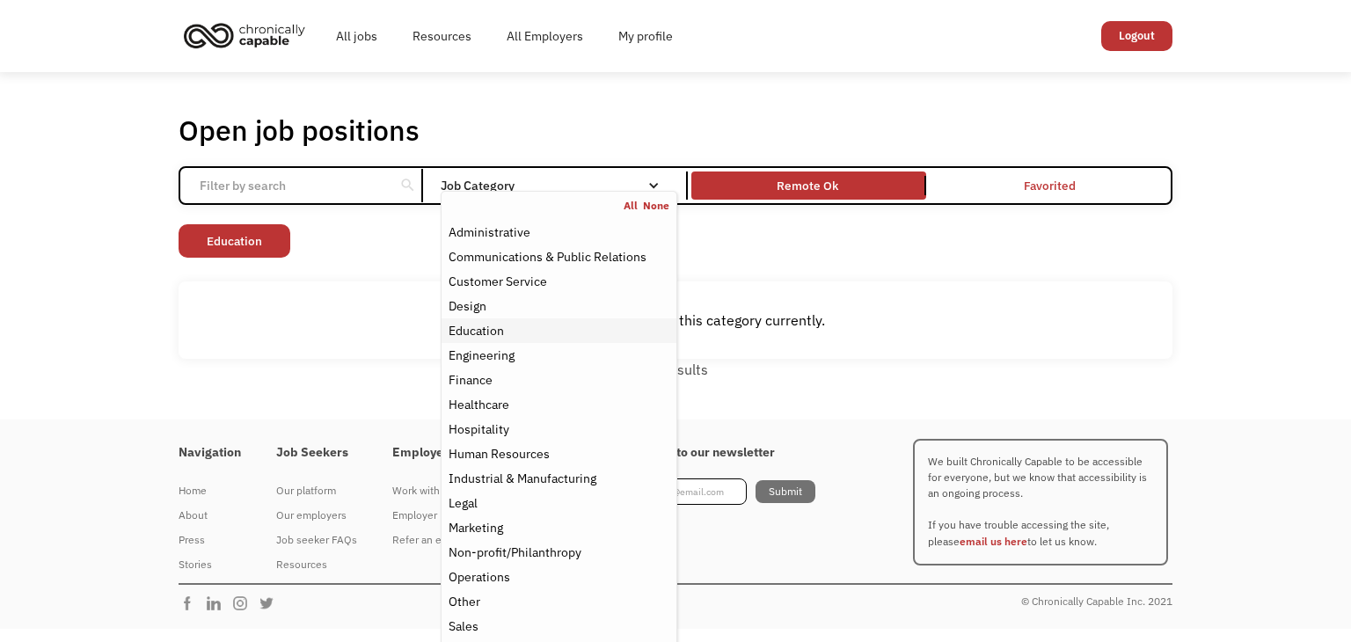
click at [555, 336] on div "Education" at bounding box center [558, 330] width 221 height 21
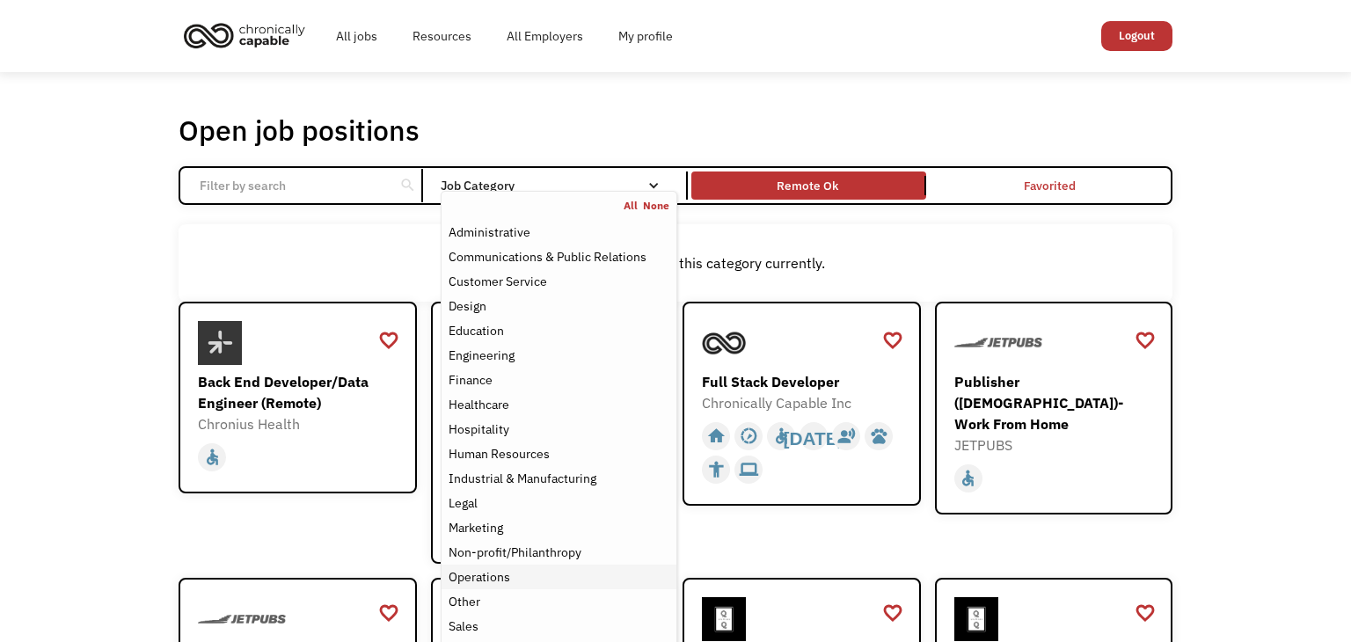
click at [535, 572] on div "Operations" at bounding box center [558, 576] width 221 height 21
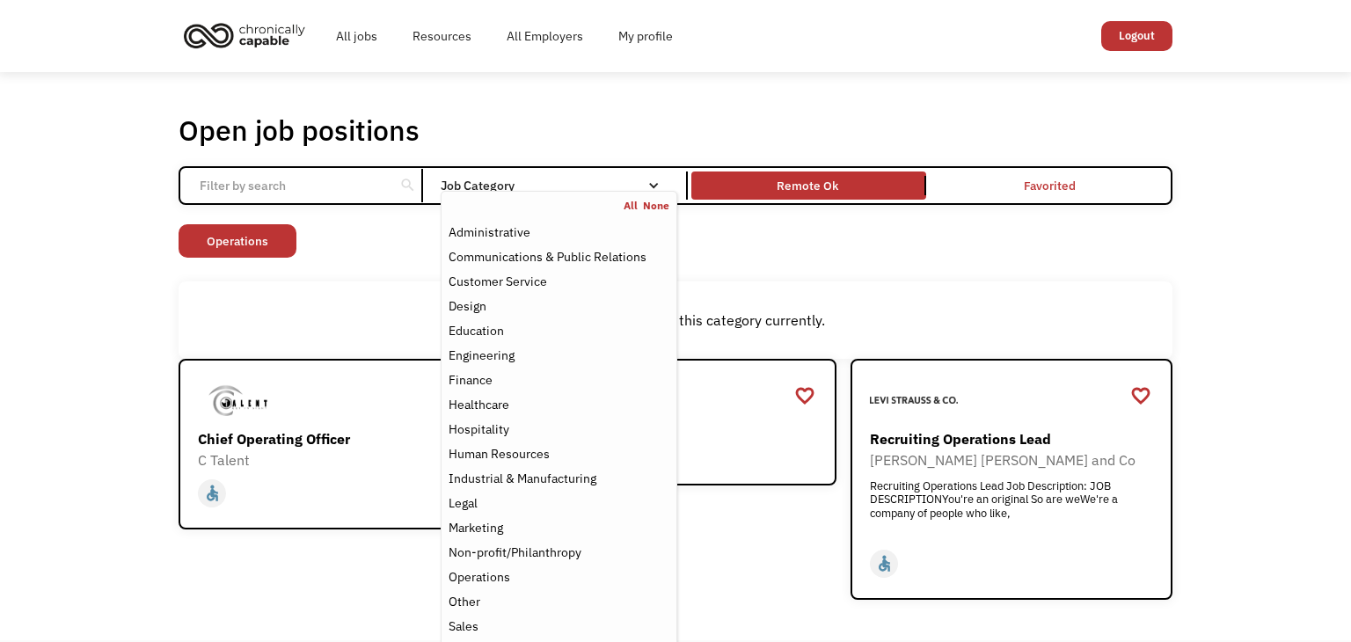
click at [937, 298] on div "There aren't any jobs in this category currently." at bounding box center [676, 319] width 994 height 77
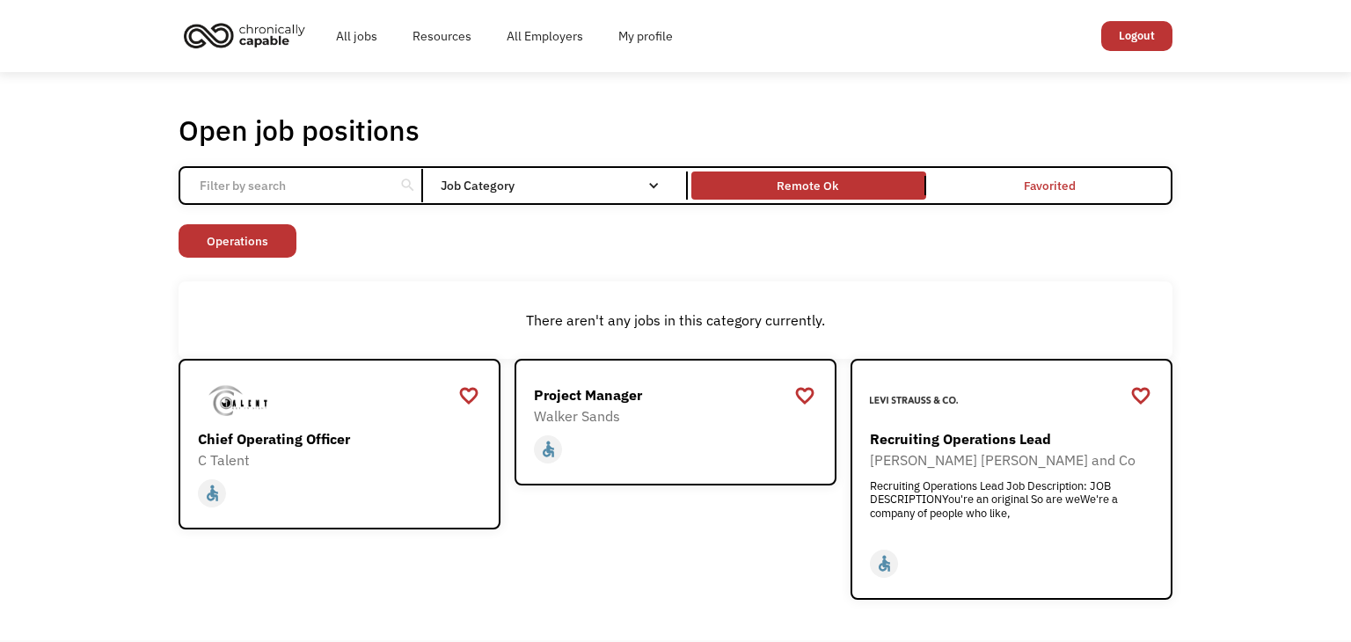
scroll to position [206, 0]
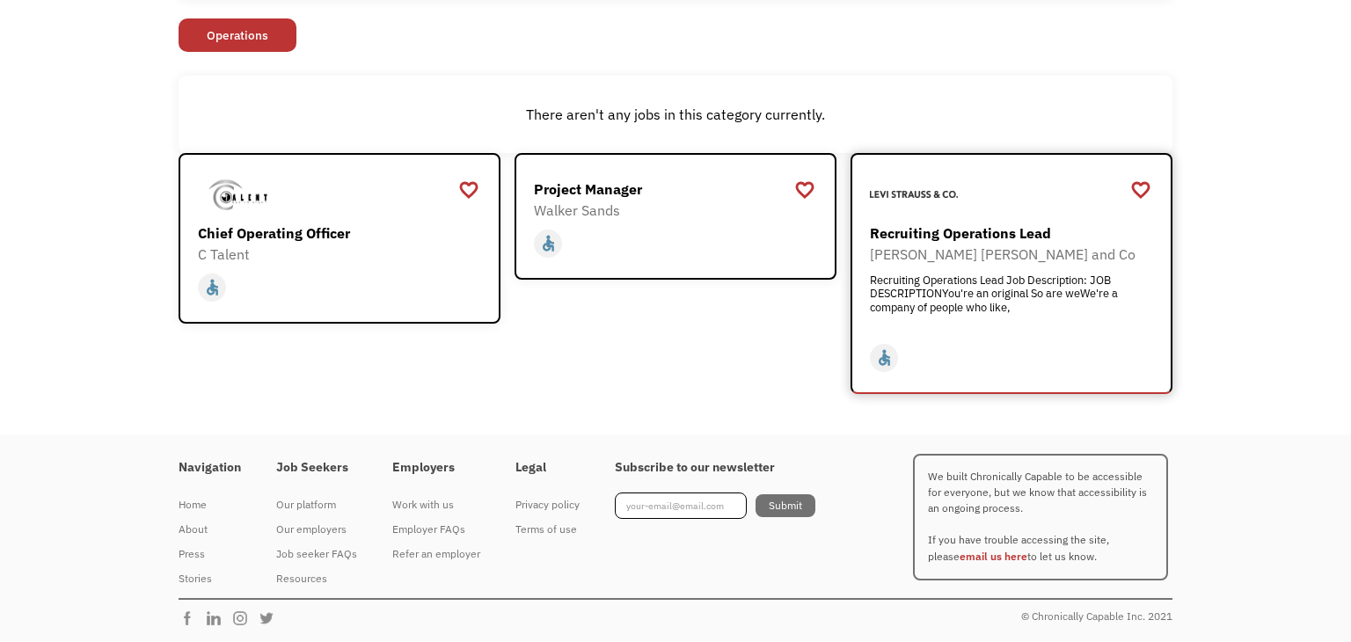
click at [978, 331] on div "Recruiting Operations Lead Levi Strauss and Co Recruiting Operations Lead Job D…" at bounding box center [1014, 253] width 288 height 163
click at [208, 579] on div "Stories" at bounding box center [210, 578] width 62 height 21
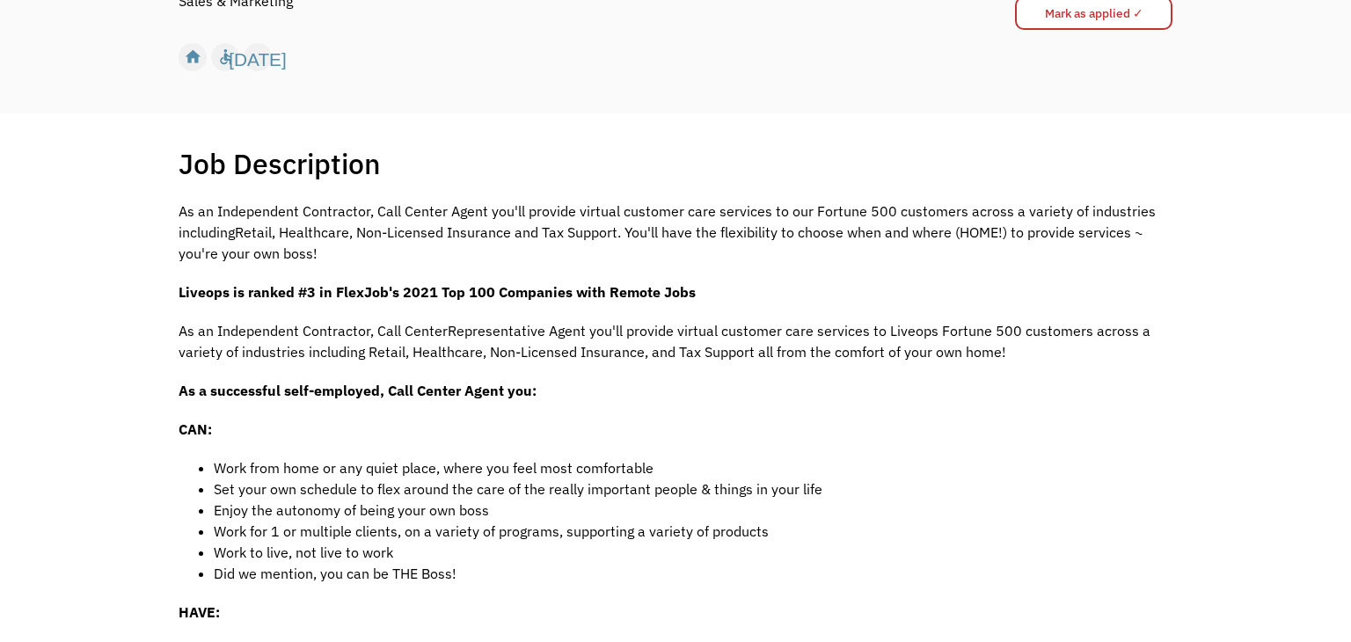
scroll to position [127, 0]
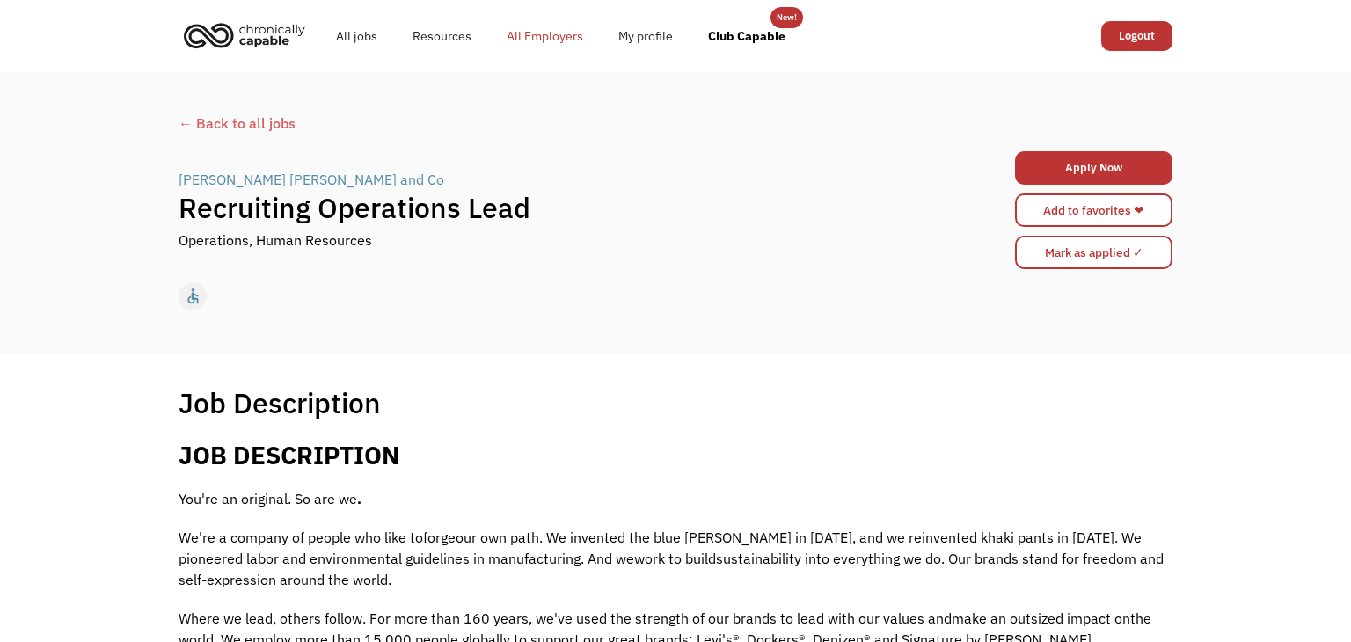
click at [549, 26] on link "All Employers" at bounding box center [545, 36] width 112 height 56
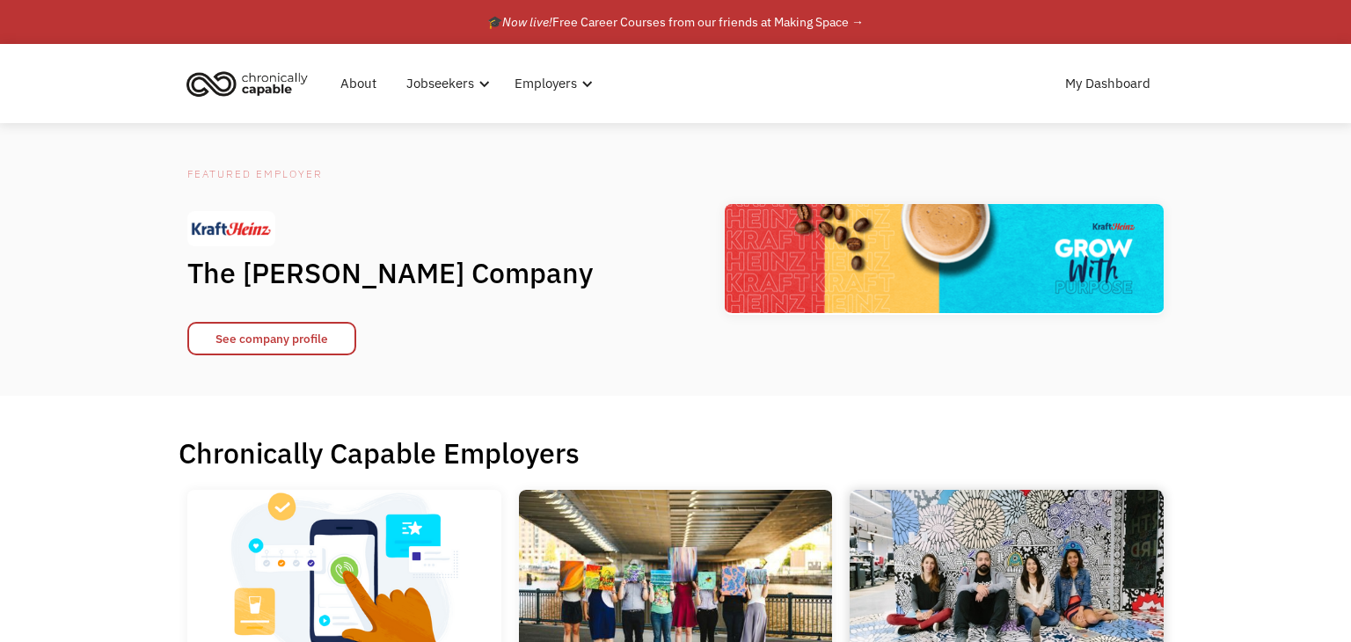
click at [1001, 532] on img at bounding box center [1007, 578] width 314 height 176
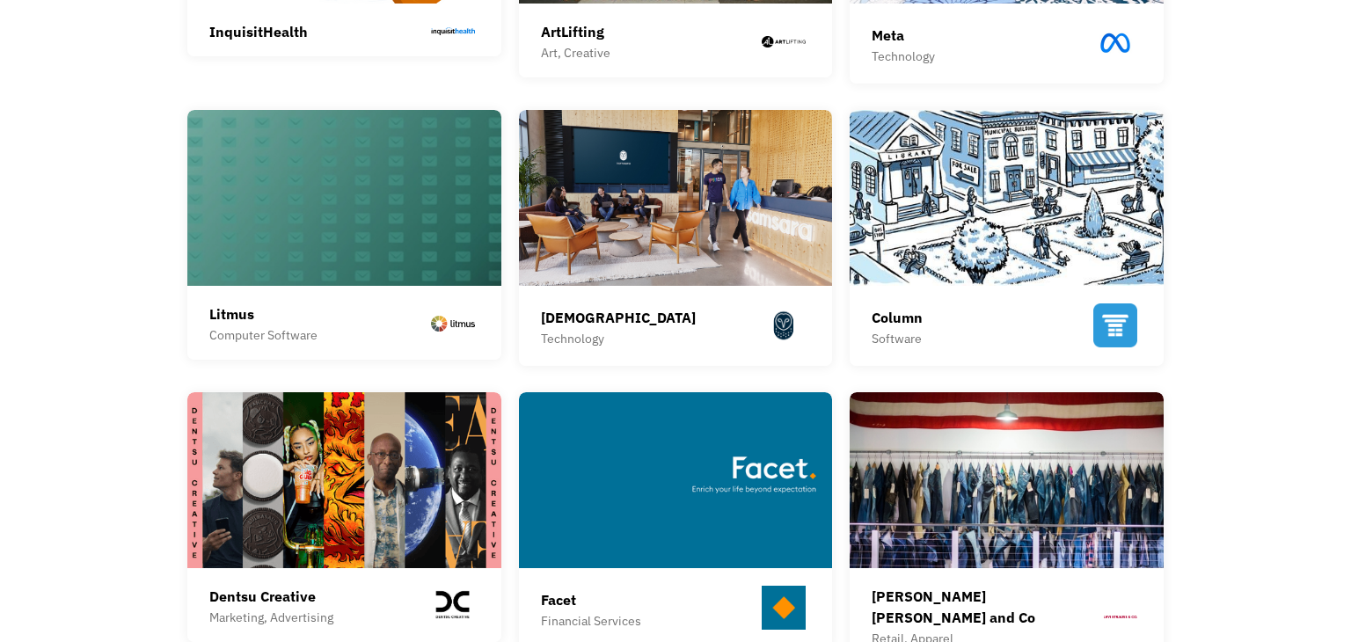
scroll to position [730, 0]
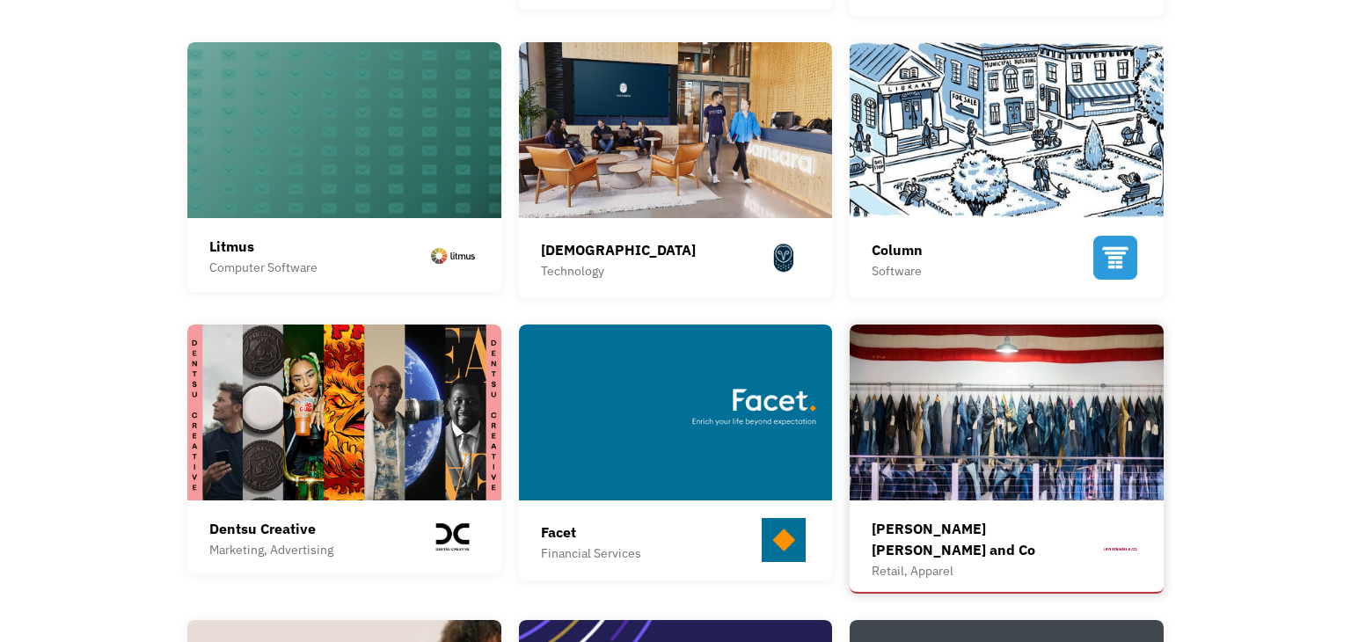
click at [966, 444] on img at bounding box center [1007, 412] width 314 height 176
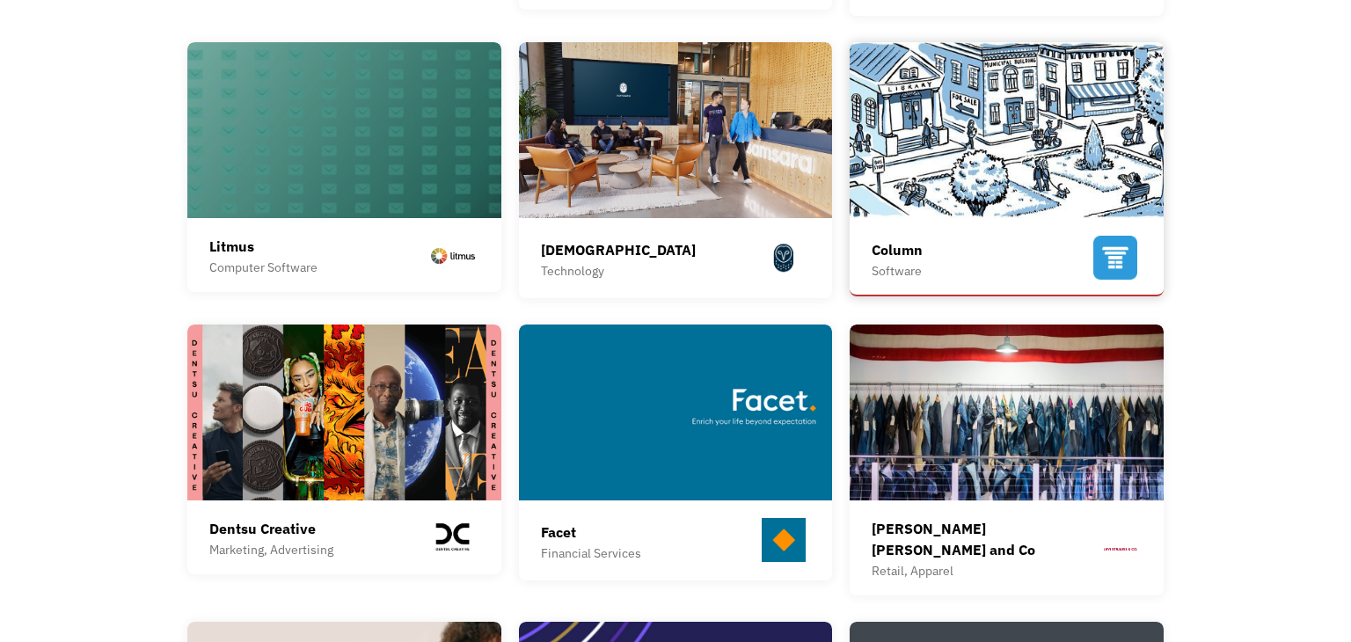
click at [1076, 208] on img at bounding box center [1007, 130] width 314 height 176
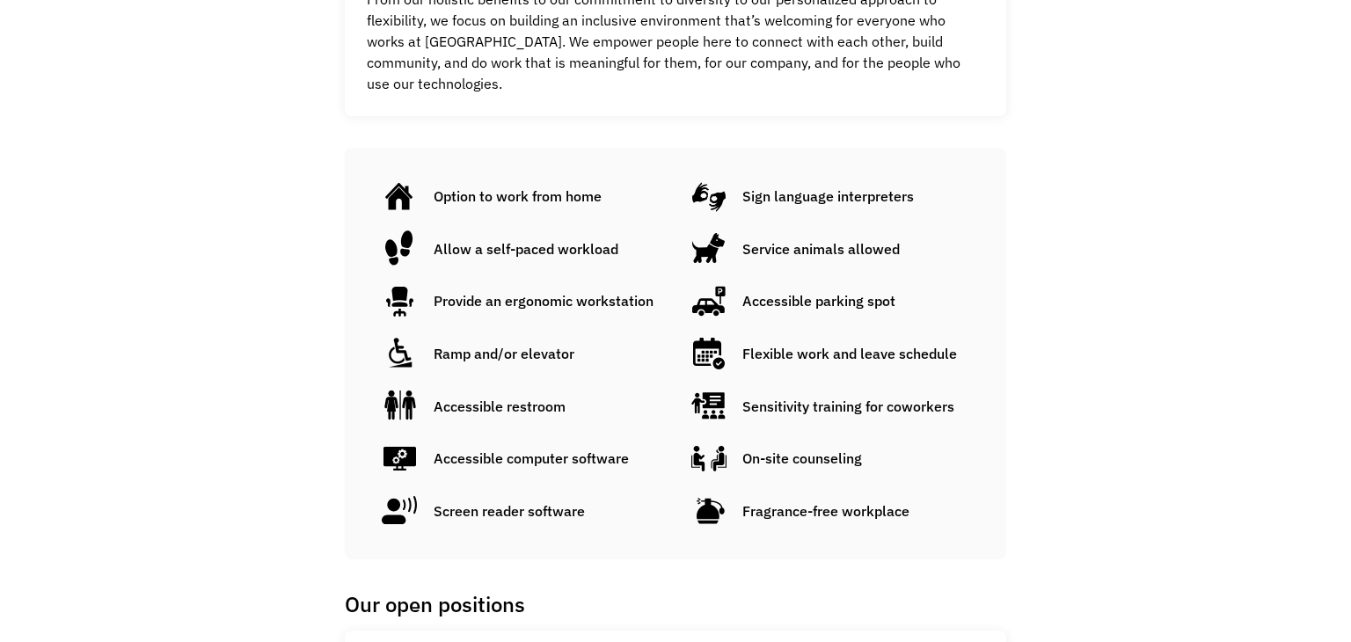
scroll to position [890, 0]
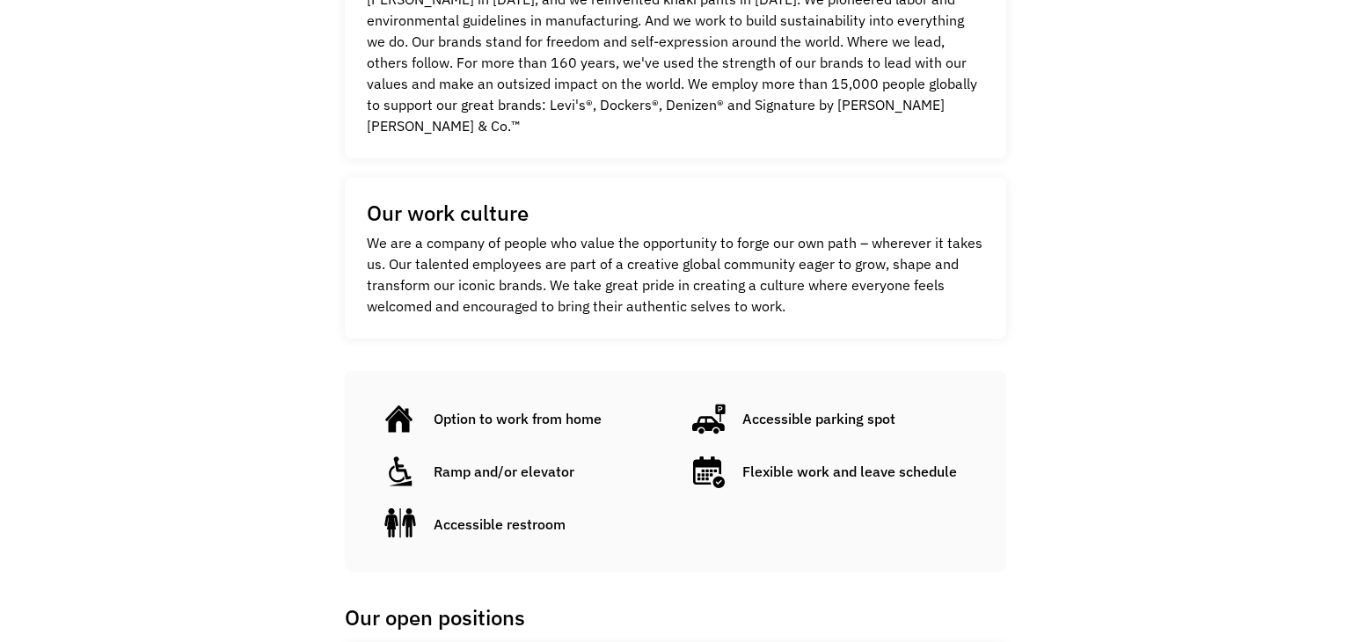
scroll to position [671, 0]
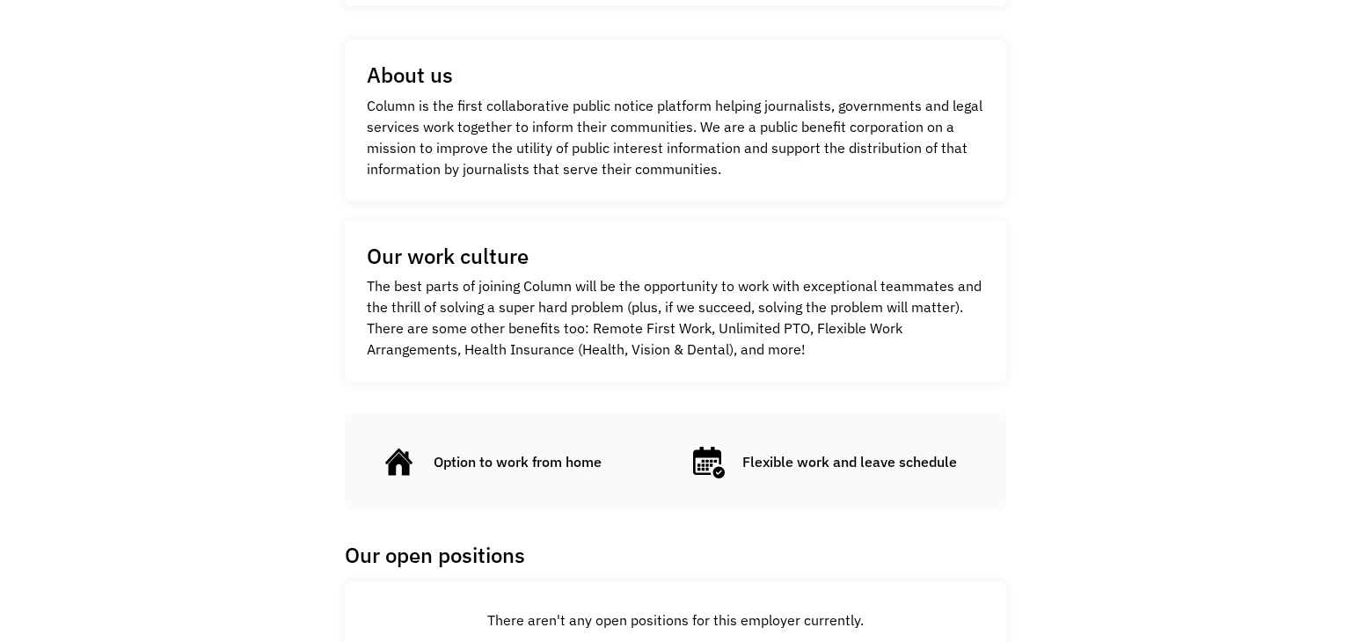
scroll to position [539, 0]
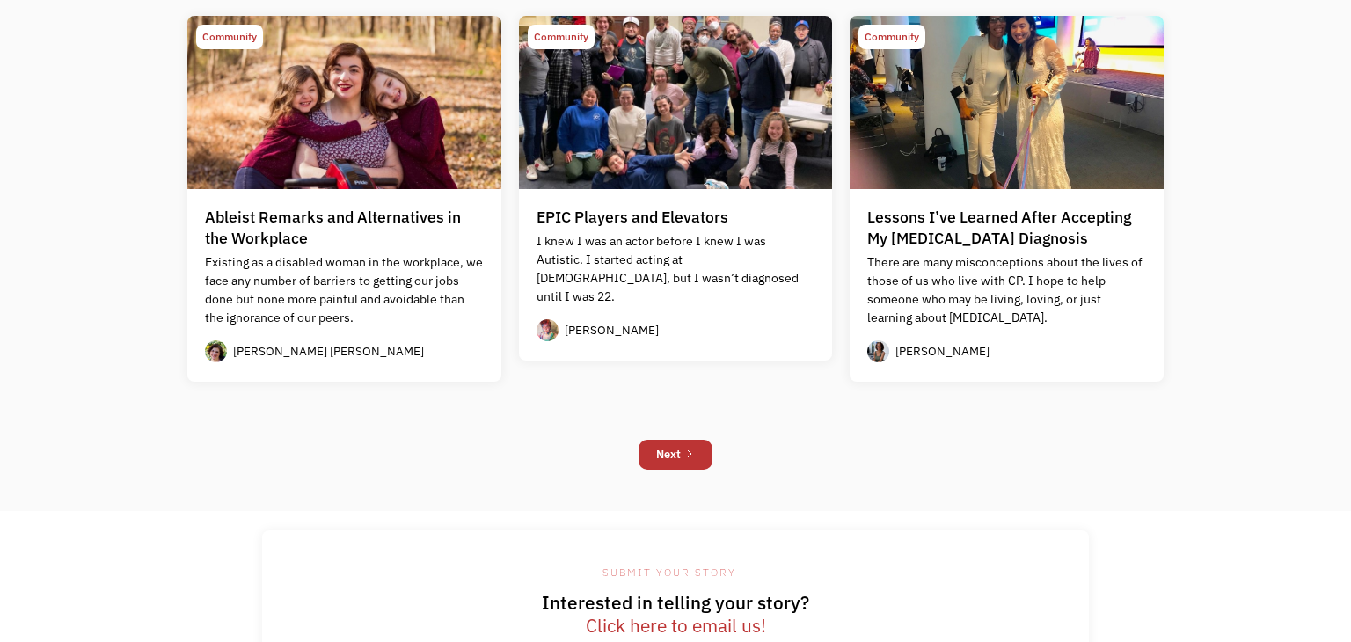
scroll to position [1586, 0]
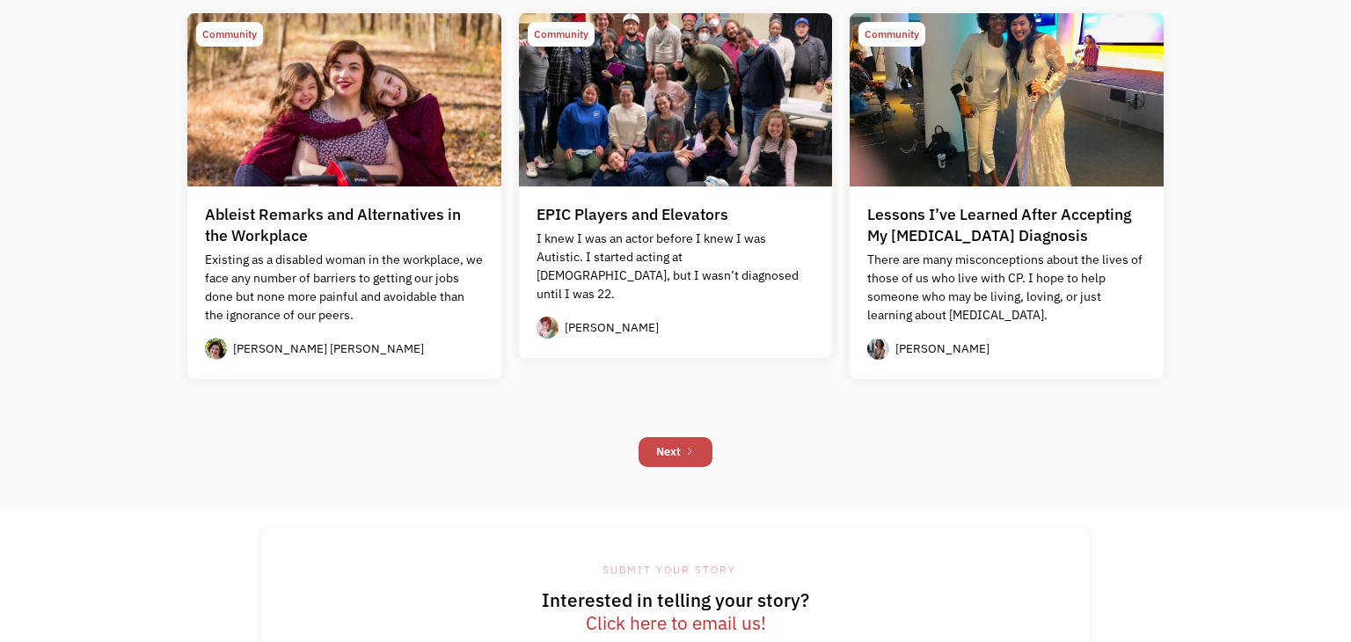
click at [656, 444] on div "Next" at bounding box center [668, 451] width 25 height 21
